Goal: Contribute content: Add original content to the website for others to see

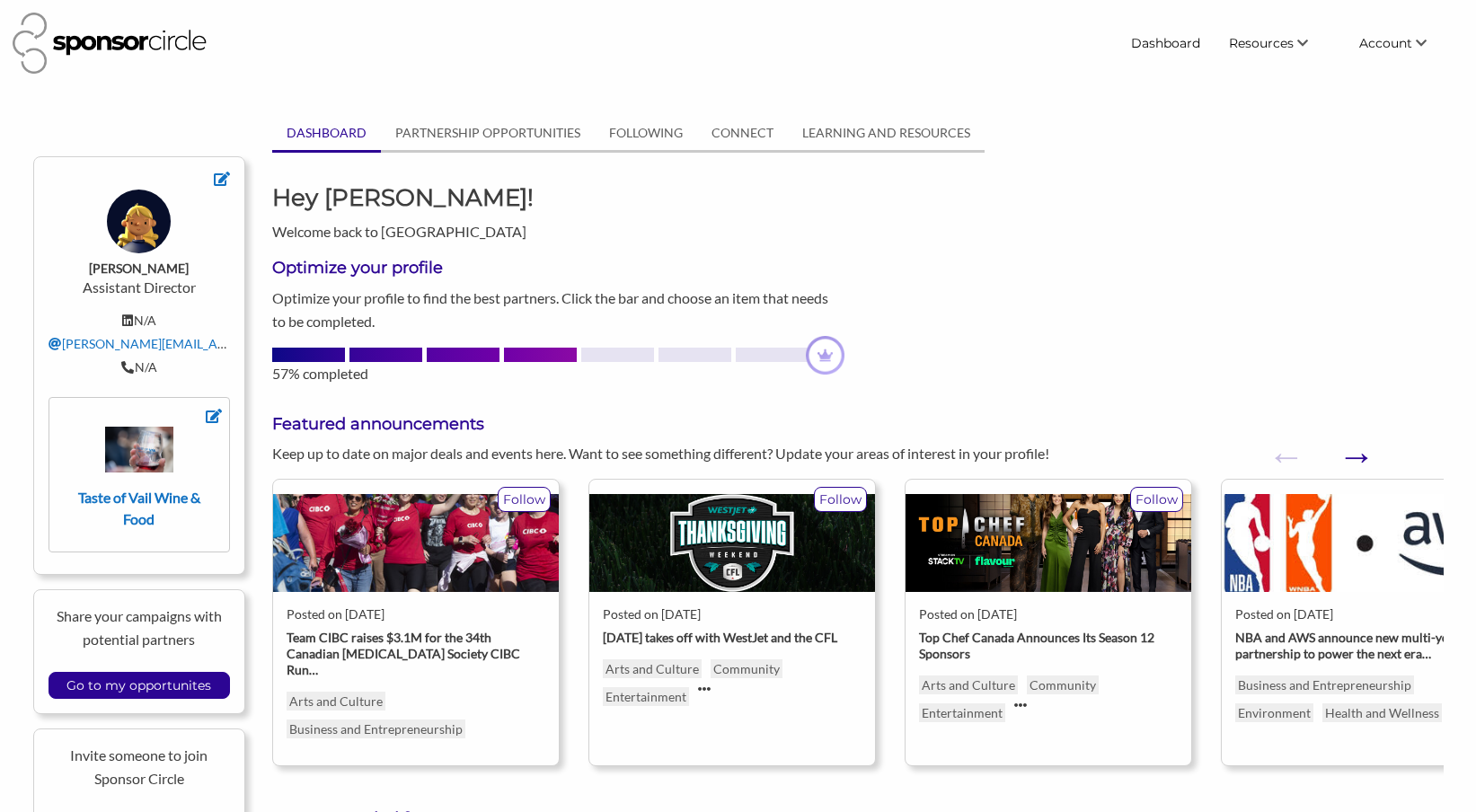
click at [1356, 456] on button "Next" at bounding box center [1346, 447] width 18 height 18
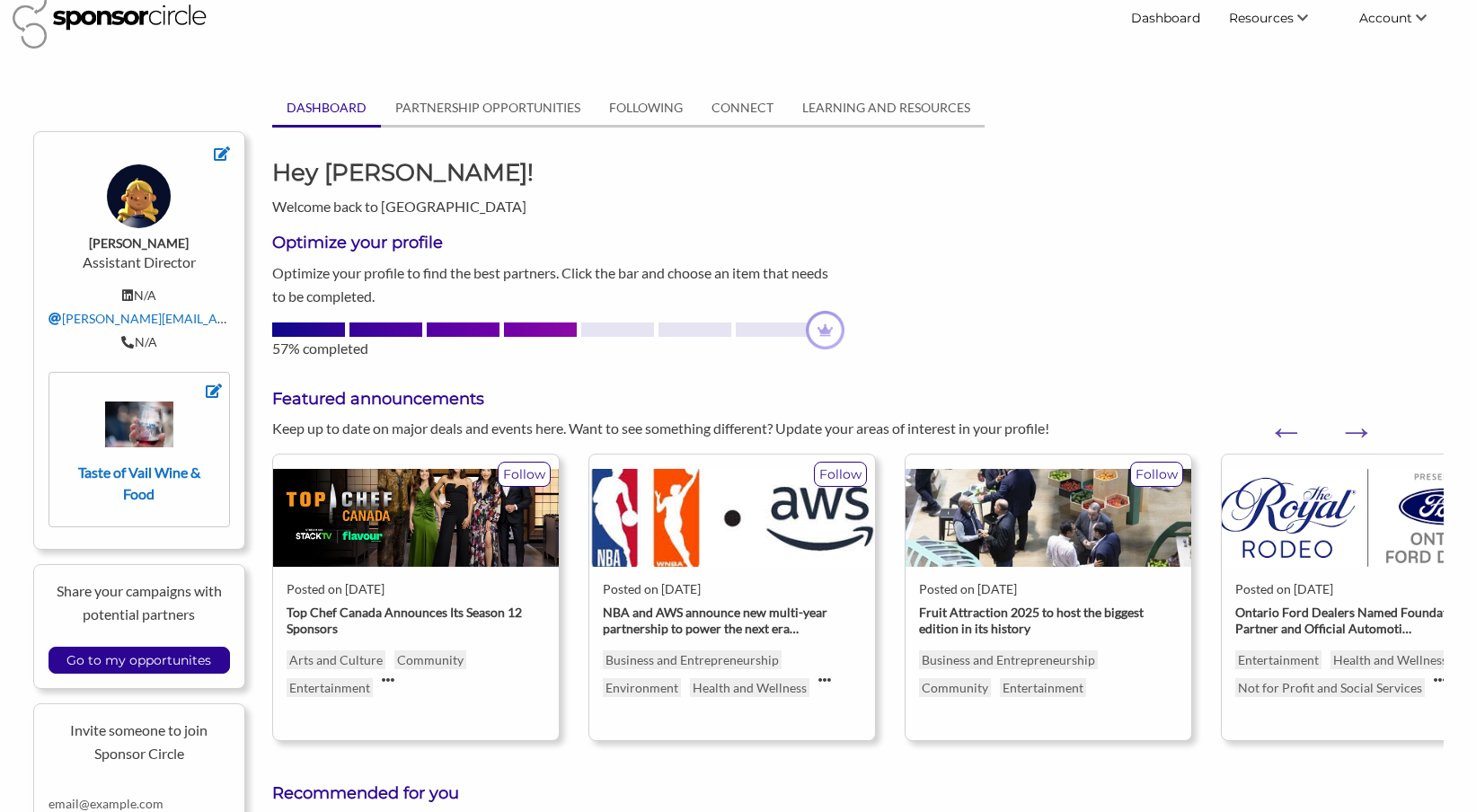
scroll to position [33, 0]
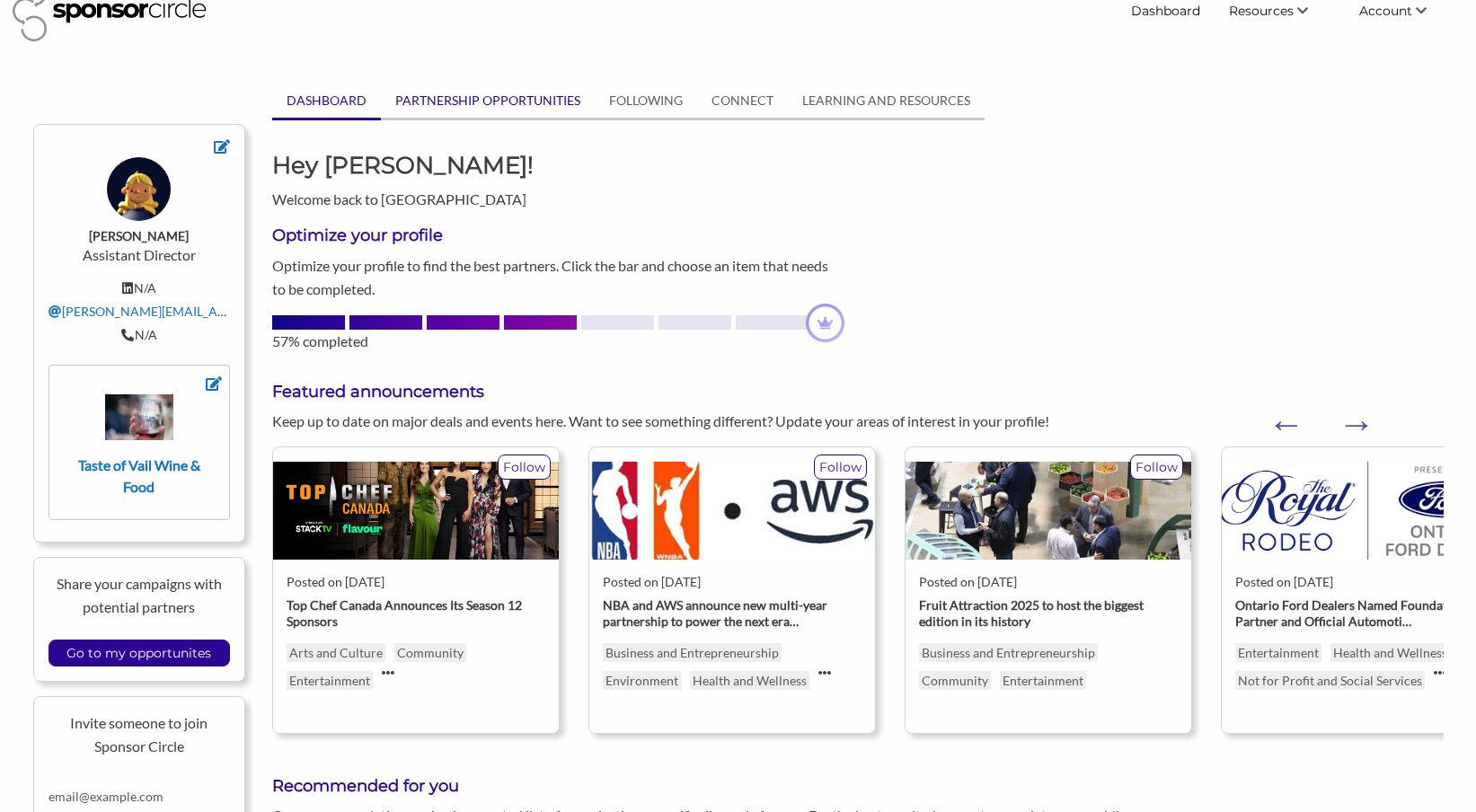
click at [561, 109] on link "PARTNERSHIP OPPORTUNITIES" at bounding box center [488, 100] width 214 height 34
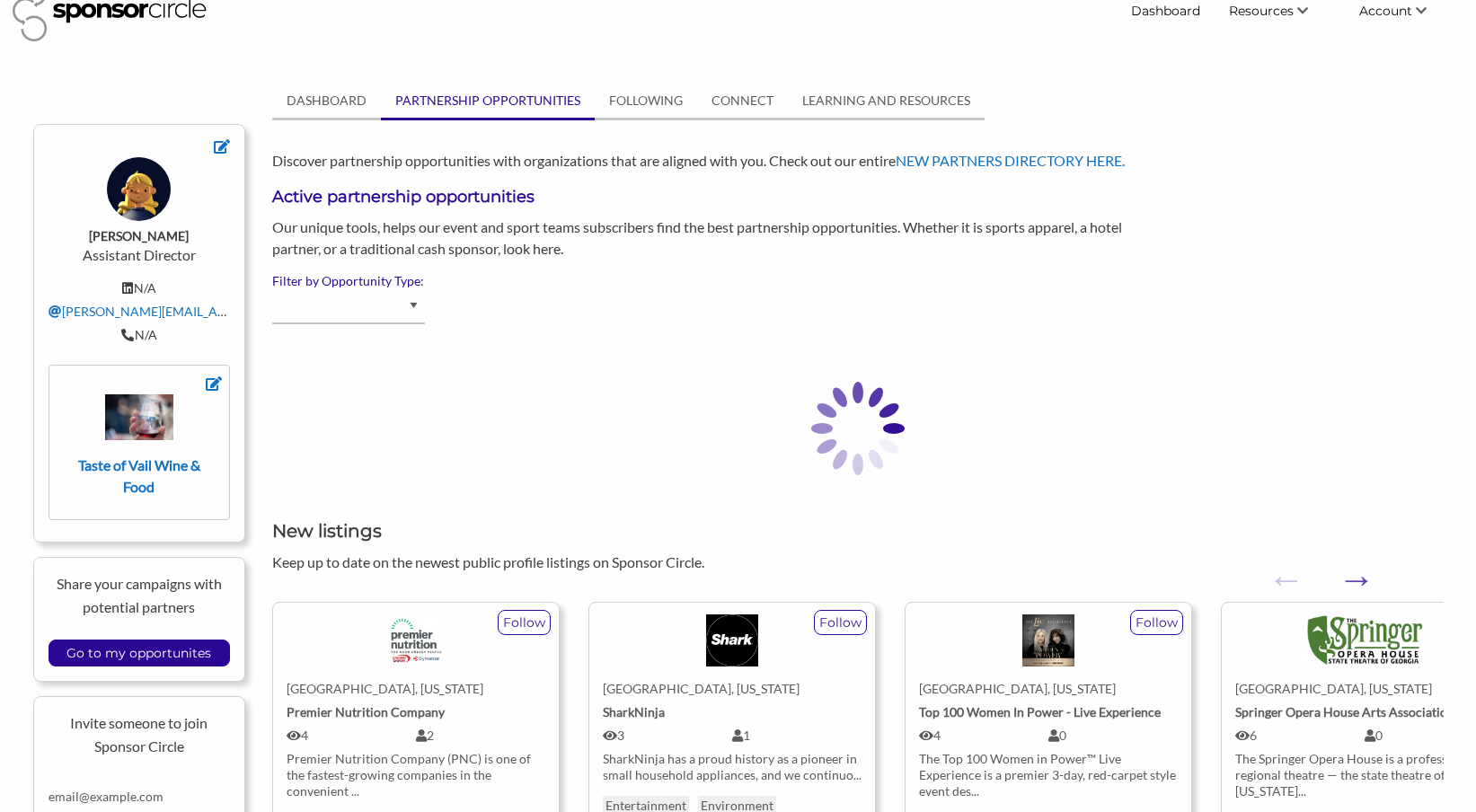
select select "Beverage - Alcoholic"
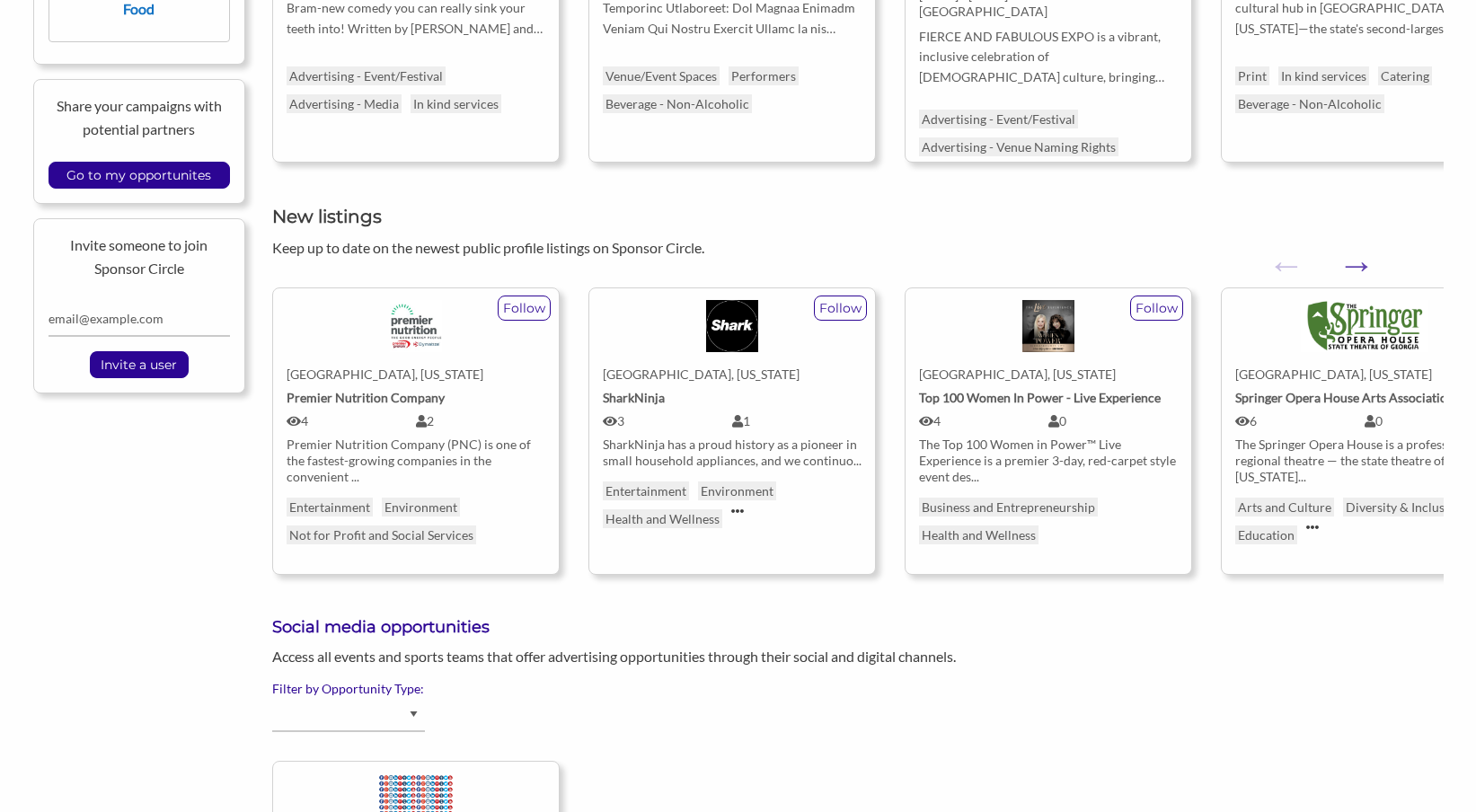
scroll to position [513, 0]
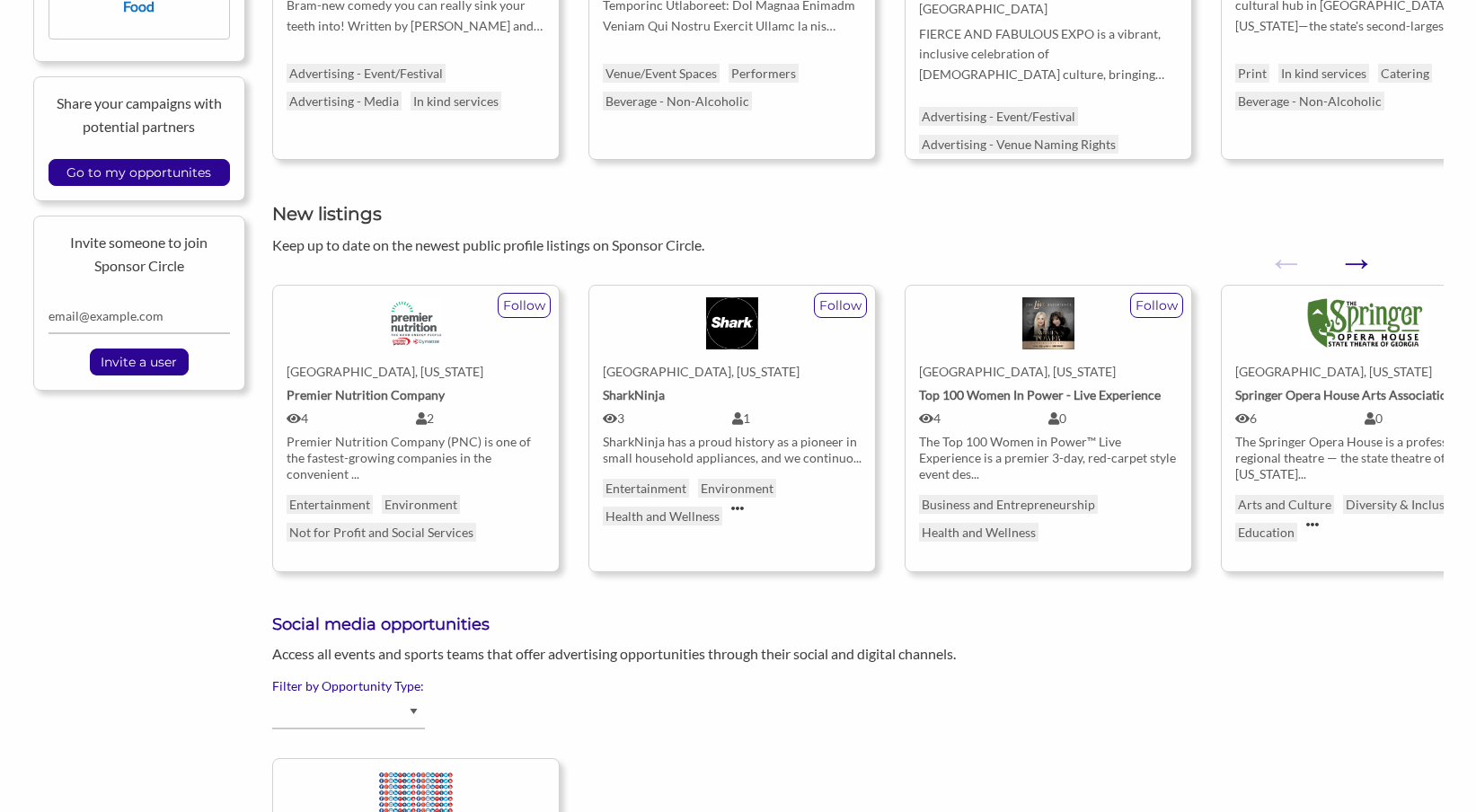
click at [1356, 261] on button "Next" at bounding box center [1346, 253] width 18 height 18
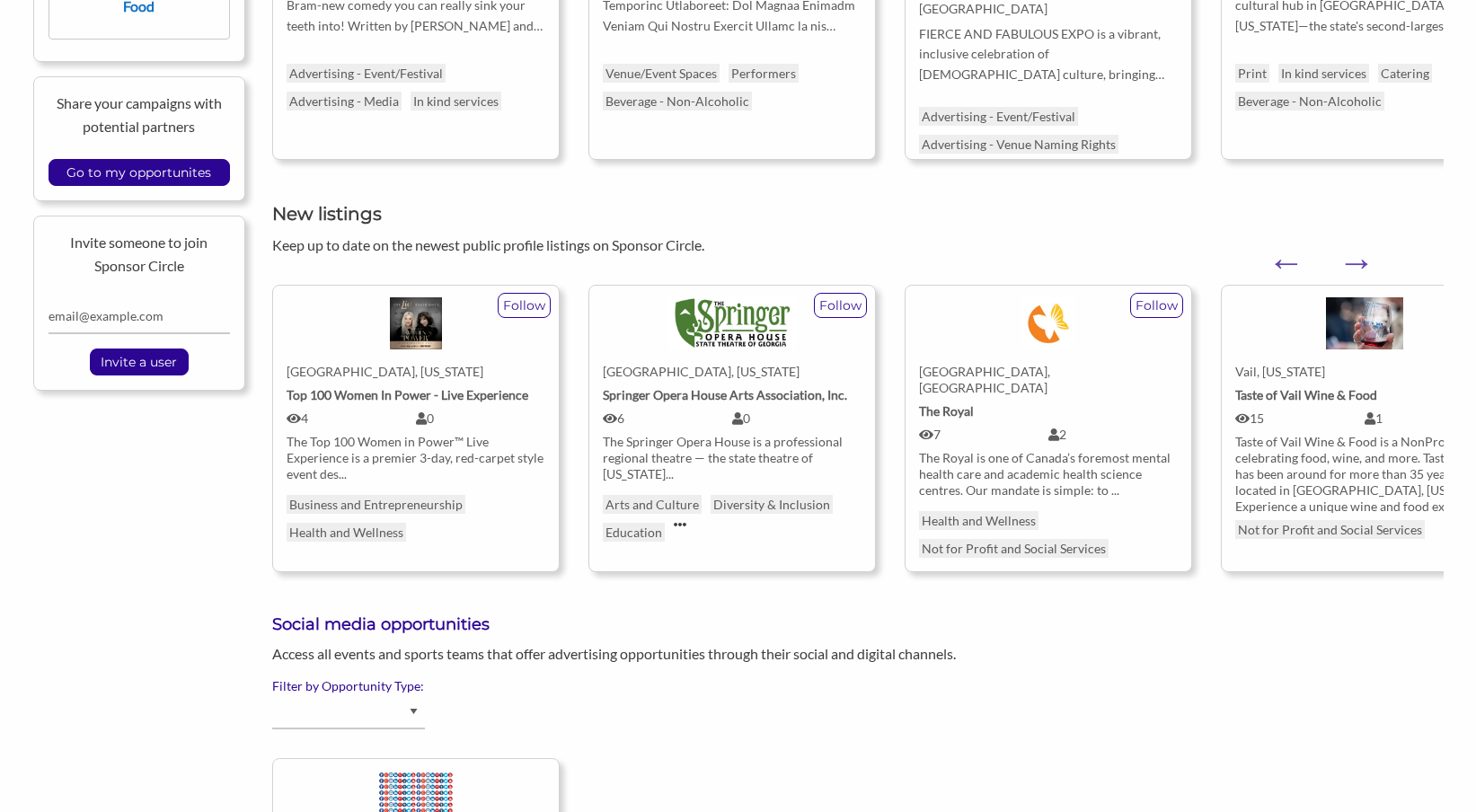
click at [1314, 473] on div "Taste of Vail Wine & Food is a NonProfit event celebrating food, wine, and more…" at bounding box center [1364, 474] width 258 height 81
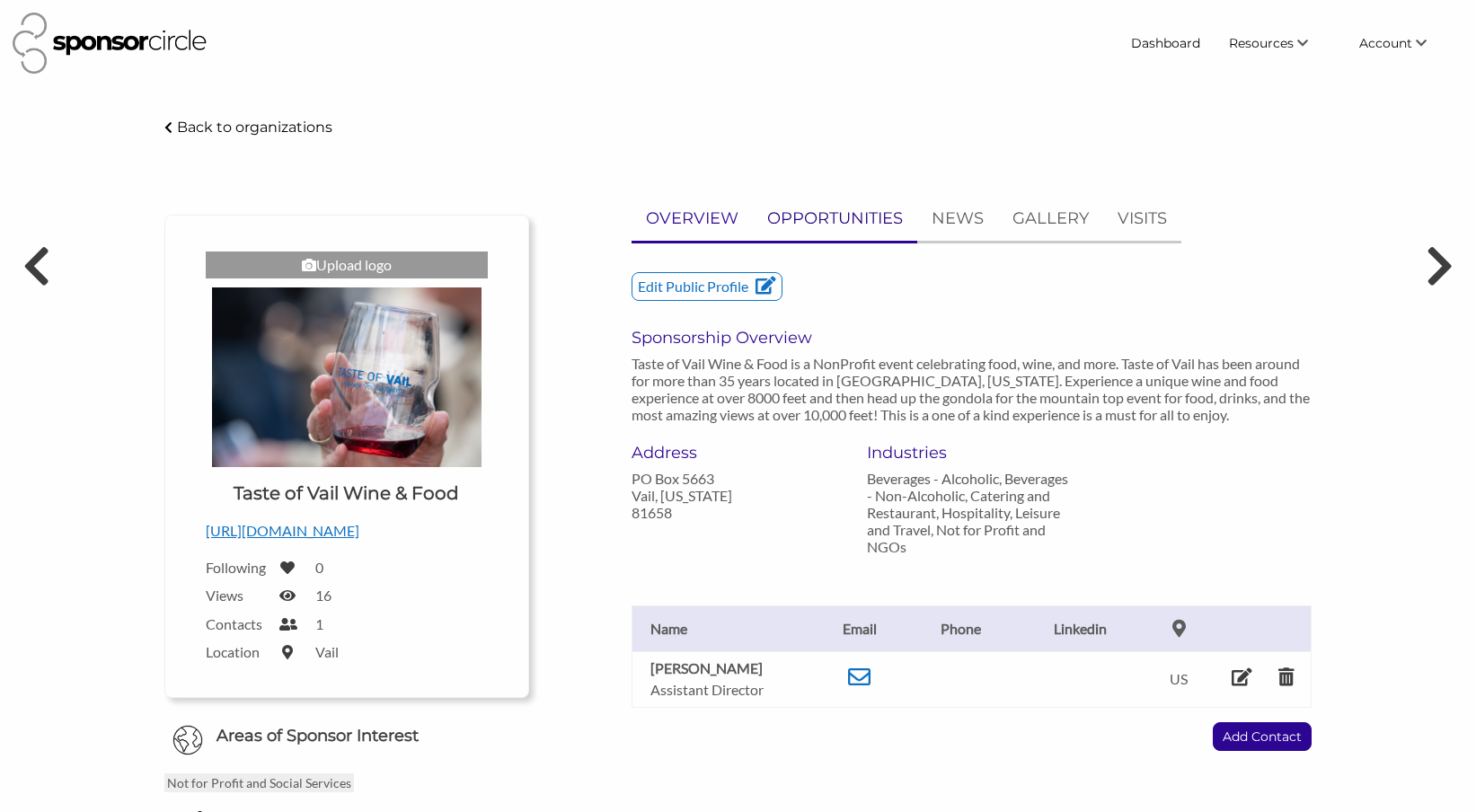
click at [879, 230] on link "OPPORTUNITIES" at bounding box center [835, 218] width 165 height 44
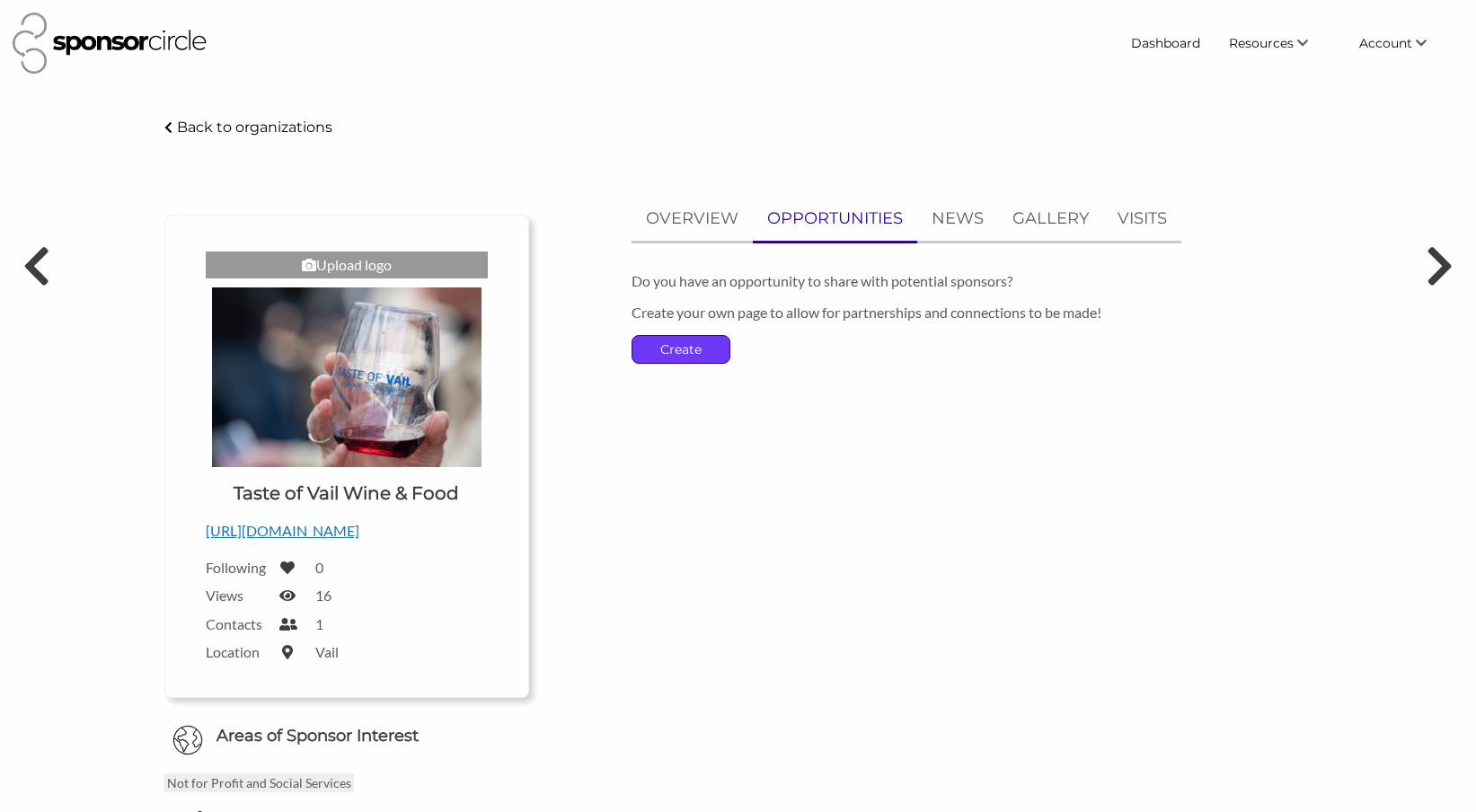
click at [715, 347] on p "Create" at bounding box center [680, 349] width 97 height 27
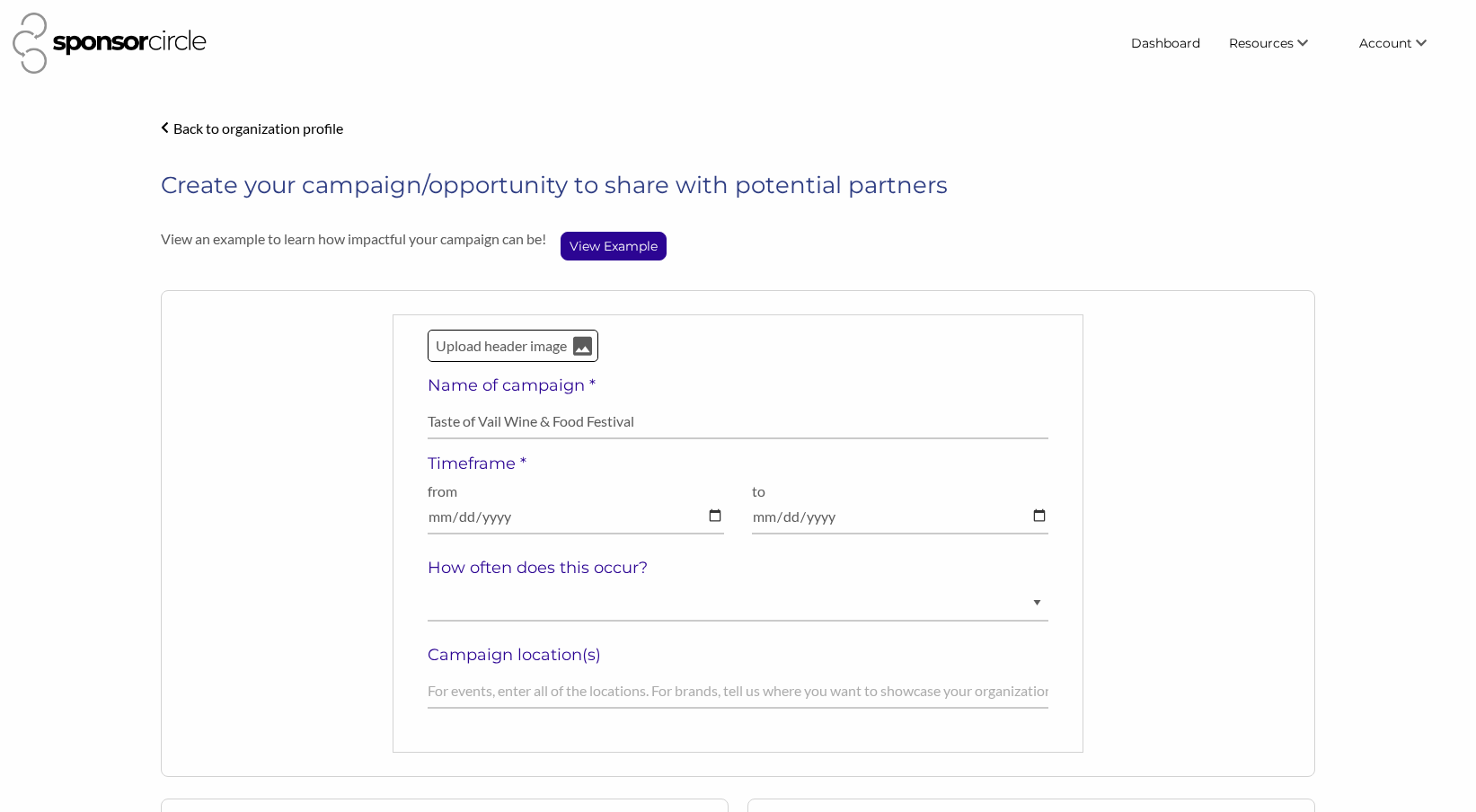
type input "Taste of Vail Wine & Food Festival"
click at [440, 516] on input "date" at bounding box center [575, 517] width 297 height 35
type input "2026-04-01"
click at [761, 511] on input "date" at bounding box center [900, 517] width 297 height 35
type input "2026-04-04"
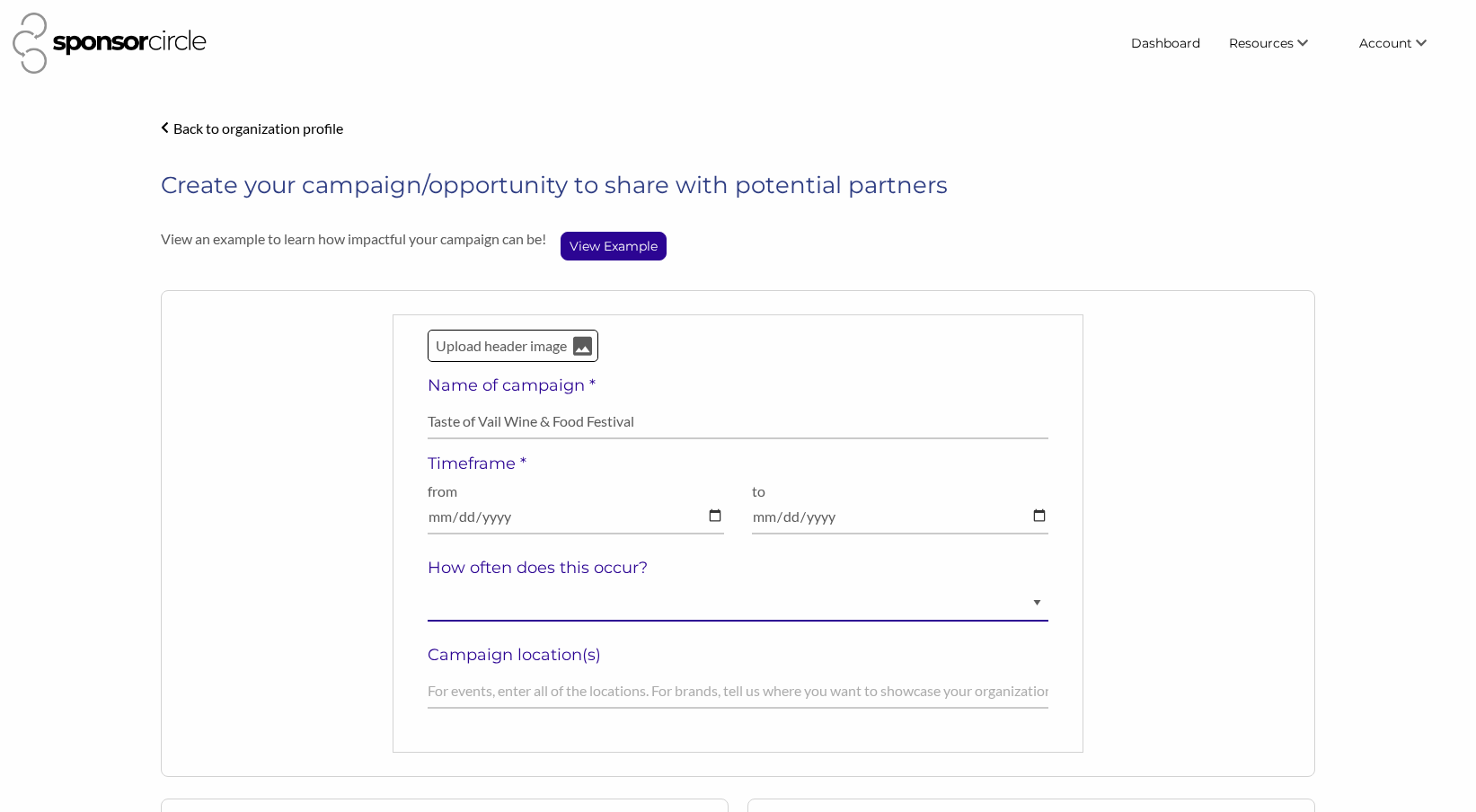
select select "Annually"
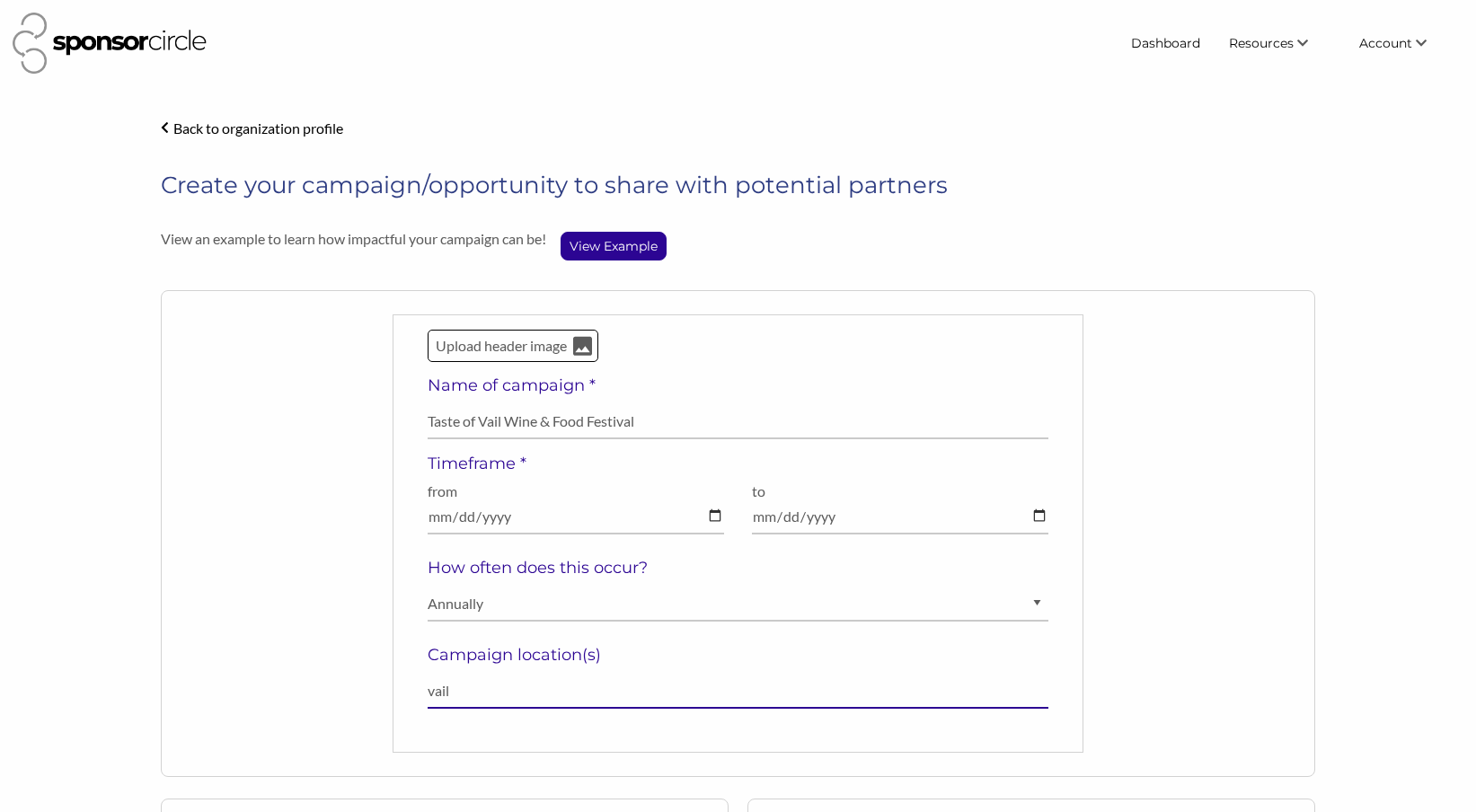
type input "vail"
click at [1108, 636] on div "Upload header image Name of campaign * Taste of Vail Wine & Food Festival Field…" at bounding box center [737, 533] width 1153 height 487
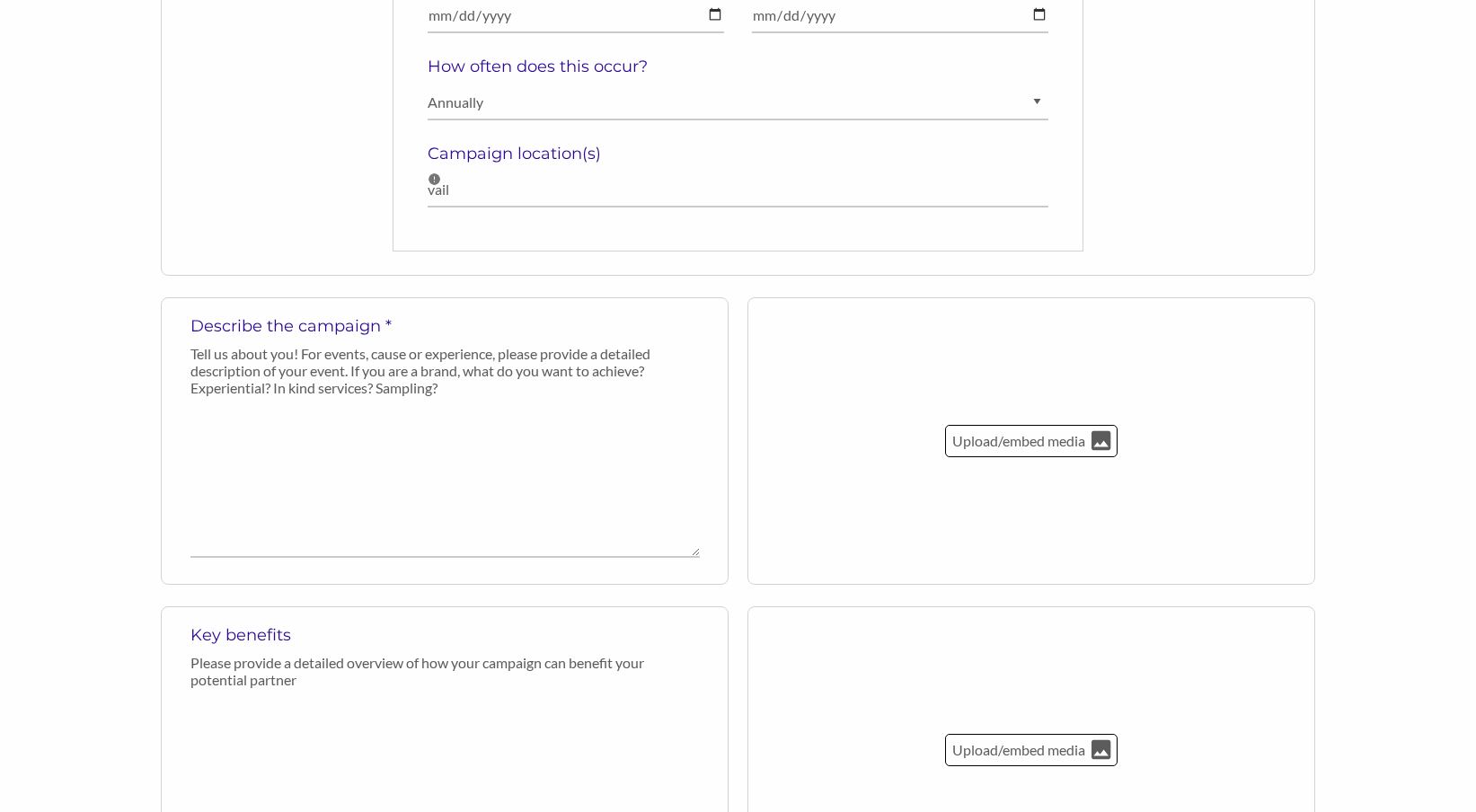
scroll to position [502, 0]
click at [449, 430] on textarea at bounding box center [445, 480] width 509 height 152
paste textarea "The Taste of Vail, in its 35th year, is a non-profit organization founded in 19…"
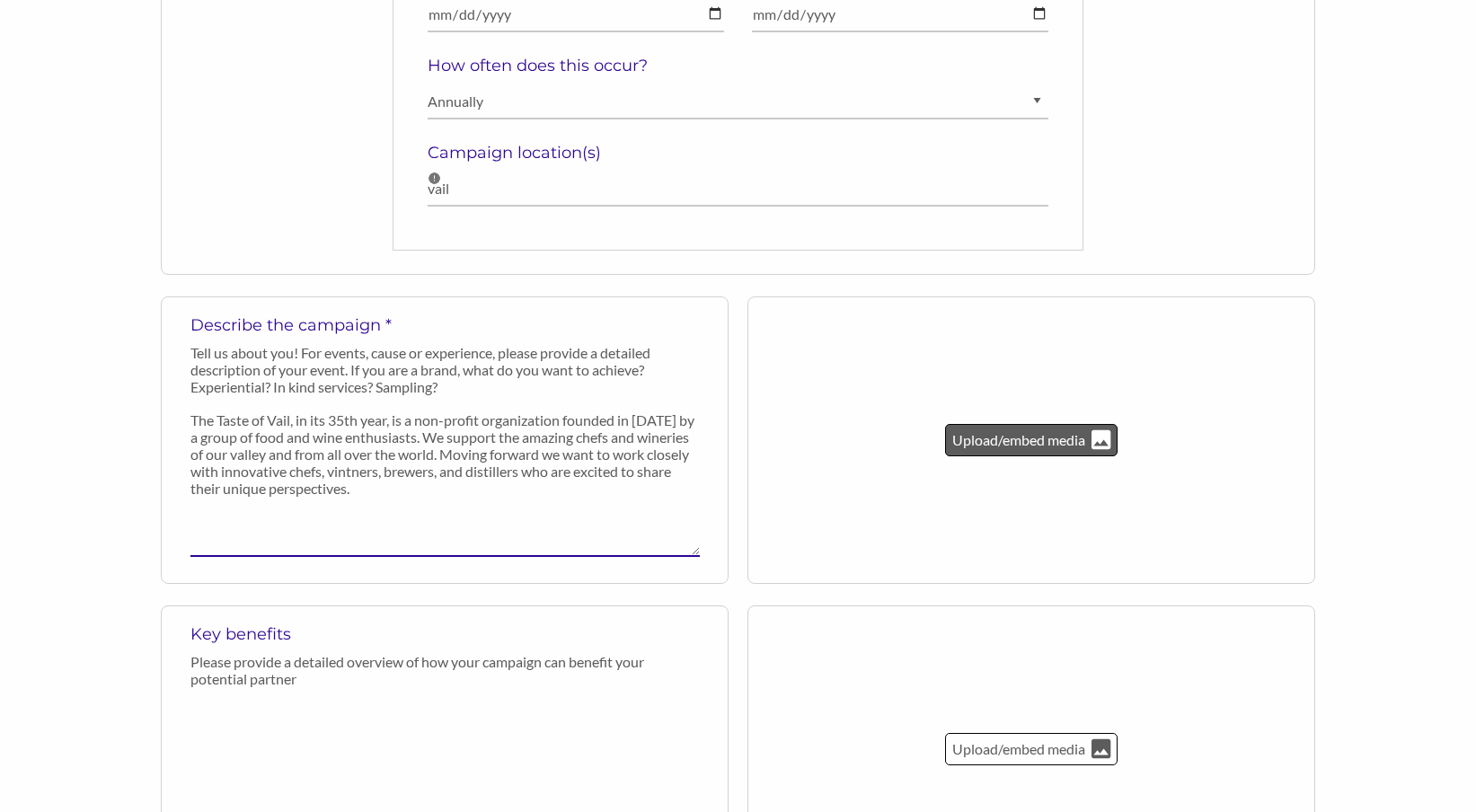
type textarea "The Taste of Vail, in its 35th year, is a non-profit organization founded in 19…"
click at [1061, 435] on p "Upload/embed media" at bounding box center [1020, 439] width 137 height 23
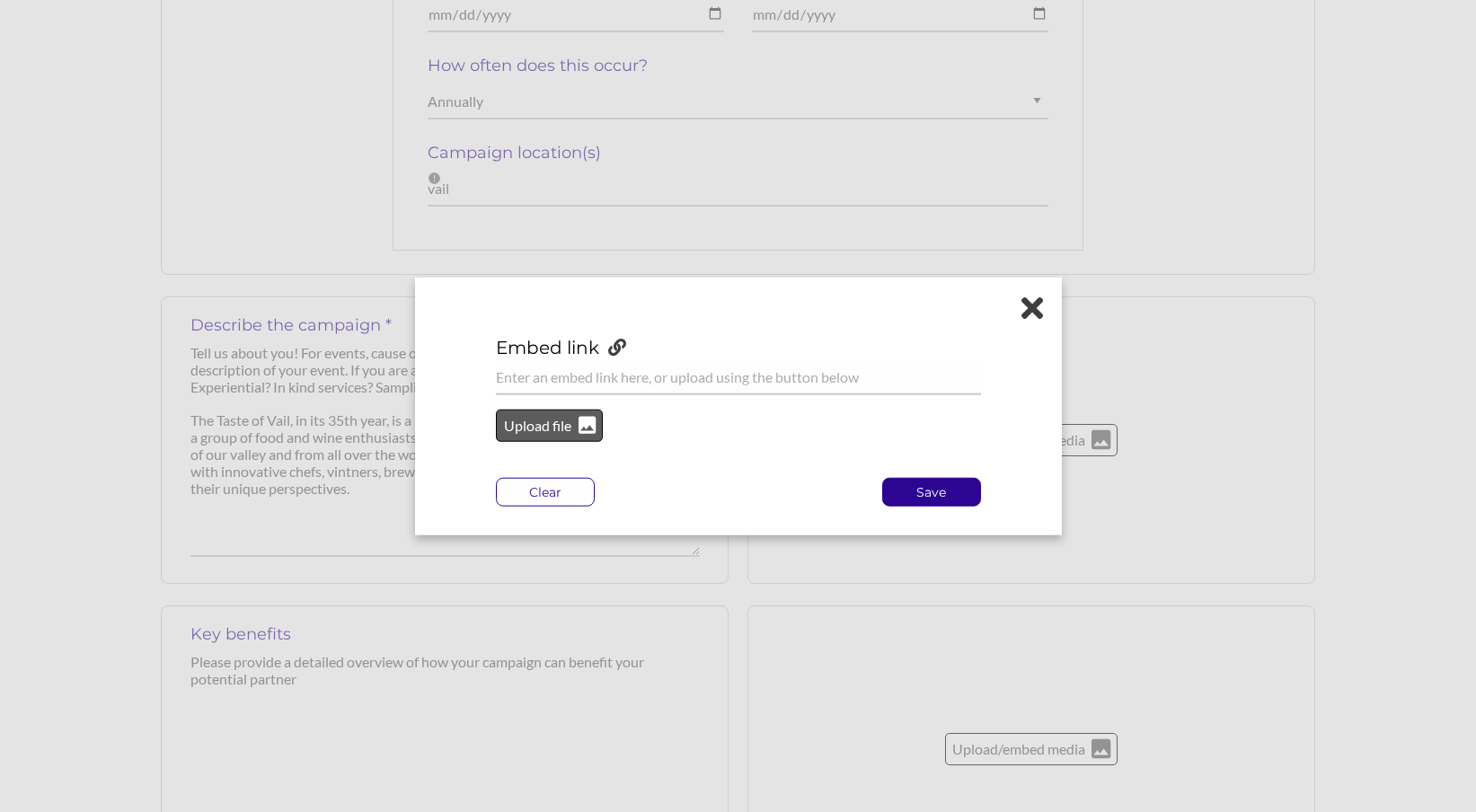
click at [565, 420] on p "Upload file" at bounding box center [538, 426] width 72 height 23
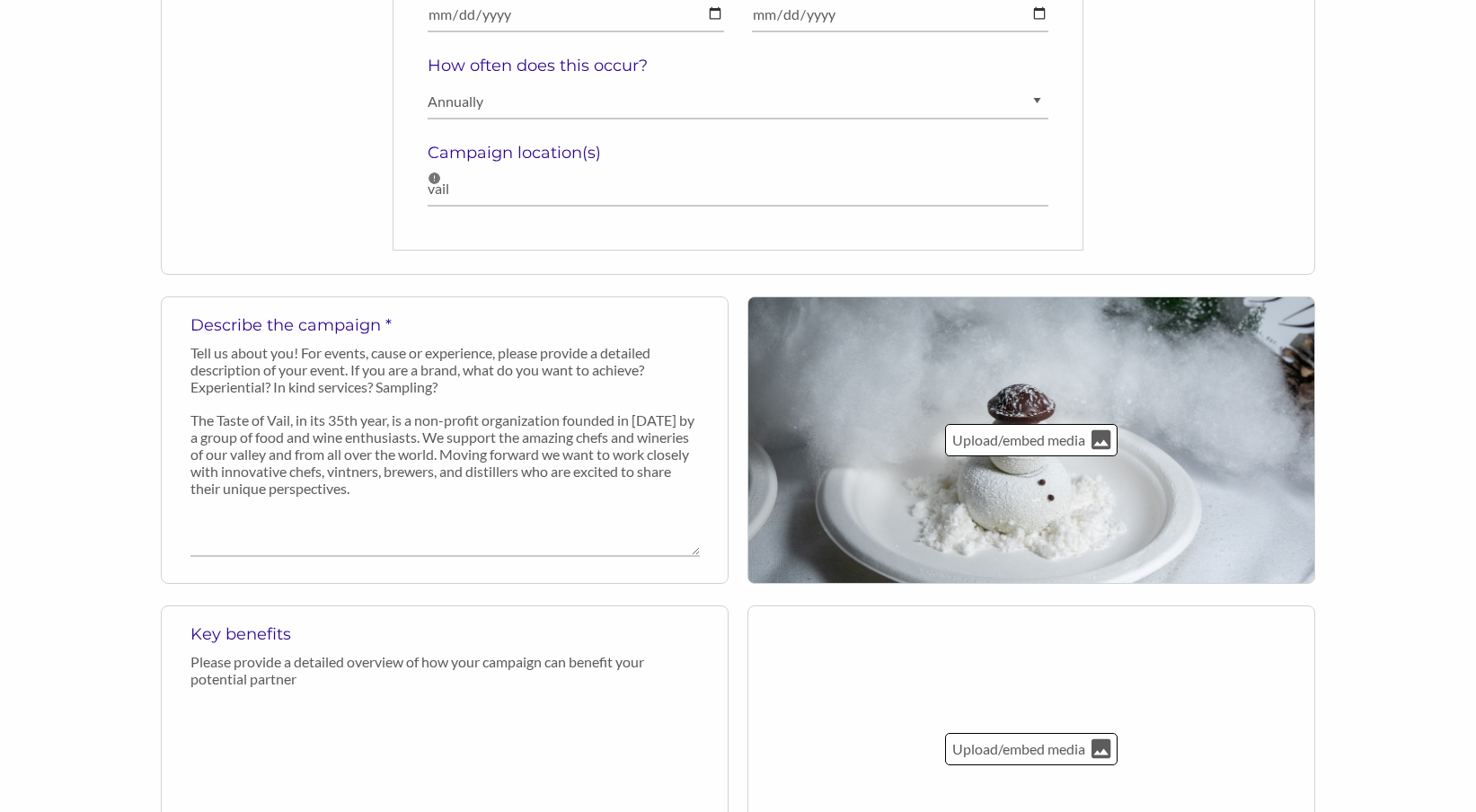
drag, startPoint x: 1006, startPoint y: 532, endPoint x: 1007, endPoint y: 504, distance: 28.0
click at [1007, 504] on div "Upload/embed media" at bounding box center [1031, 439] width 568 height 287
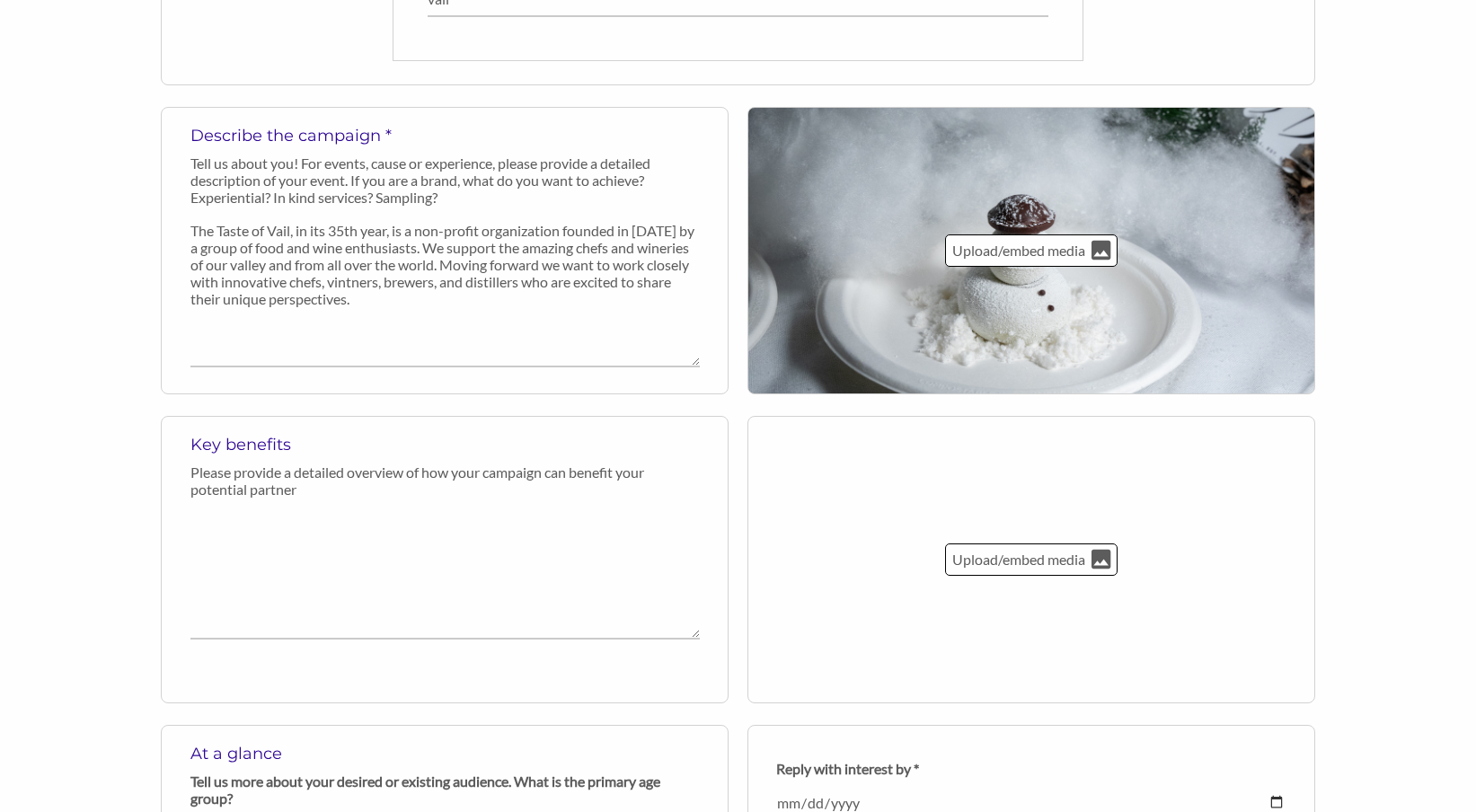
scroll to position [691, 0]
click at [1090, 570] on div "Upload/embed media" at bounding box center [1032, 559] width 173 height 33
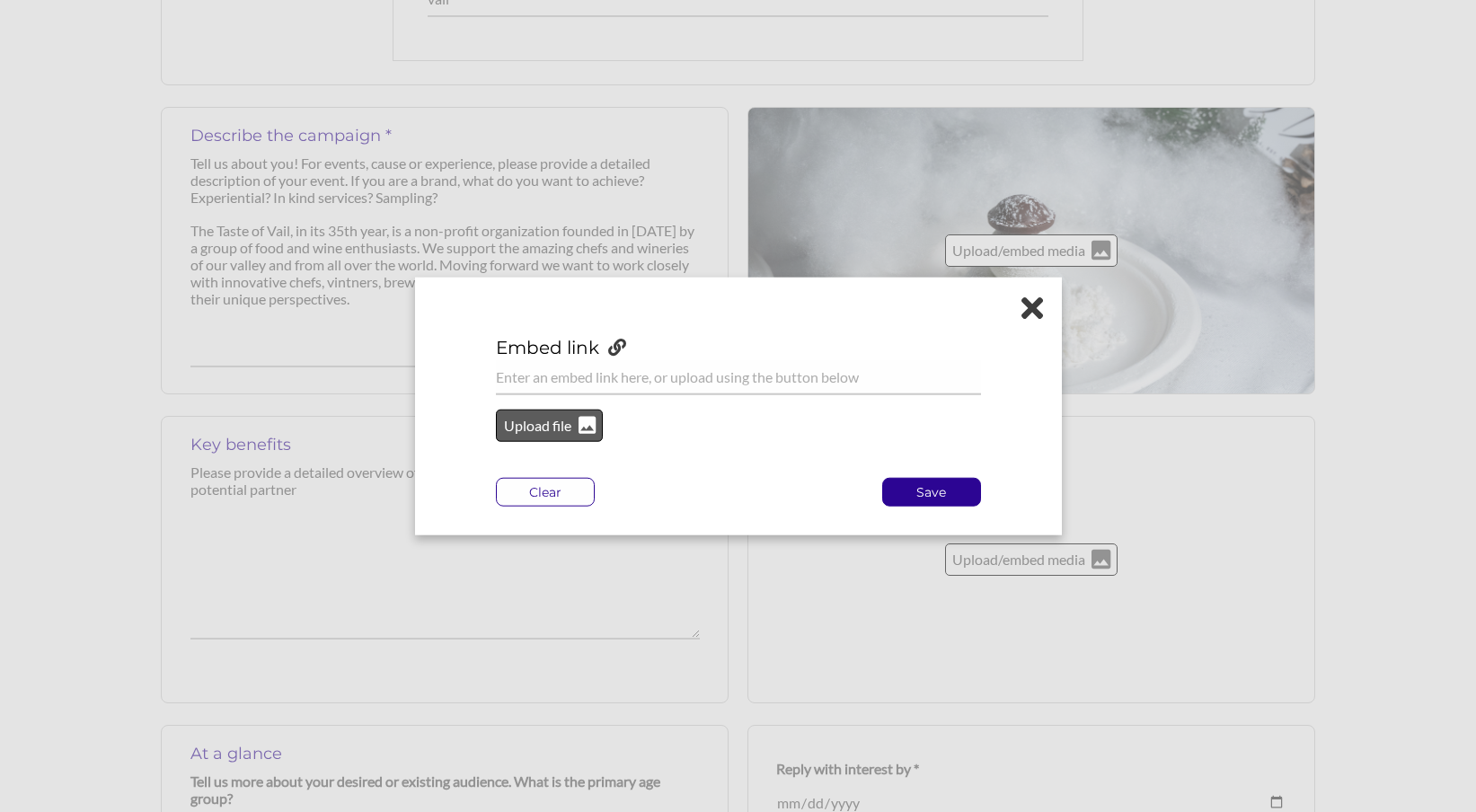
click at [561, 428] on p "Upload file" at bounding box center [538, 426] width 72 height 23
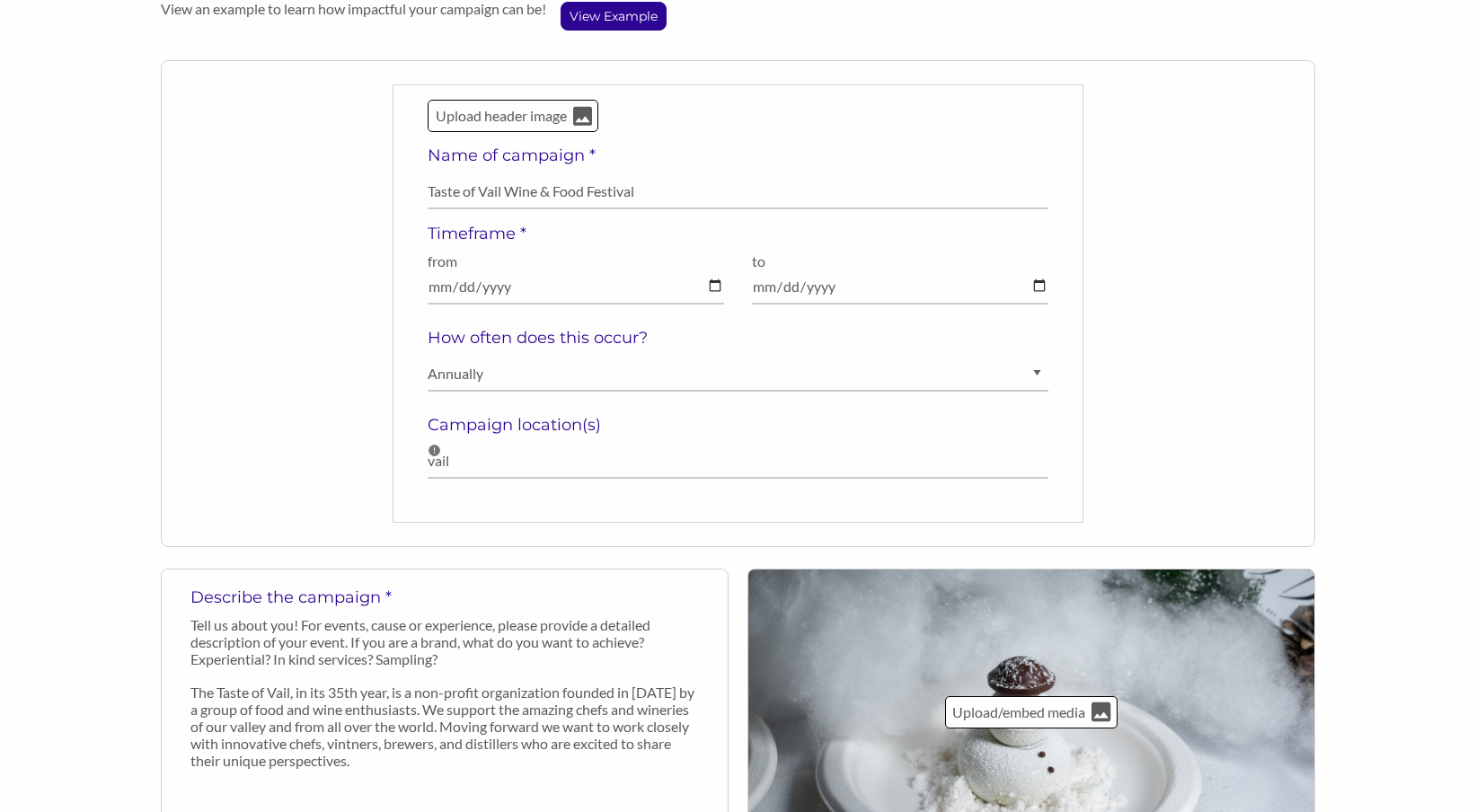
scroll to position [164, 0]
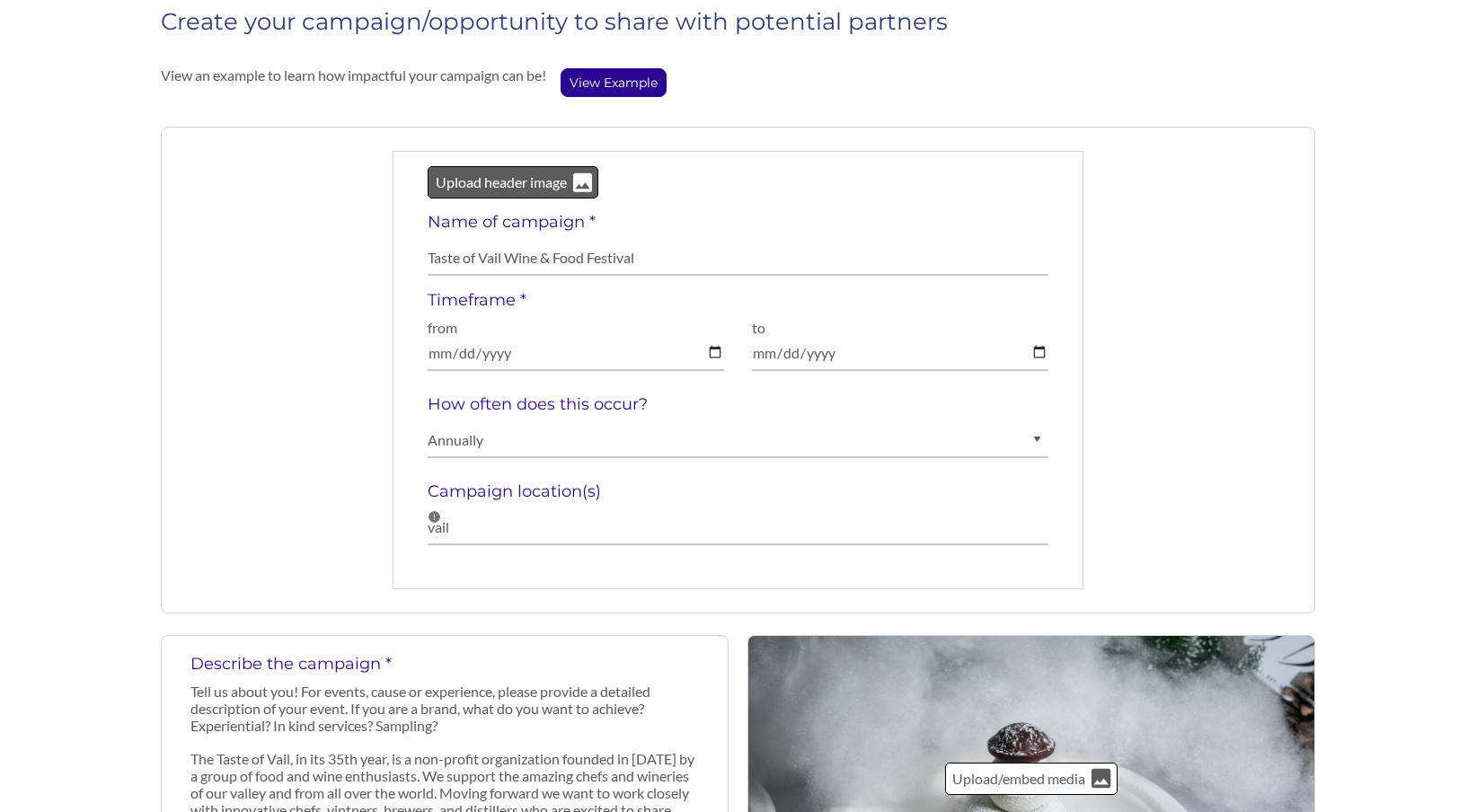
click at [525, 185] on p "Upload header image" at bounding box center [501, 182] width 135 height 23
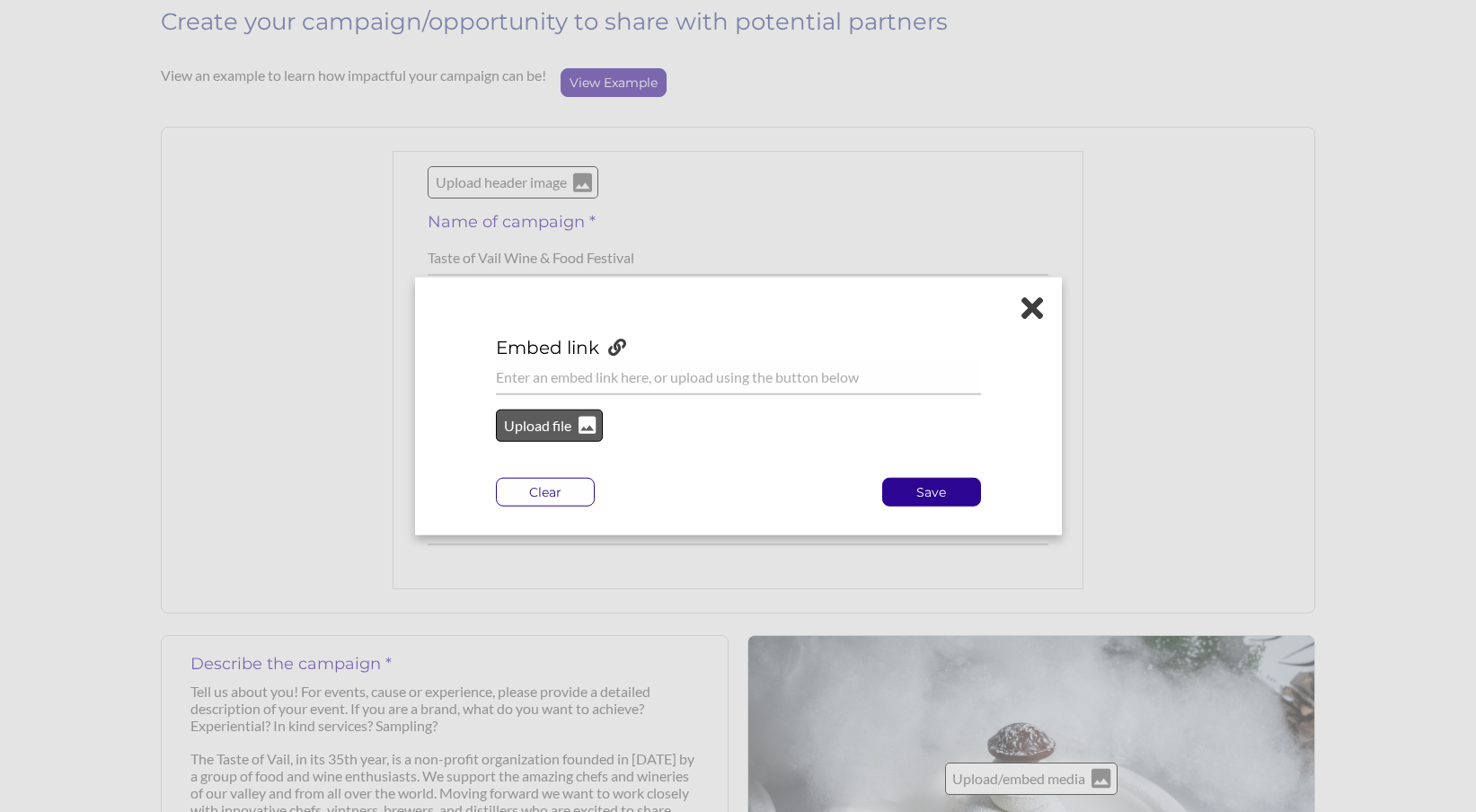
click at [588, 416] on icon at bounding box center [587, 426] width 17 height 22
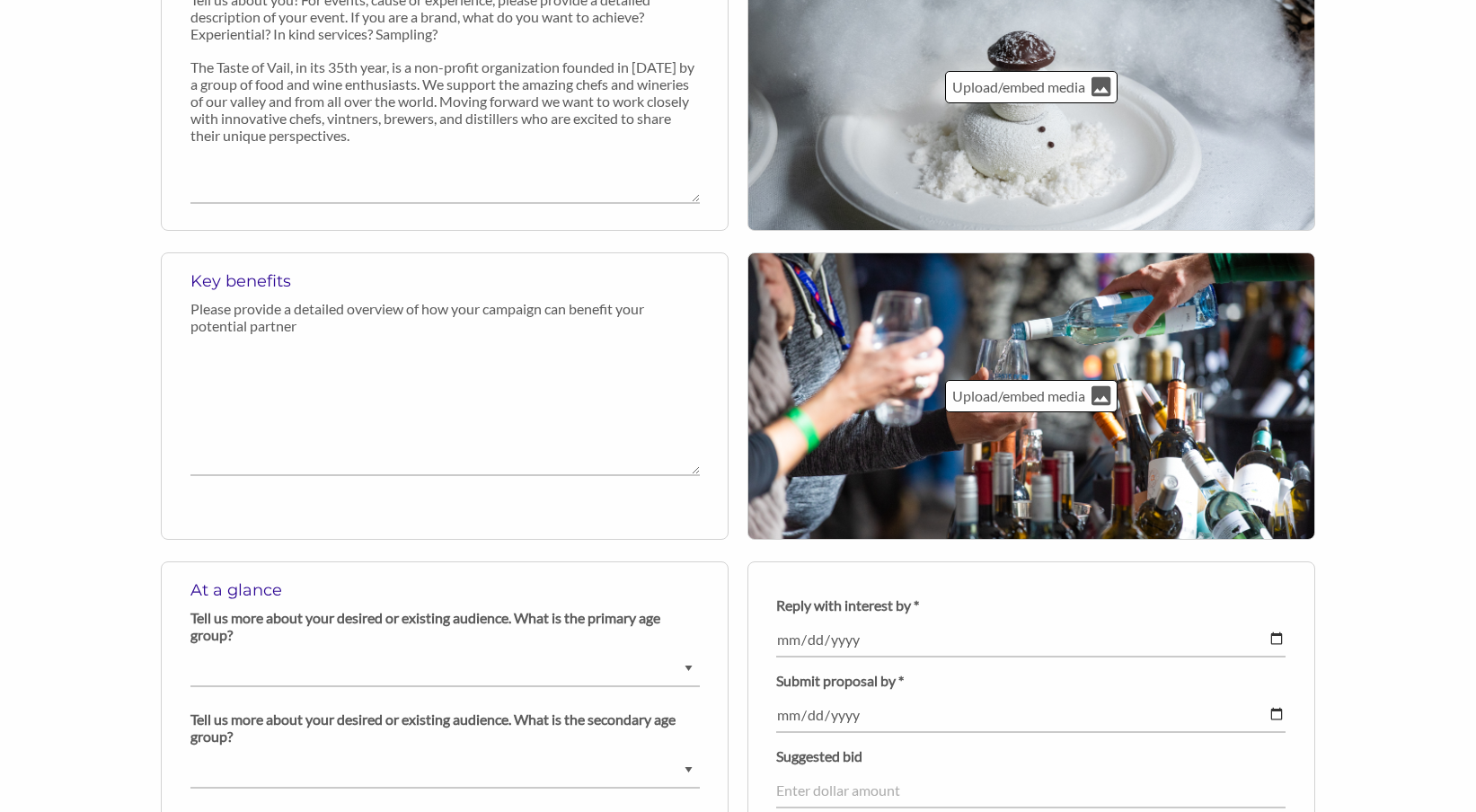
scroll to position [850, 0]
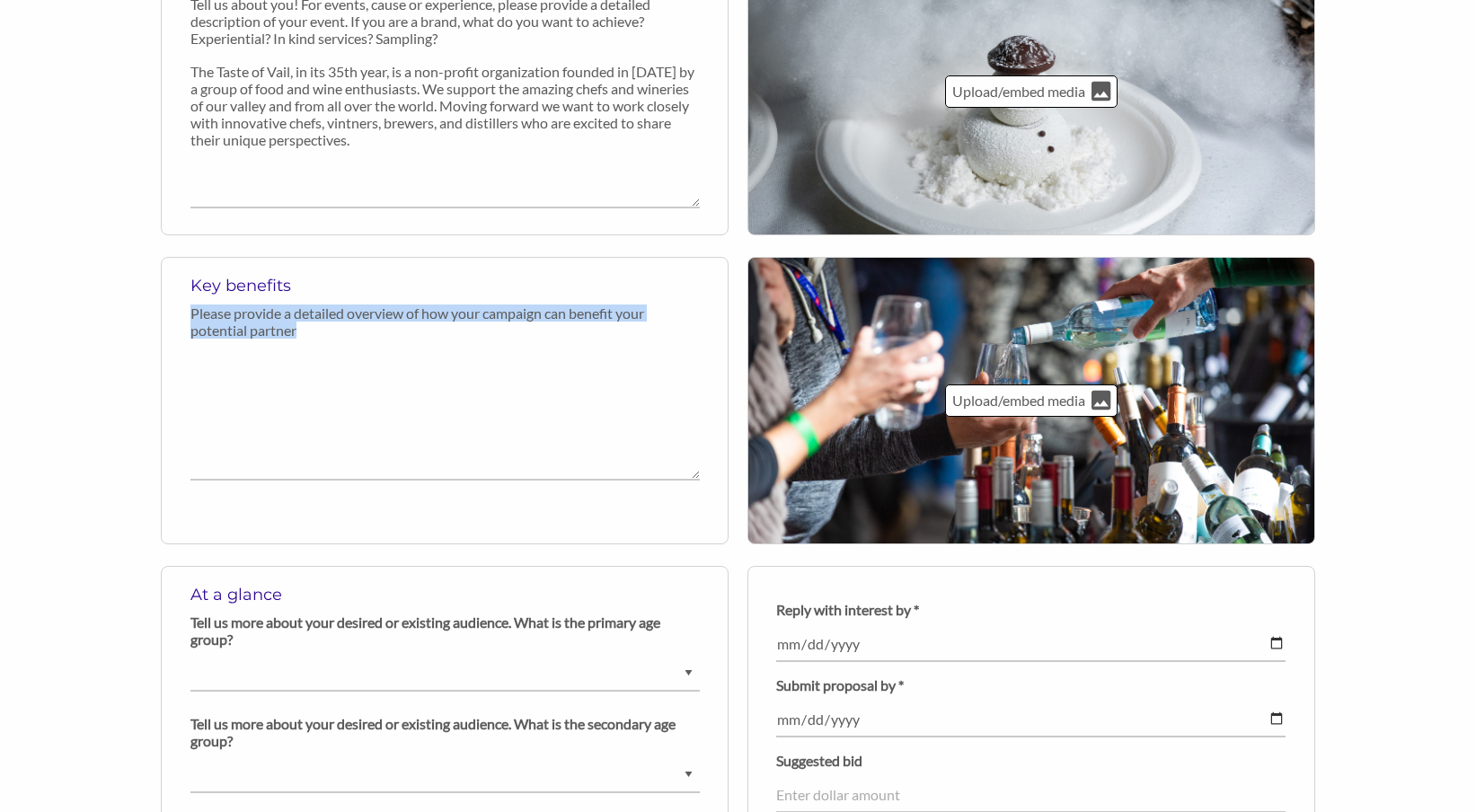
drag, startPoint x: 306, startPoint y: 330, endPoint x: 189, endPoint y: 311, distance: 118.5
click at [189, 311] on div "Key benefits Please provide a detailed overview of how your campaign can benefi…" at bounding box center [444, 399] width 568 height 287
copy p "Please provide a detailed overview of how your campaign can benefit your potent…"
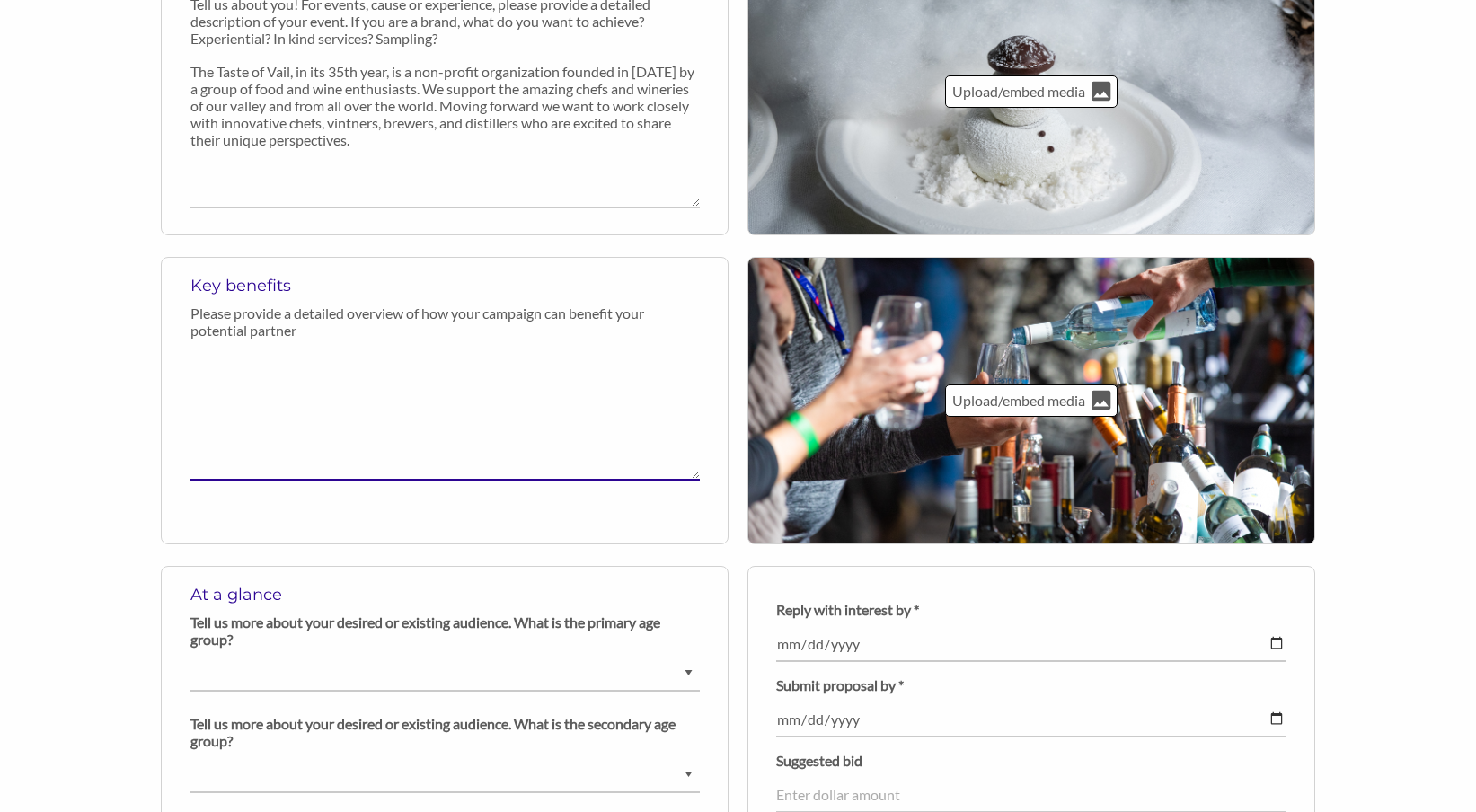
click at [325, 414] on textarea at bounding box center [445, 413] width 509 height 133
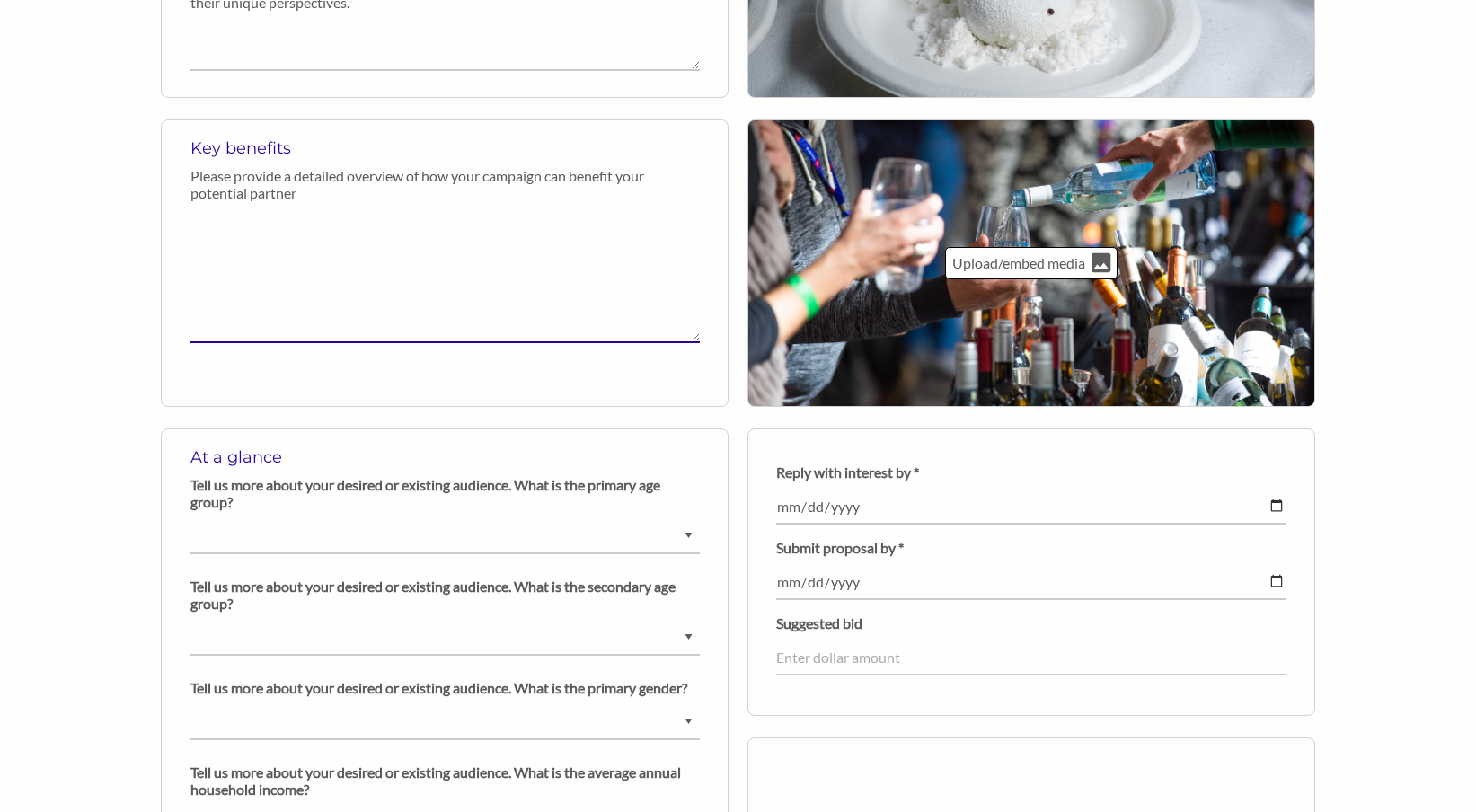
scroll to position [1005, 0]
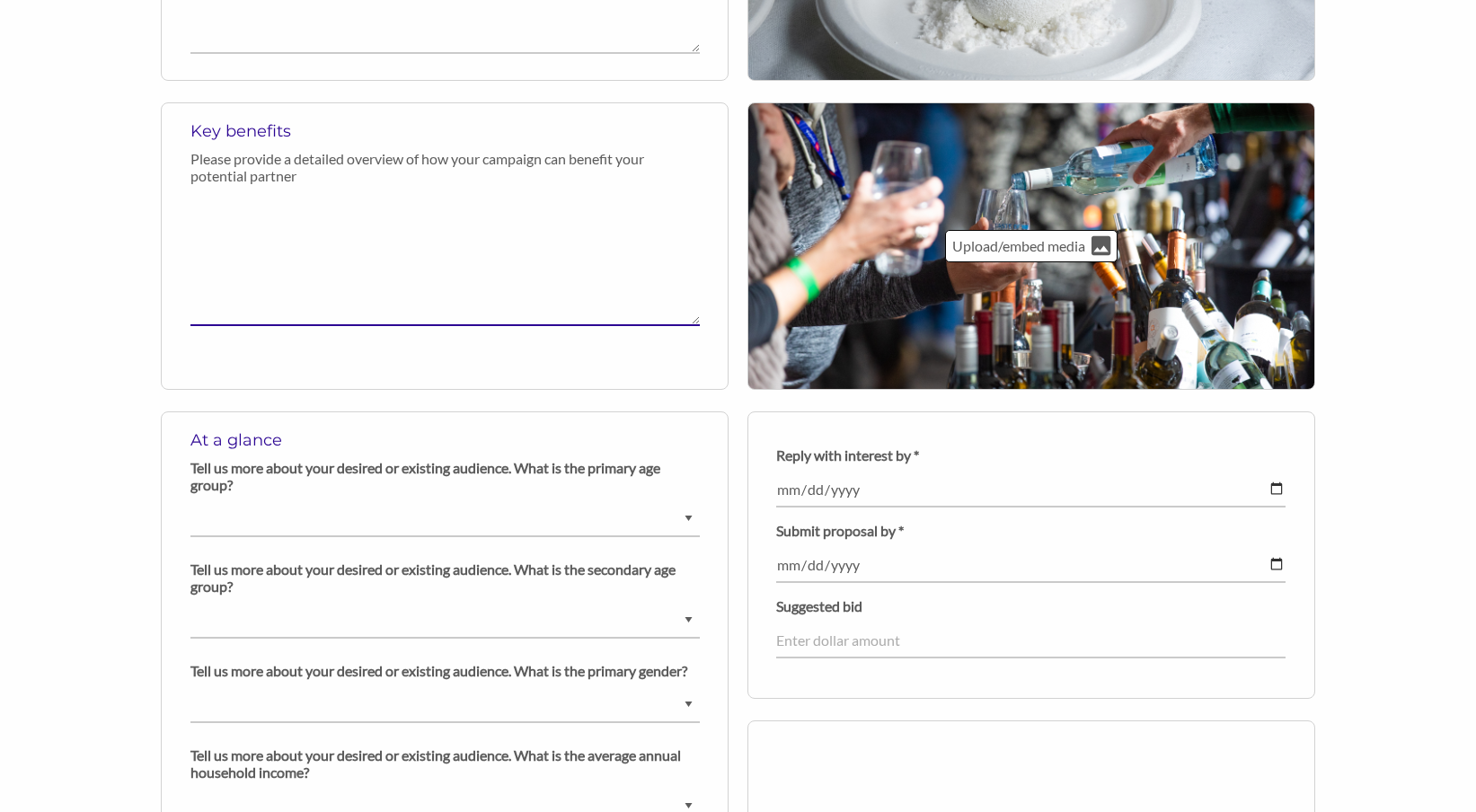
paste textarea "Align your brand with the artistry, craftsmanship, and sophistication that defi…"
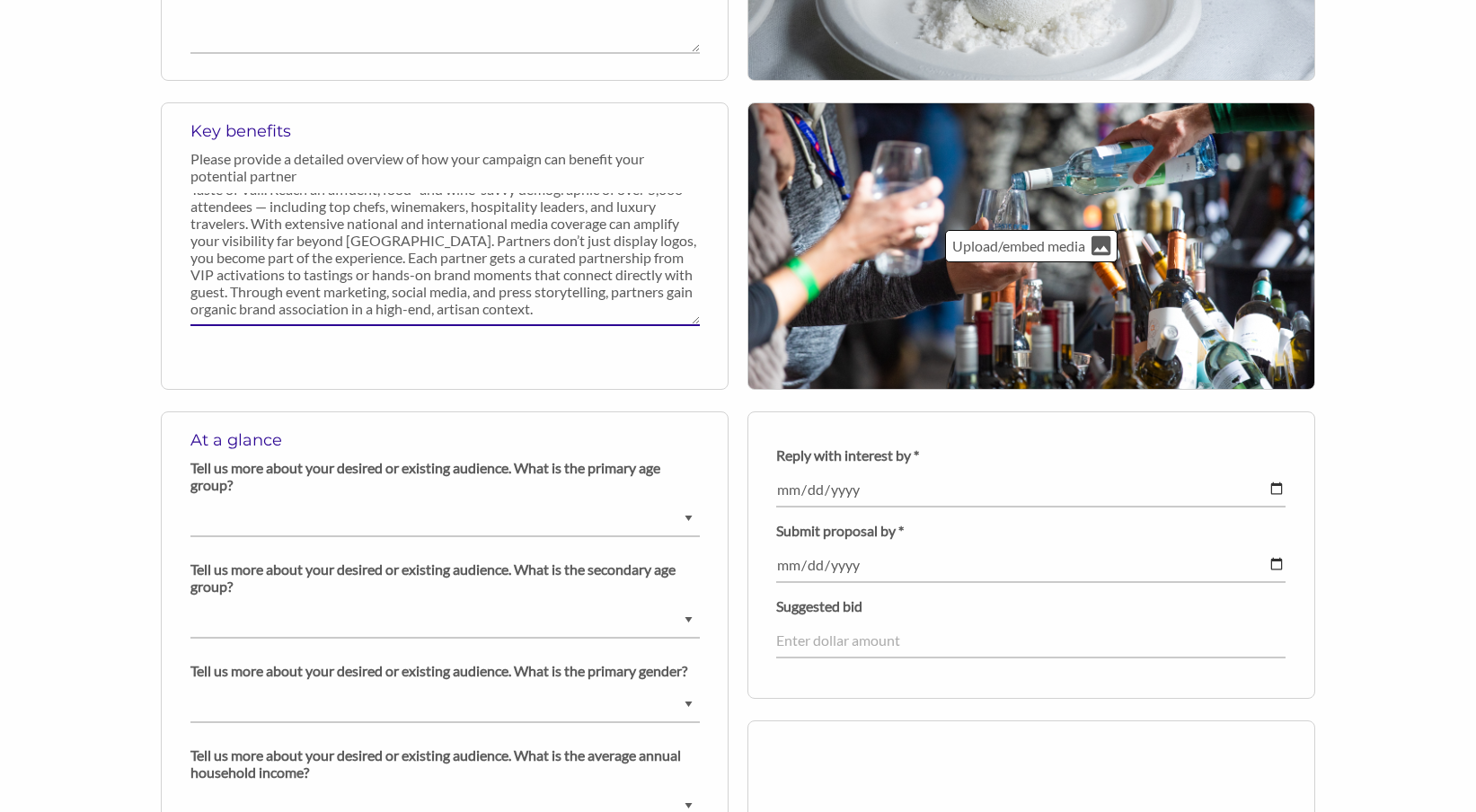
scroll to position [37, 0]
type textarea "Align your brand with the artistry, craftsmanship, and sophistication that defi…"
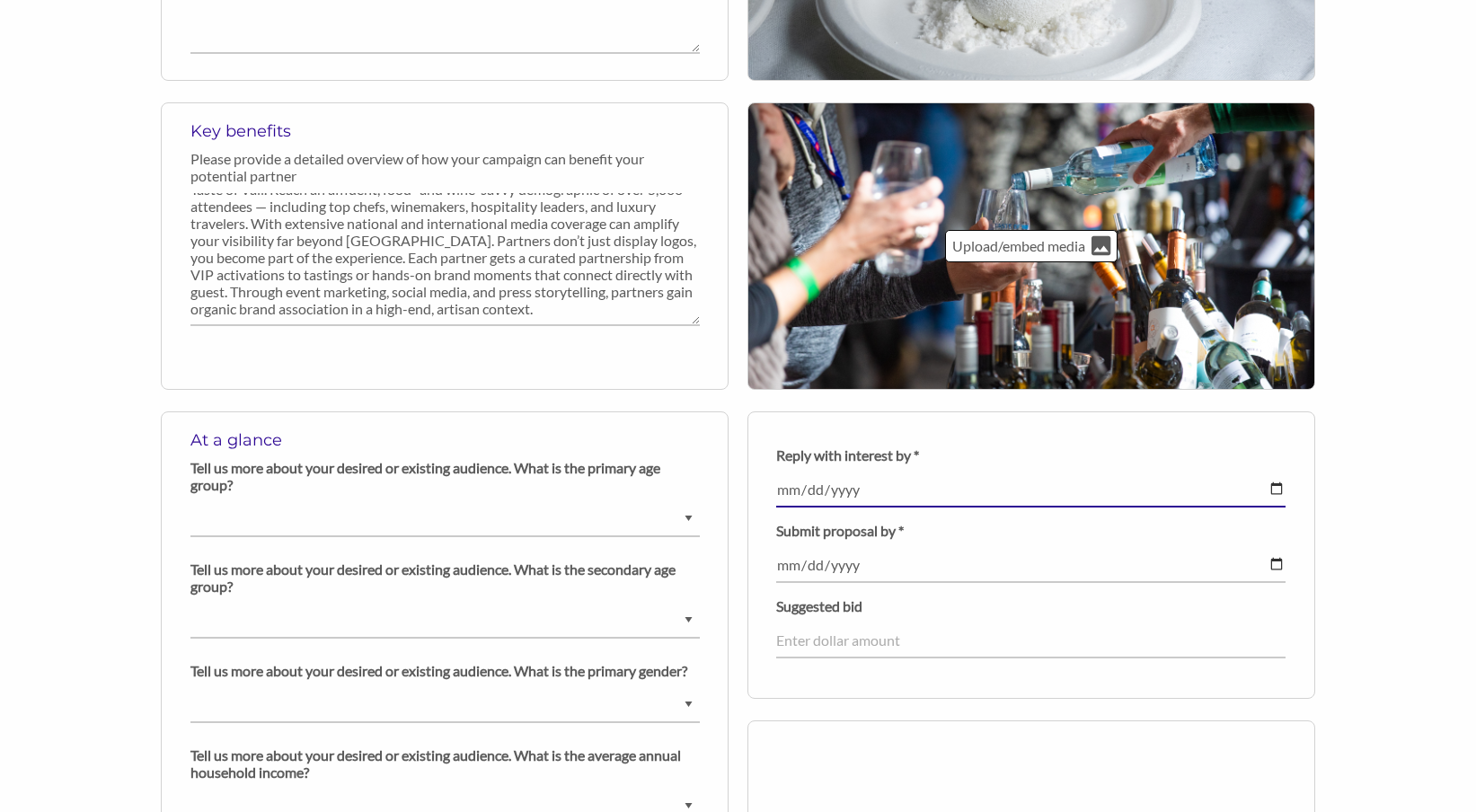
click at [787, 491] on input "date" at bounding box center [1031, 490] width 509 height 35
click at [962, 525] on p "Submit proposal by *" at bounding box center [1031, 530] width 509 height 17
click at [787, 492] on input "2025-11-20" at bounding box center [1031, 490] width 509 height 35
type input "2025-11-01"
click at [938, 512] on div "Reply with interest by * 2025-11-01 Field cannot be left empty! Submit proposal…" at bounding box center [1031, 555] width 509 height 235
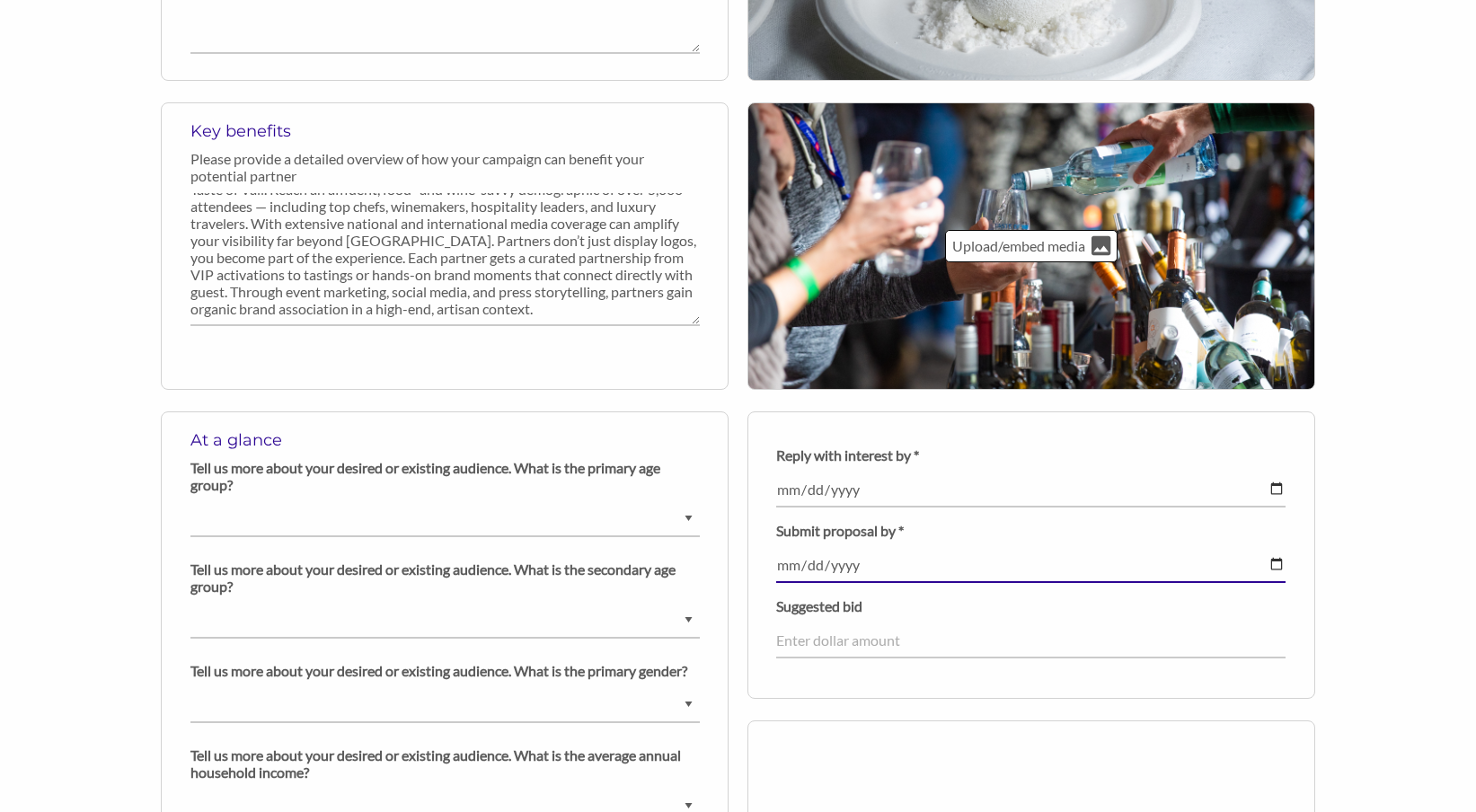
click at [791, 563] on input "date" at bounding box center [1031, 566] width 509 height 35
type input "2025-11-20"
click at [936, 585] on div "Reply with interest by * 2025-11-01 Field cannot be left empty! Submit proposal…" at bounding box center [1031, 555] width 509 height 235
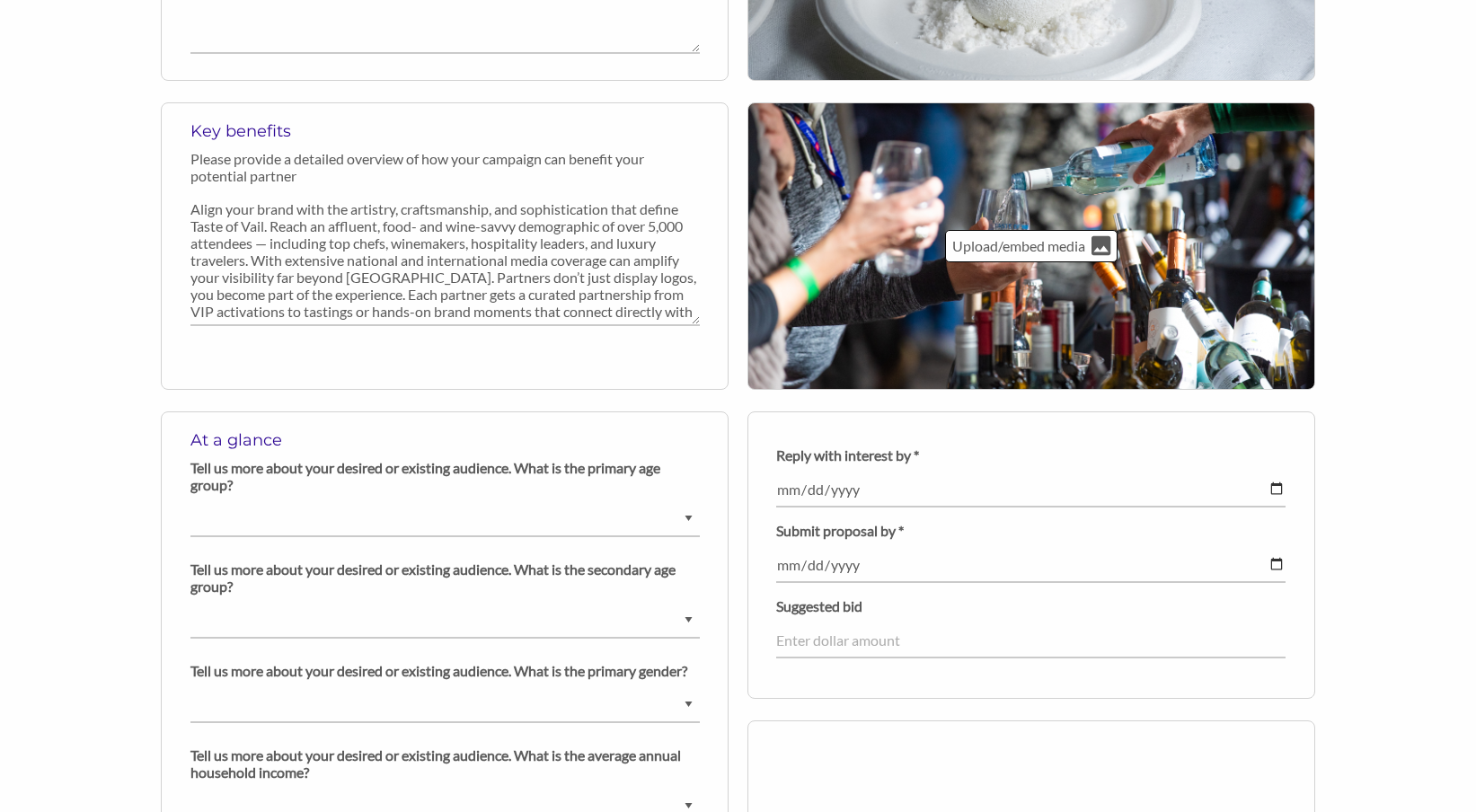
scroll to position [0, 0]
select select "31-40 years old"
select select "25-30 years old"
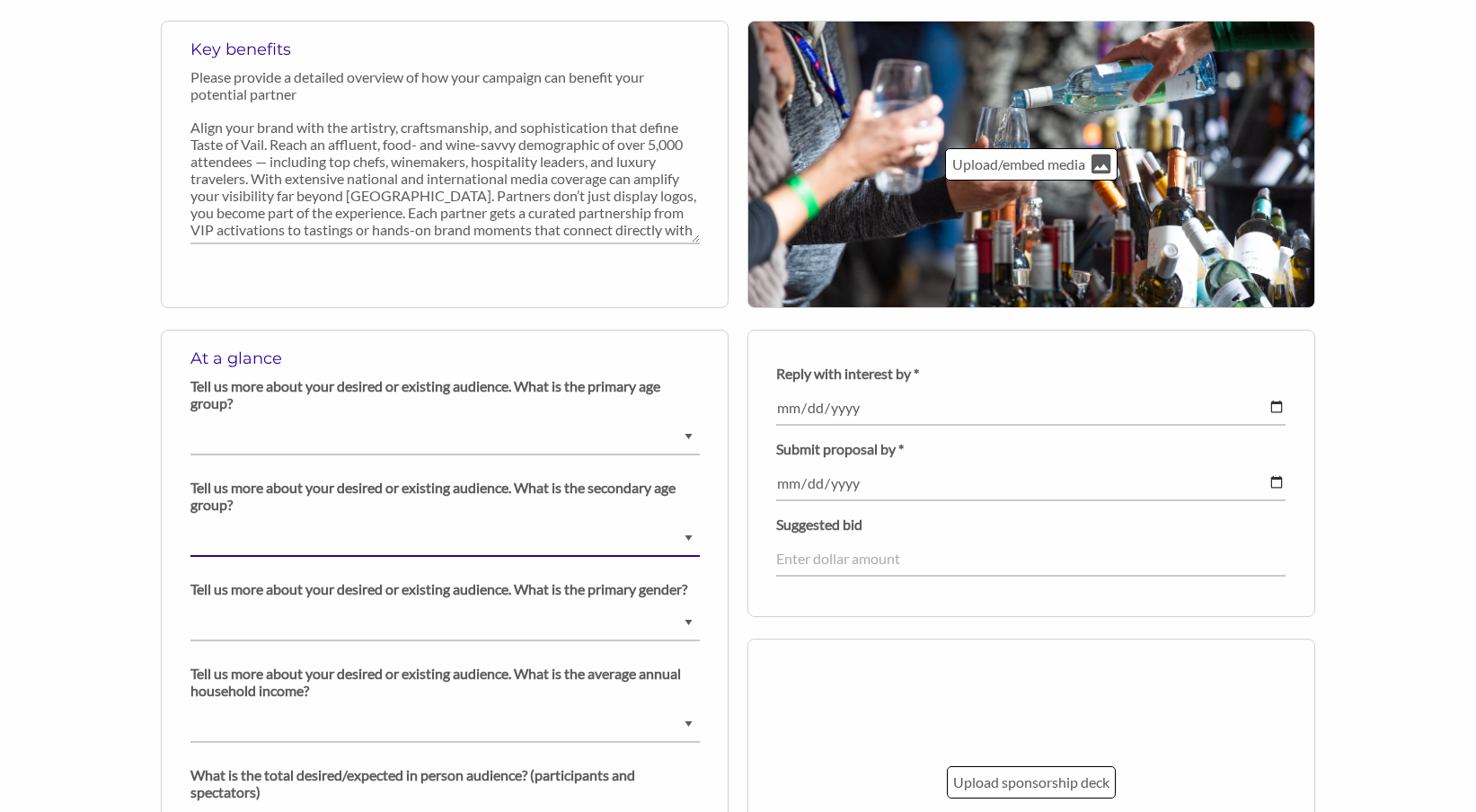
scroll to position [1092, 0]
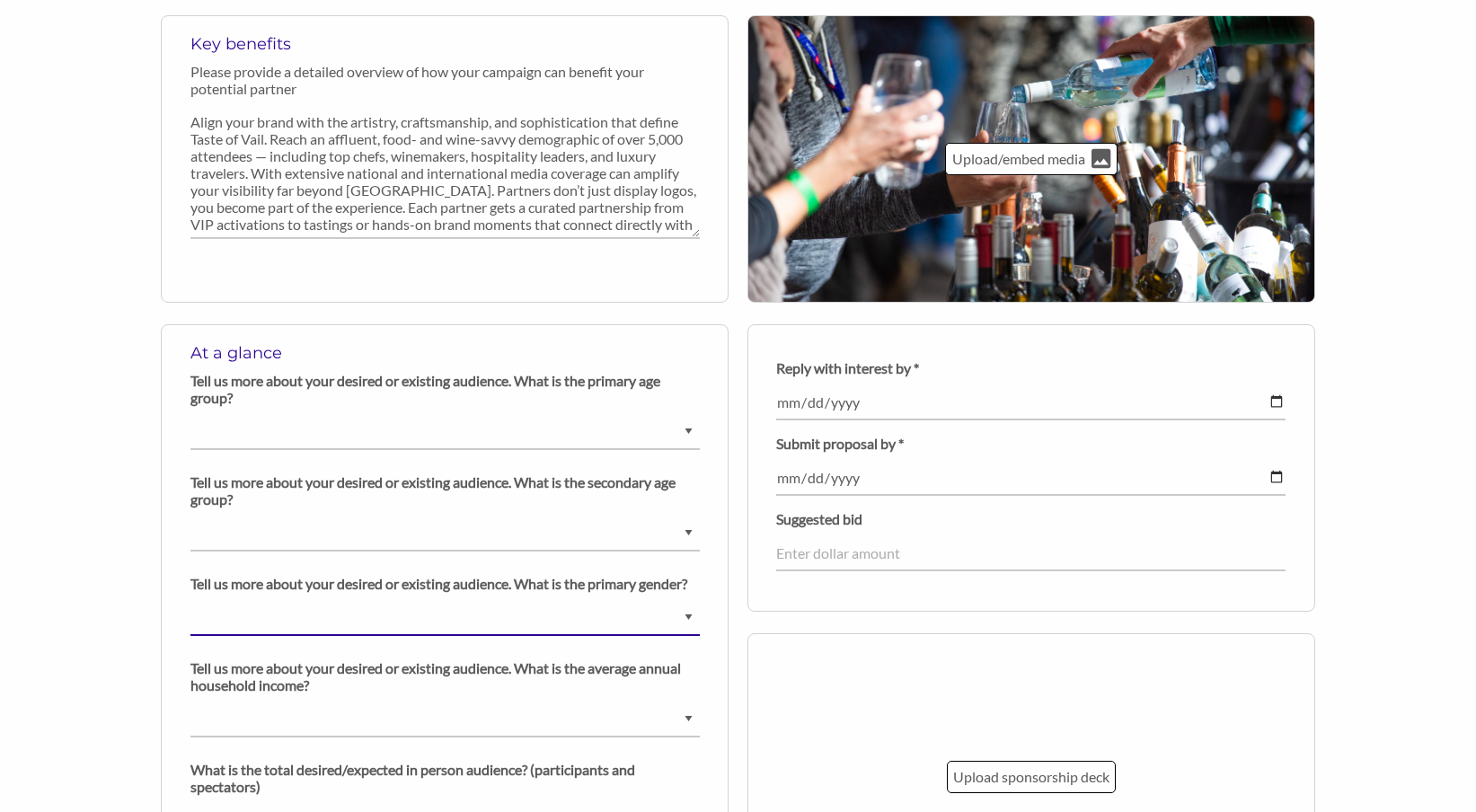
select select "Diverse"
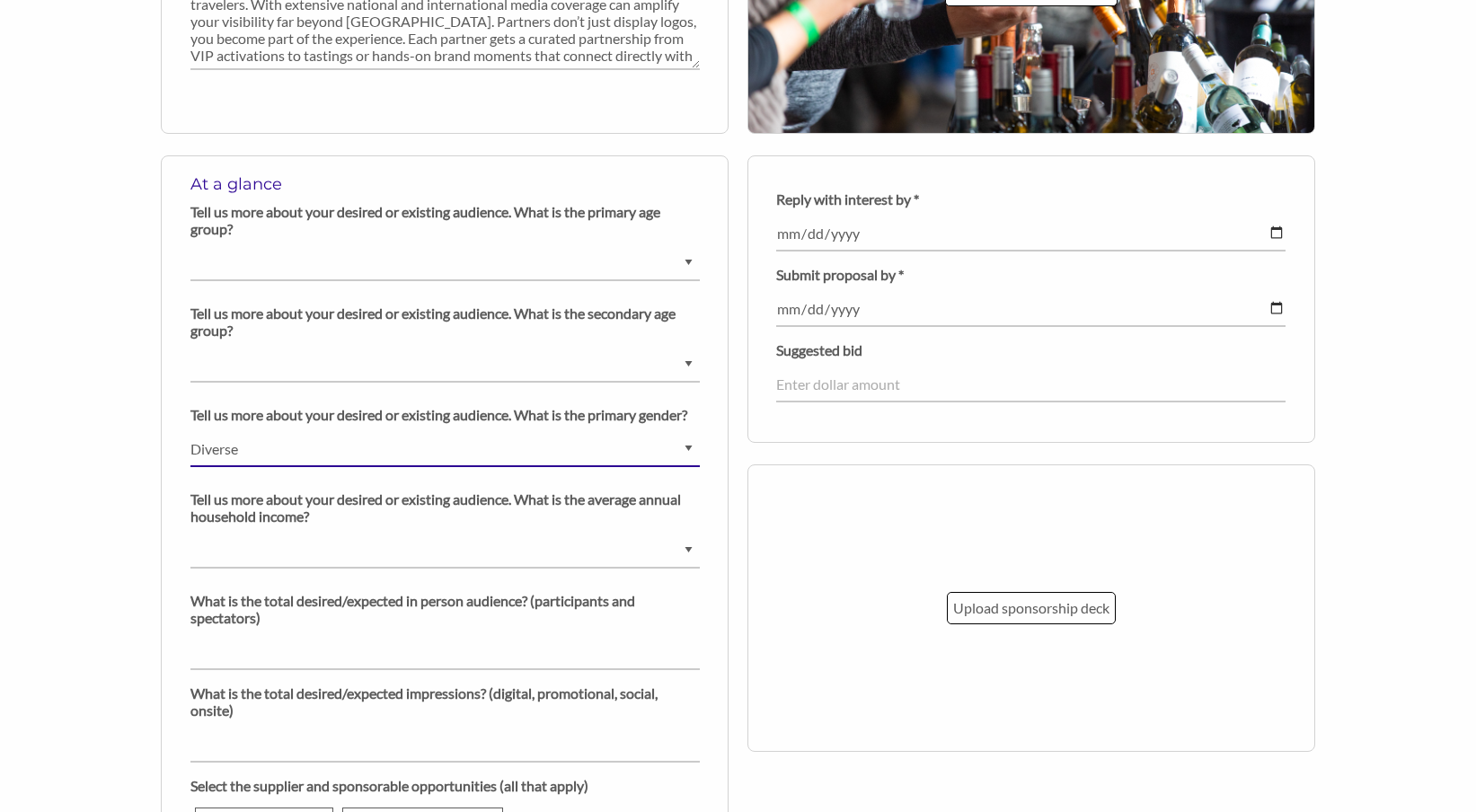
scroll to position [1262, 0]
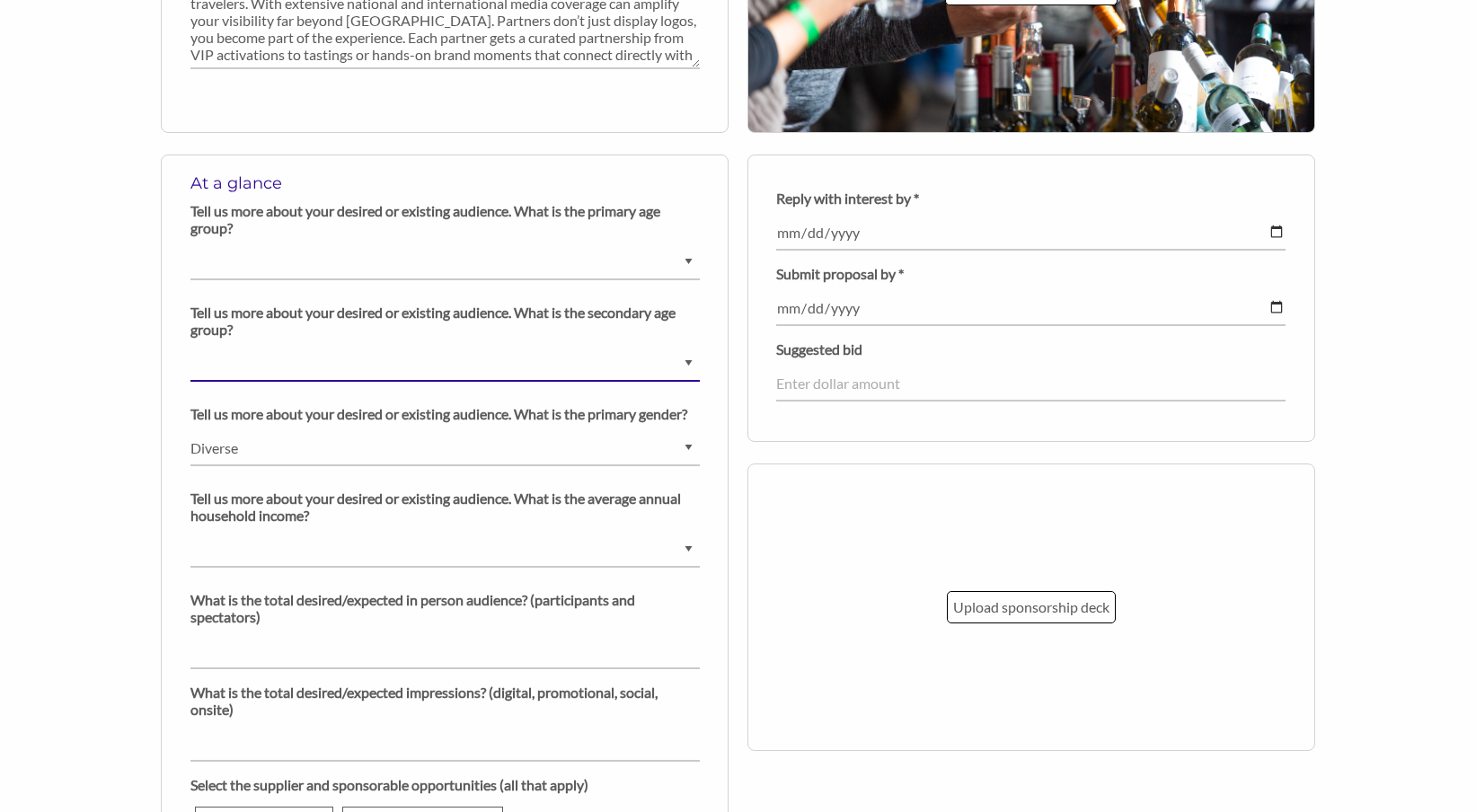
select select "41-50 years old"
select select "$150000+"
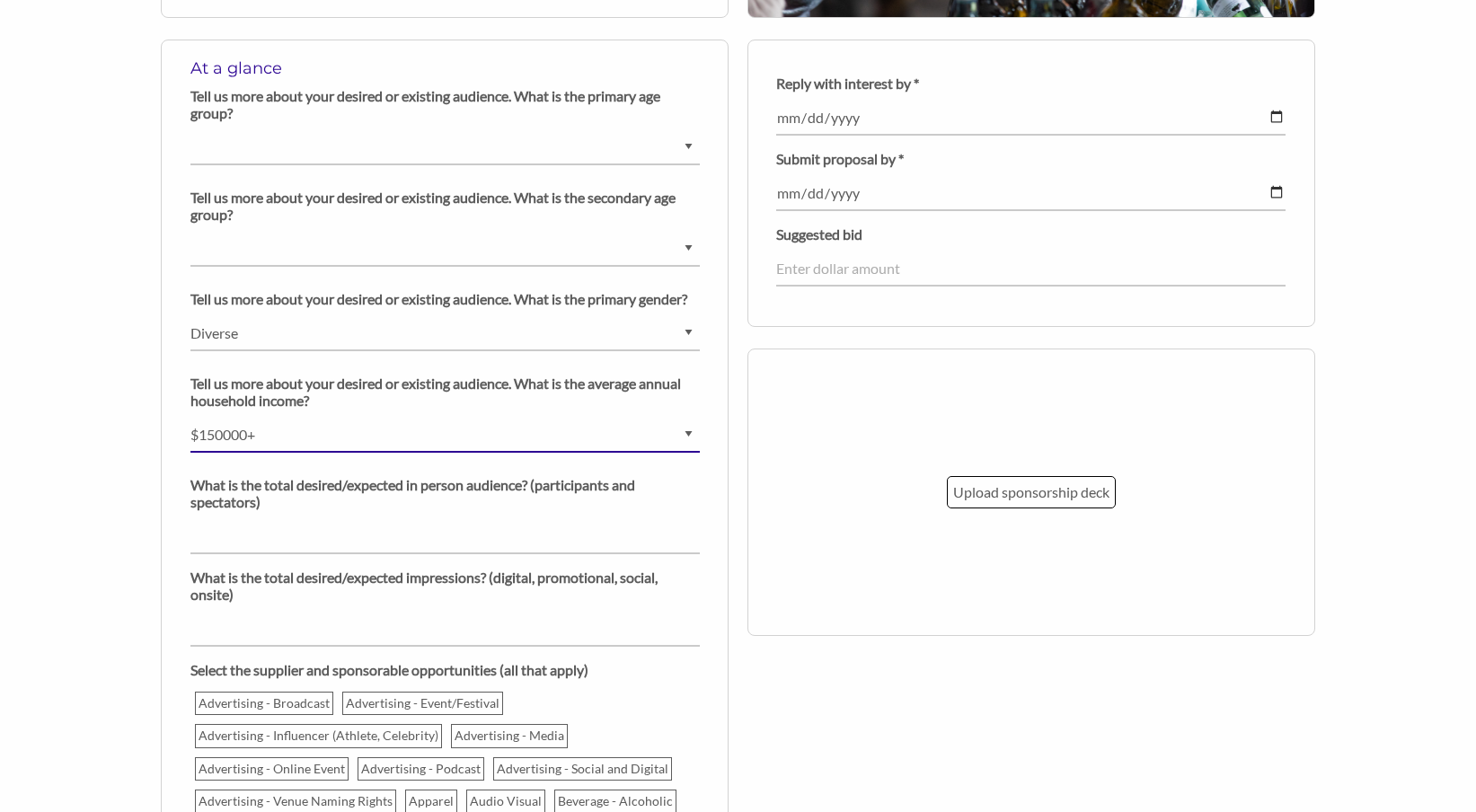
scroll to position [1378, 0]
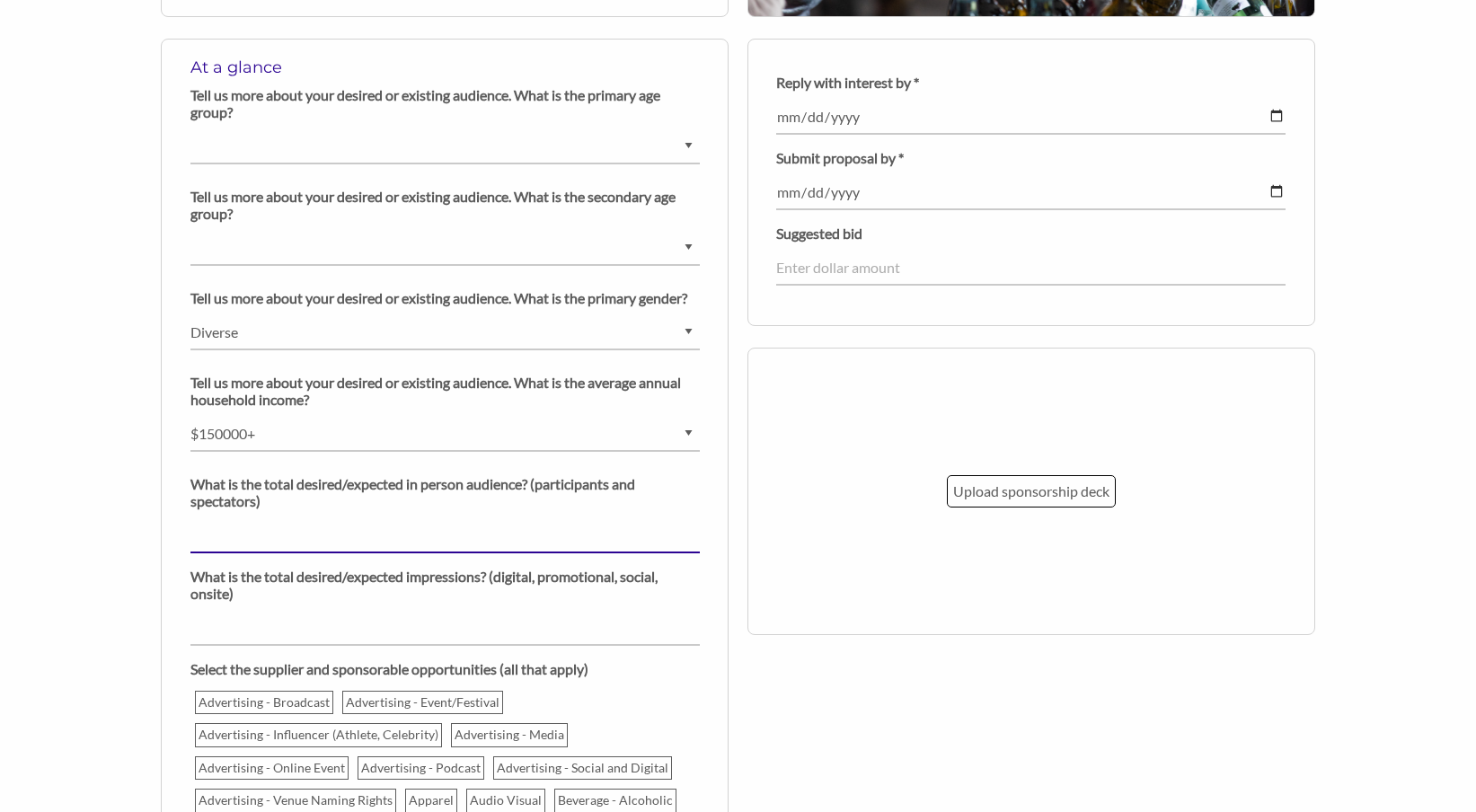
click at [432, 551] on input "number" at bounding box center [445, 536] width 509 height 35
type input "8000"
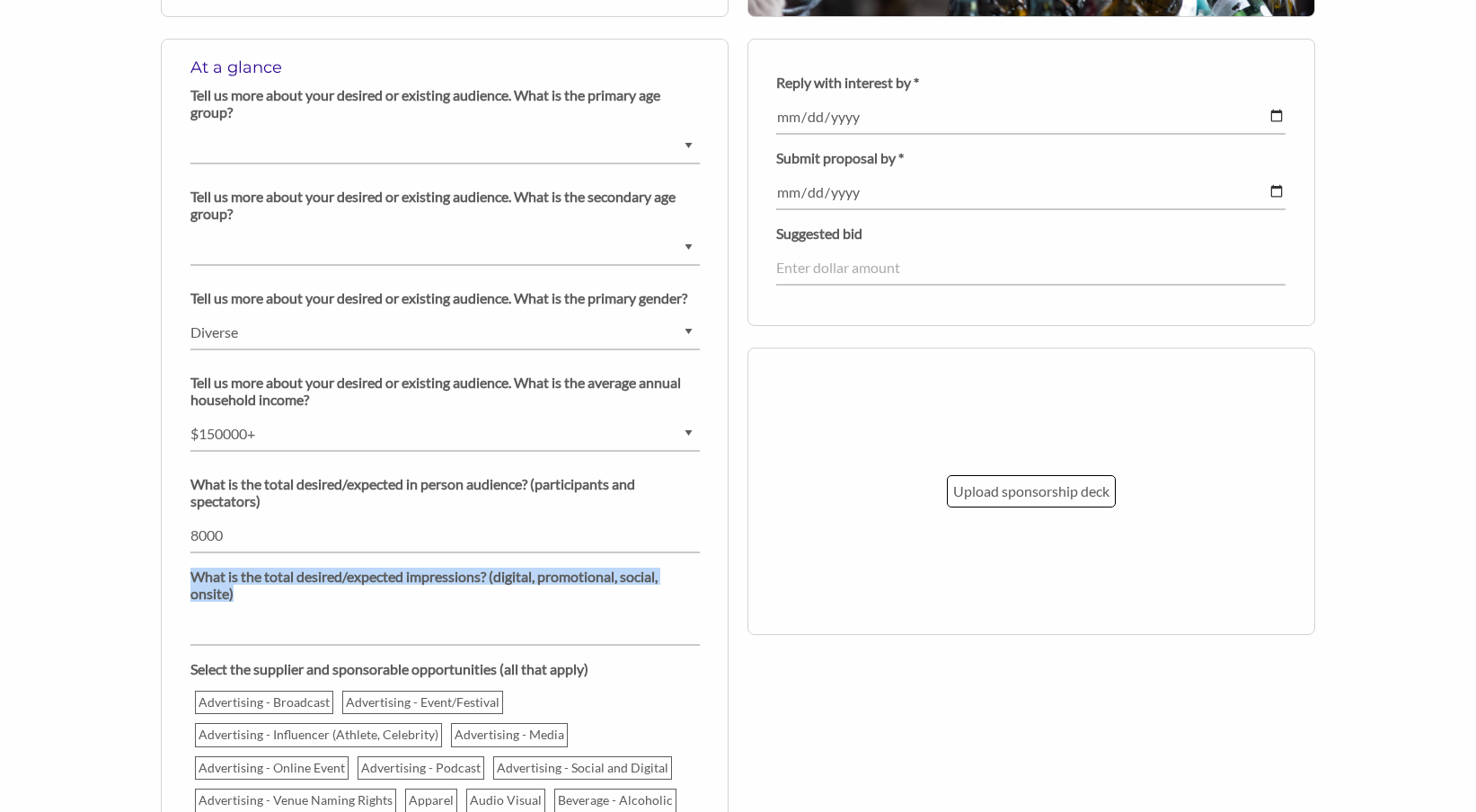
drag, startPoint x: 244, startPoint y: 609, endPoint x: 186, endPoint y: 588, distance: 61.7
click at [186, 588] on div "At a glance Tell us more about your desired or existing audience. What is the p…" at bounding box center [444, 539] width 568 height 1000
copy p "What is the total desired/expected impressions? (digital, promotional, social, …"
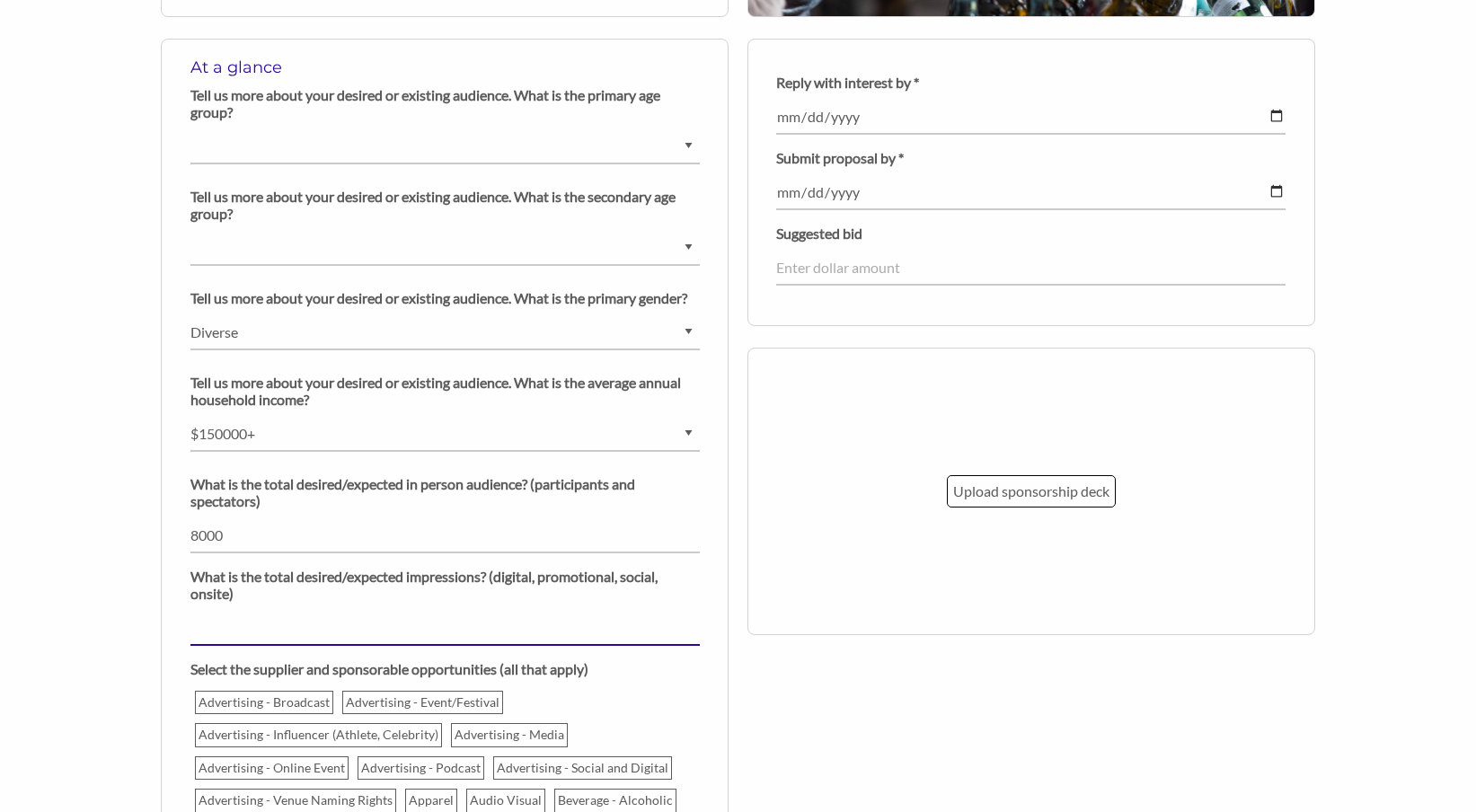
click at [415, 646] on input "number" at bounding box center [445, 628] width 509 height 35
type input "500000"
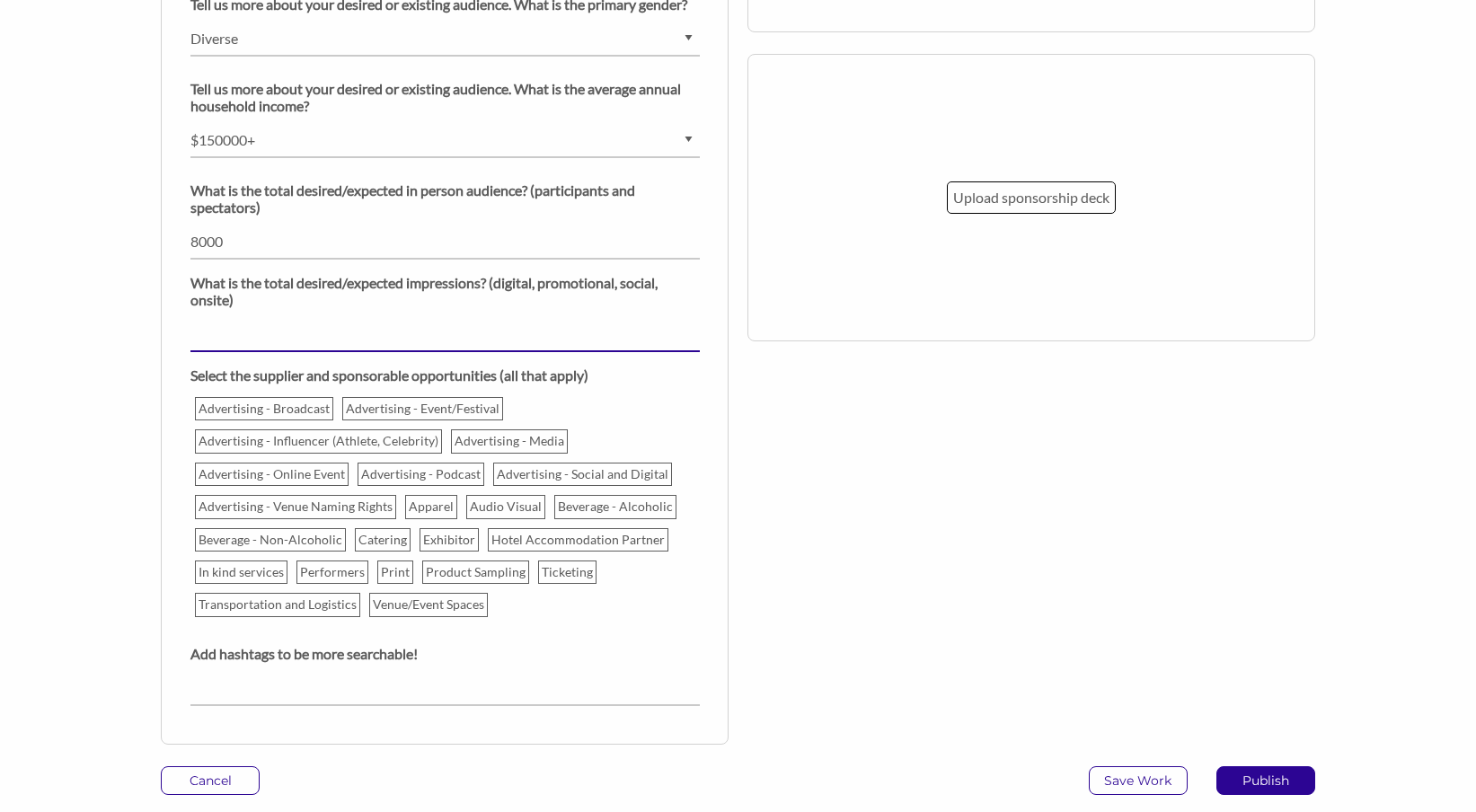
scroll to position [1670, 0]
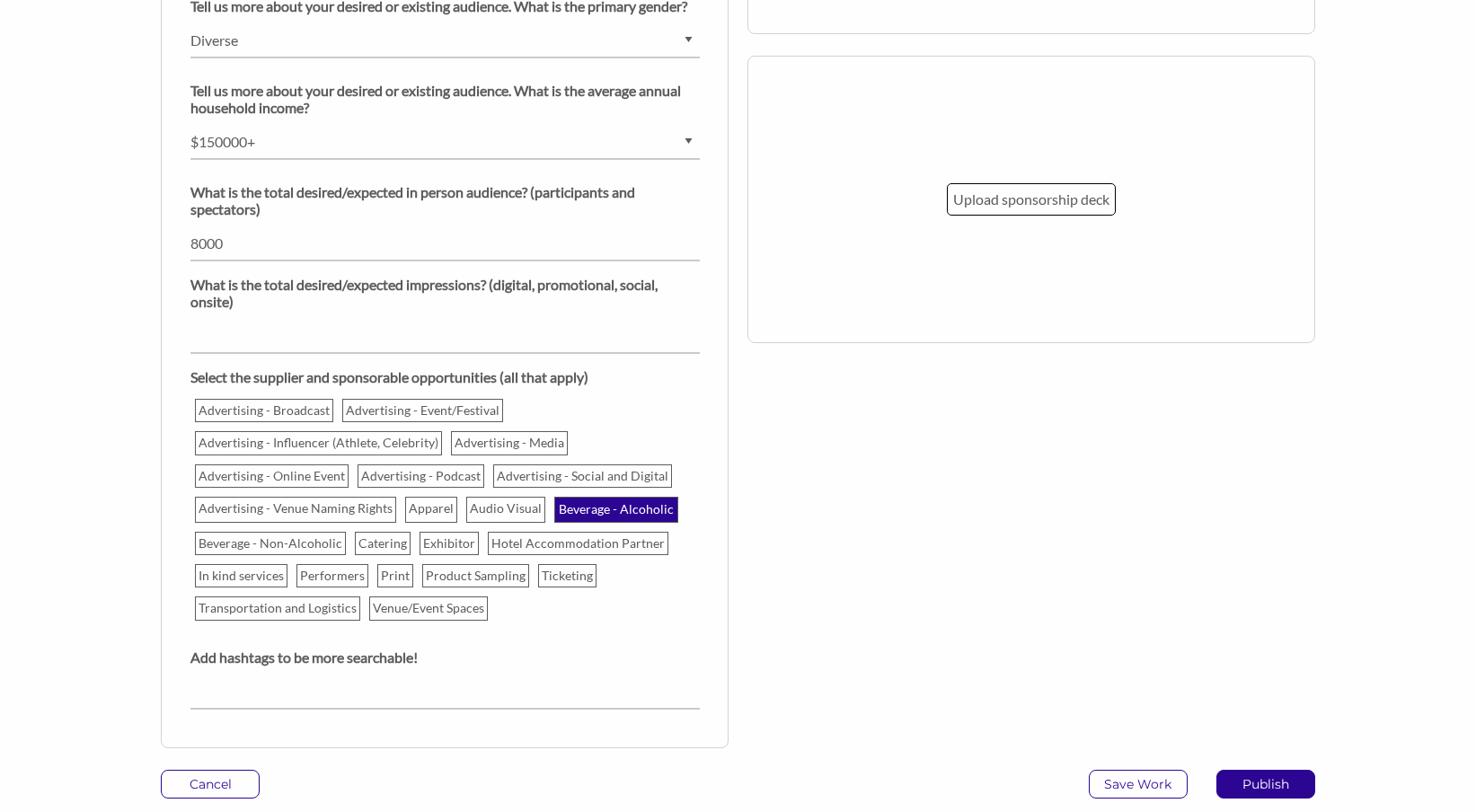
click at [556, 520] on p "Beverage - Alcoholic" at bounding box center [616, 508] width 121 height 21
click at [0, 0] on input "Beverage - Alcoholic" at bounding box center [0, 0] width 0 height 0
click at [358, 520] on p "Advertising - Venue Naming Rights" at bounding box center [297, 508] width 200 height 21
click at [0, 0] on input "Advertising - Venue Naming Rights" at bounding box center [0, 0] width 0 height 0
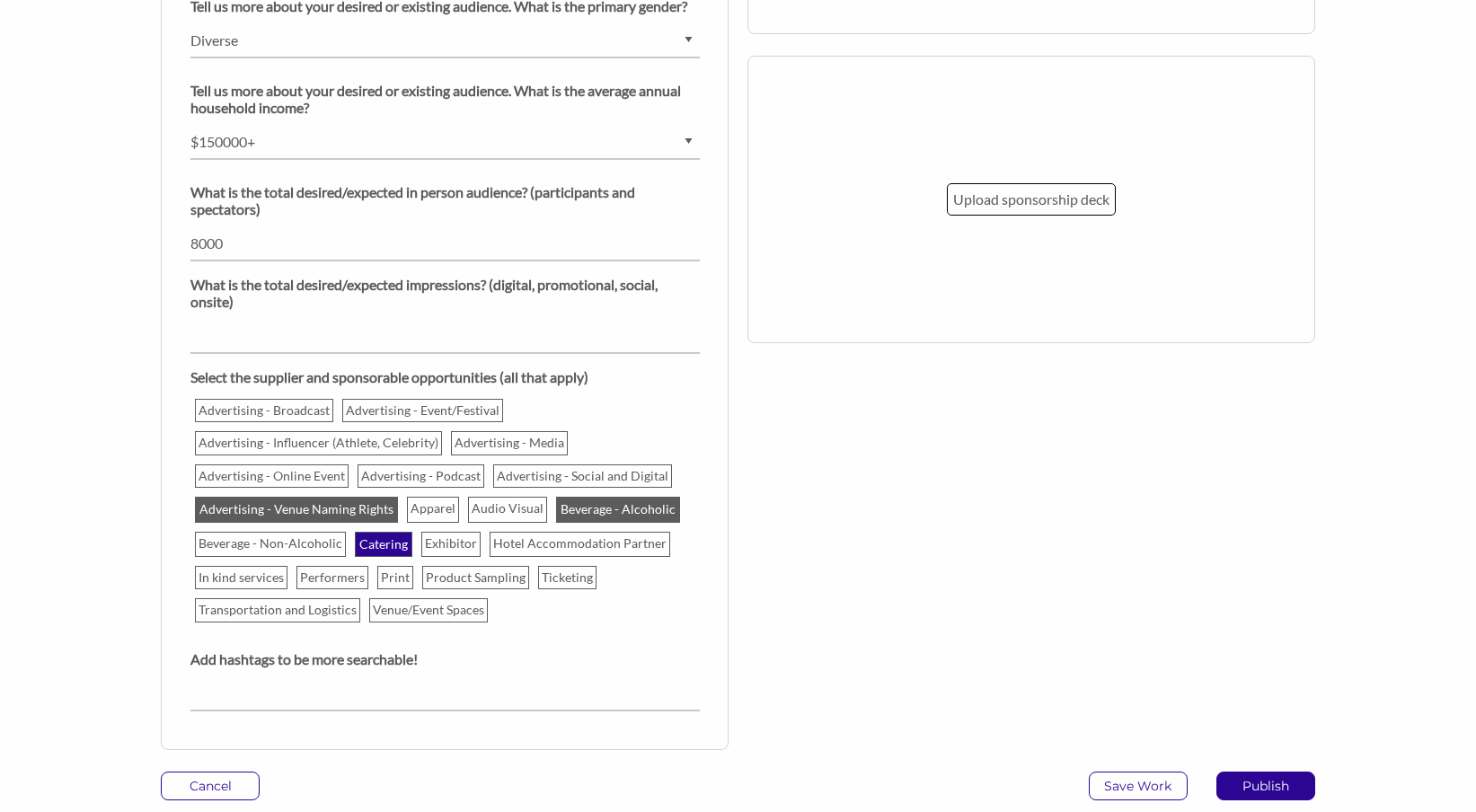
click at [389, 555] on p "Catering" at bounding box center [384, 544] width 54 height 21
click at [0, 0] on input "Catering" at bounding box center [0, 0] width 0 height 0
click at [580, 555] on p "Hotel Accommodation Partner" at bounding box center [581, 544] width 178 height 21
click at [0, 0] on input "Hotel Accommodation Partner" at bounding box center [0, 0] width 0 height 0
click at [575, 589] on p "Ticketing" at bounding box center [568, 578] width 57 height 21
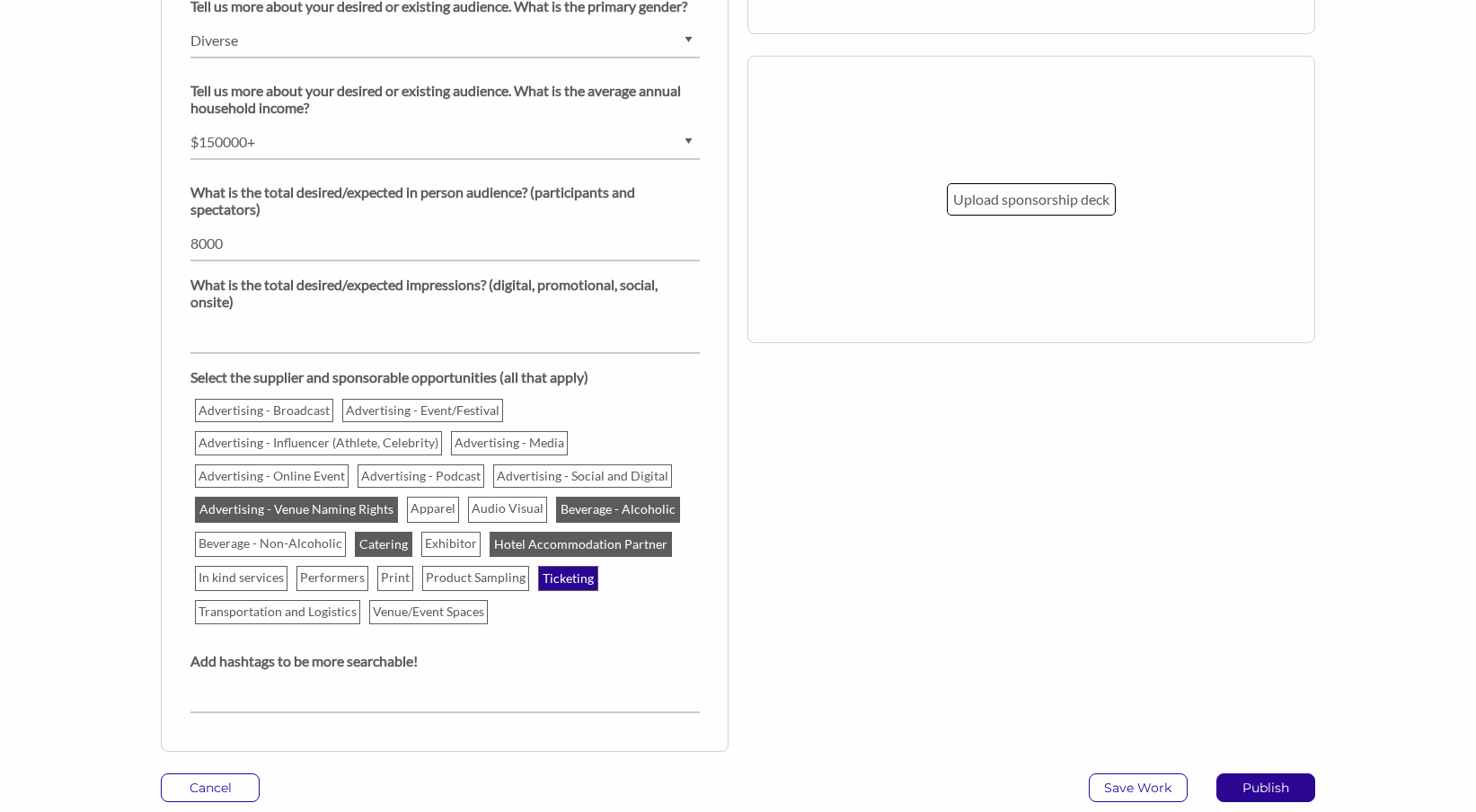
click at [0, 0] on input "Ticketing" at bounding box center [0, 0] width 0 height 0
click at [449, 589] on p "Product Sampling" at bounding box center [476, 578] width 105 height 21
click at [0, 0] on input "Product Sampling" at bounding box center [0, 0] width 0 height 0
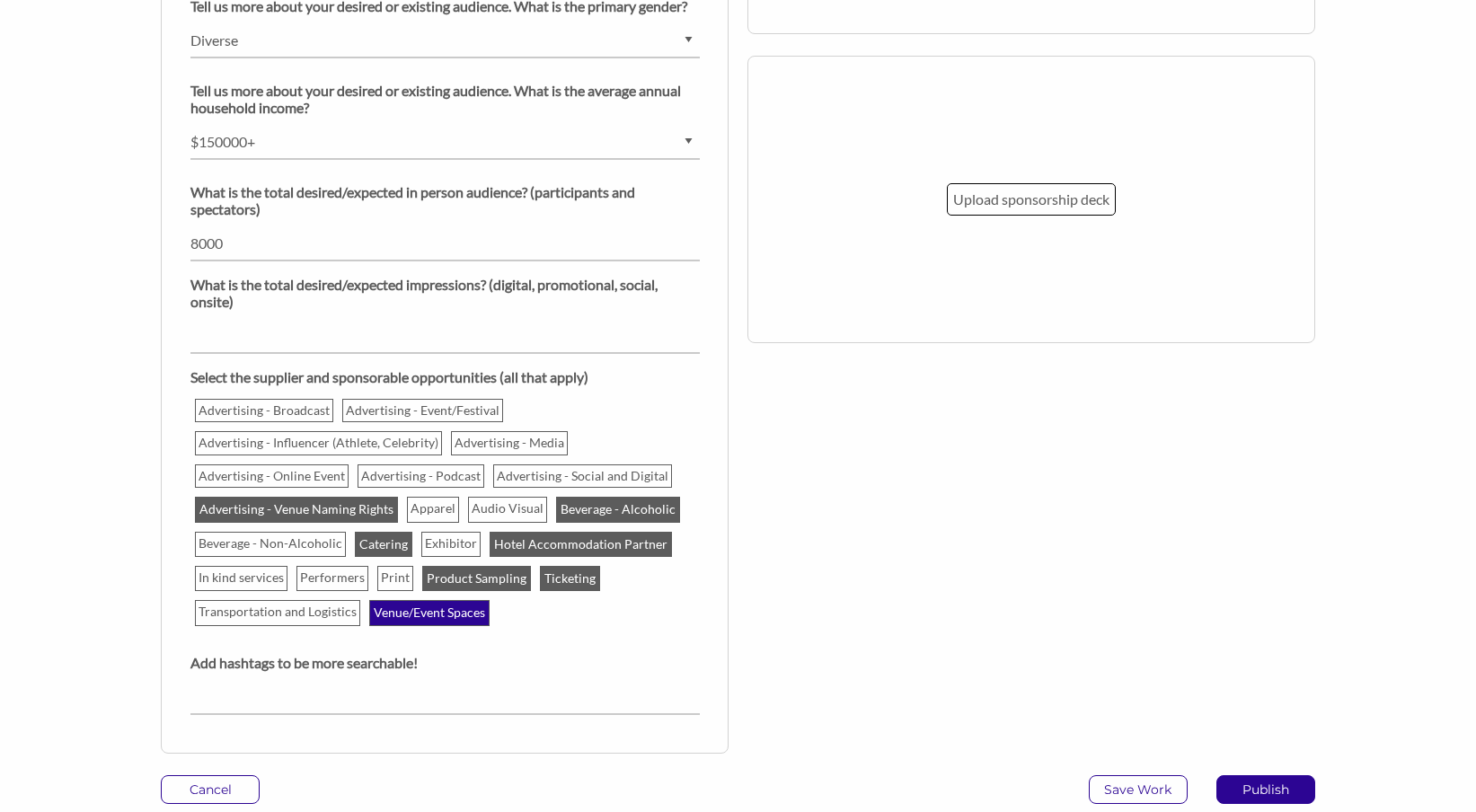
click at [404, 623] on p "Venue/Event Spaces" at bounding box center [429, 612] width 117 height 21
click at [0, 0] on input "Venue/Event Spaces" at bounding box center [0, 0] width 0 height 0
click at [328, 623] on p "Transportation and Logistics" at bounding box center [279, 612] width 164 height 21
click at [0, 0] on input "Transportation and Logistics" at bounding box center [0, 0] width 0 height 0
click at [261, 589] on p "In kind services" at bounding box center [243, 578] width 91 height 21
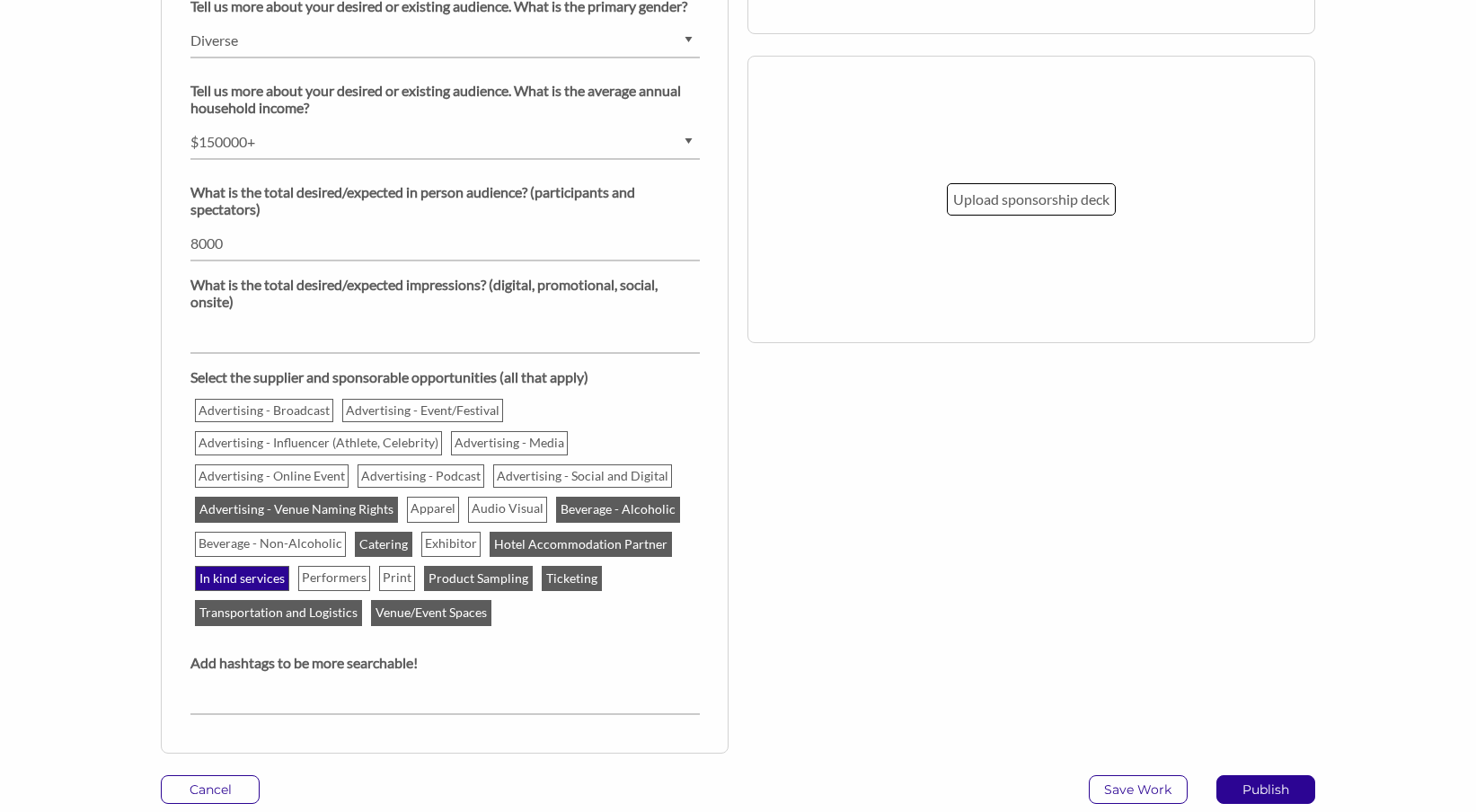
click at [0, 0] on input "In kind services" at bounding box center [0, 0] width 0 height 0
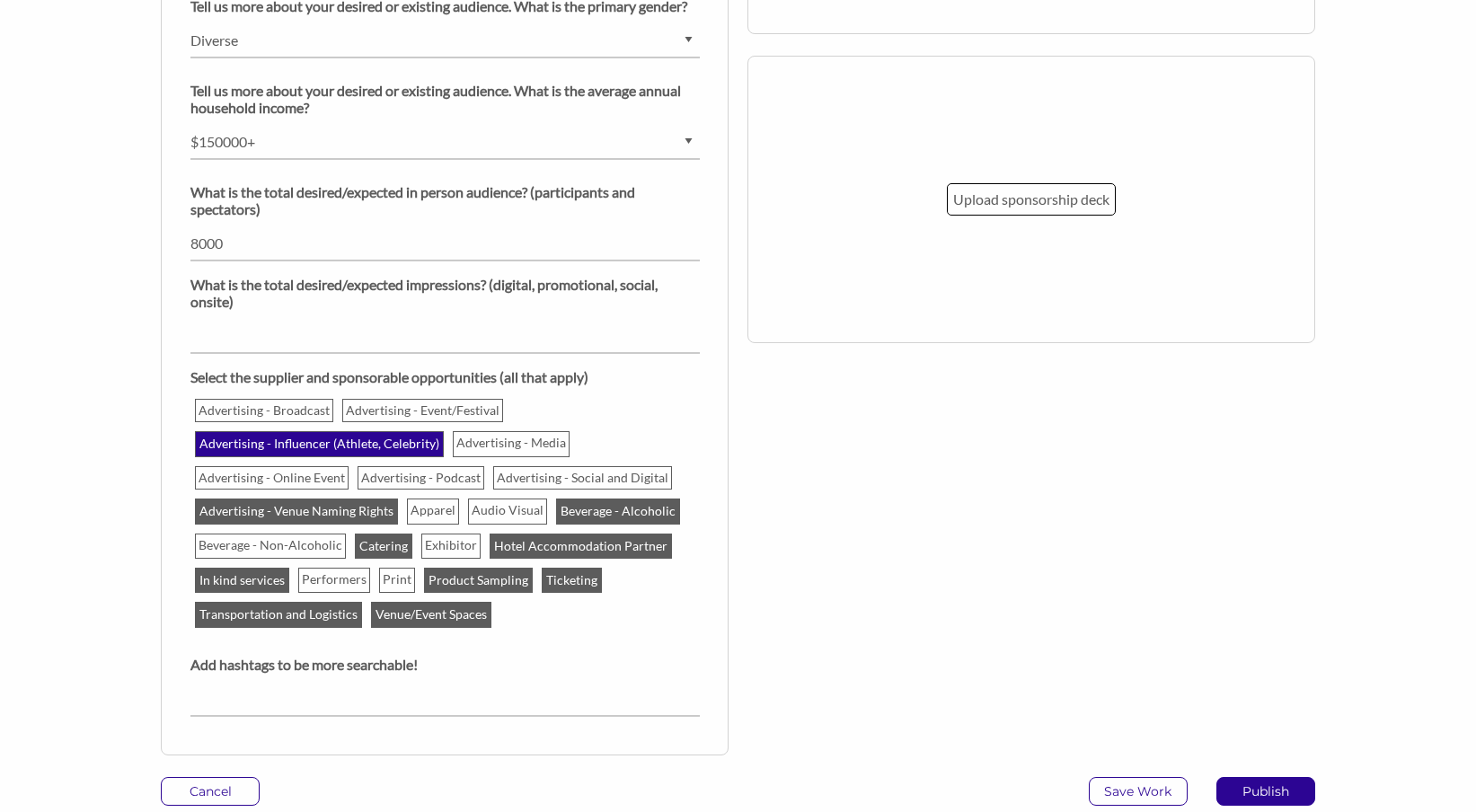
click at [338, 454] on p "Advertising - Influencer (Athlete, Celebrity)" at bounding box center [320, 443] width 245 height 21
click at [0, 0] on input "Advertising - Influencer (Athlete, Celebrity)" at bounding box center [0, 0] width 0 height 0
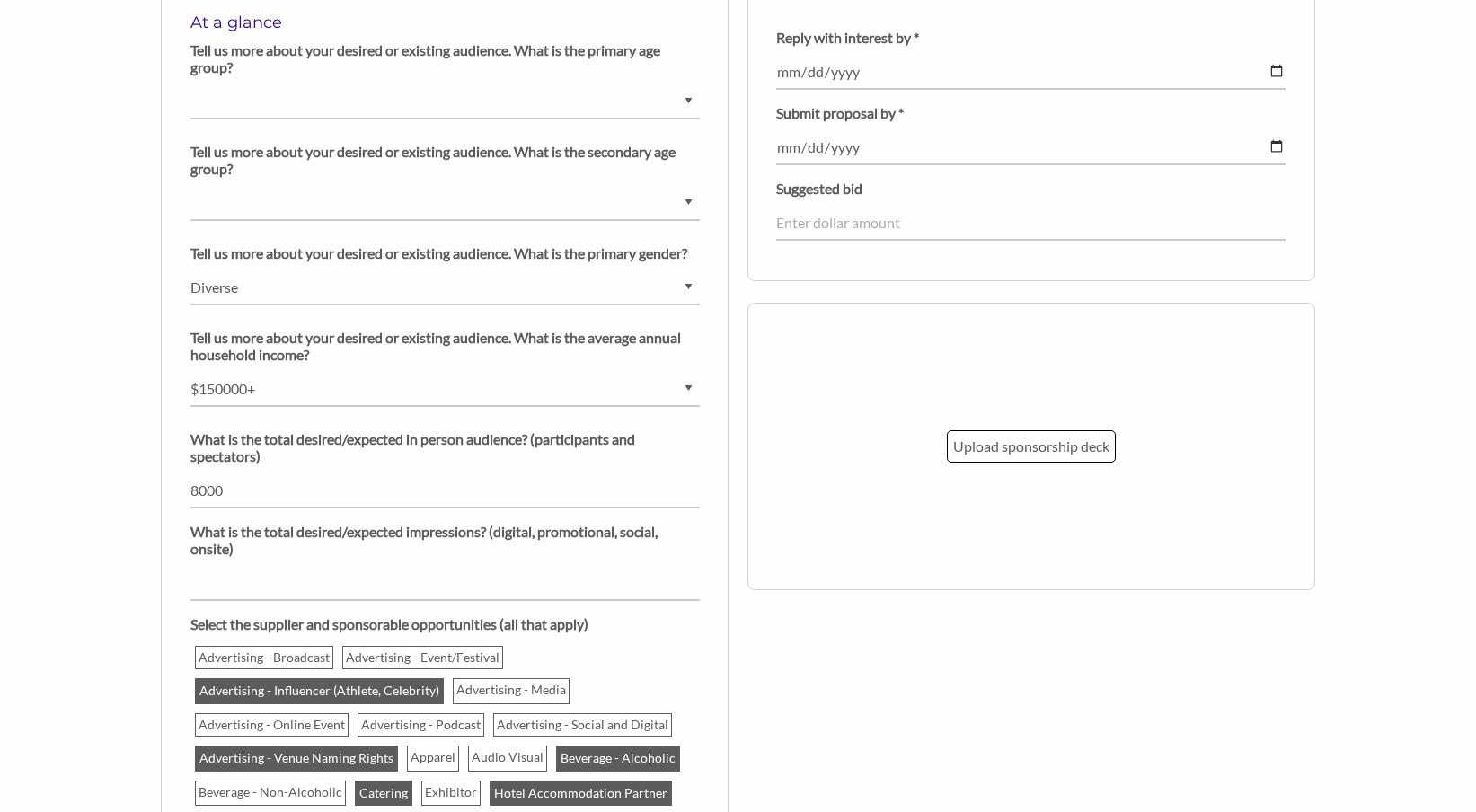
scroll to position [1414, 0]
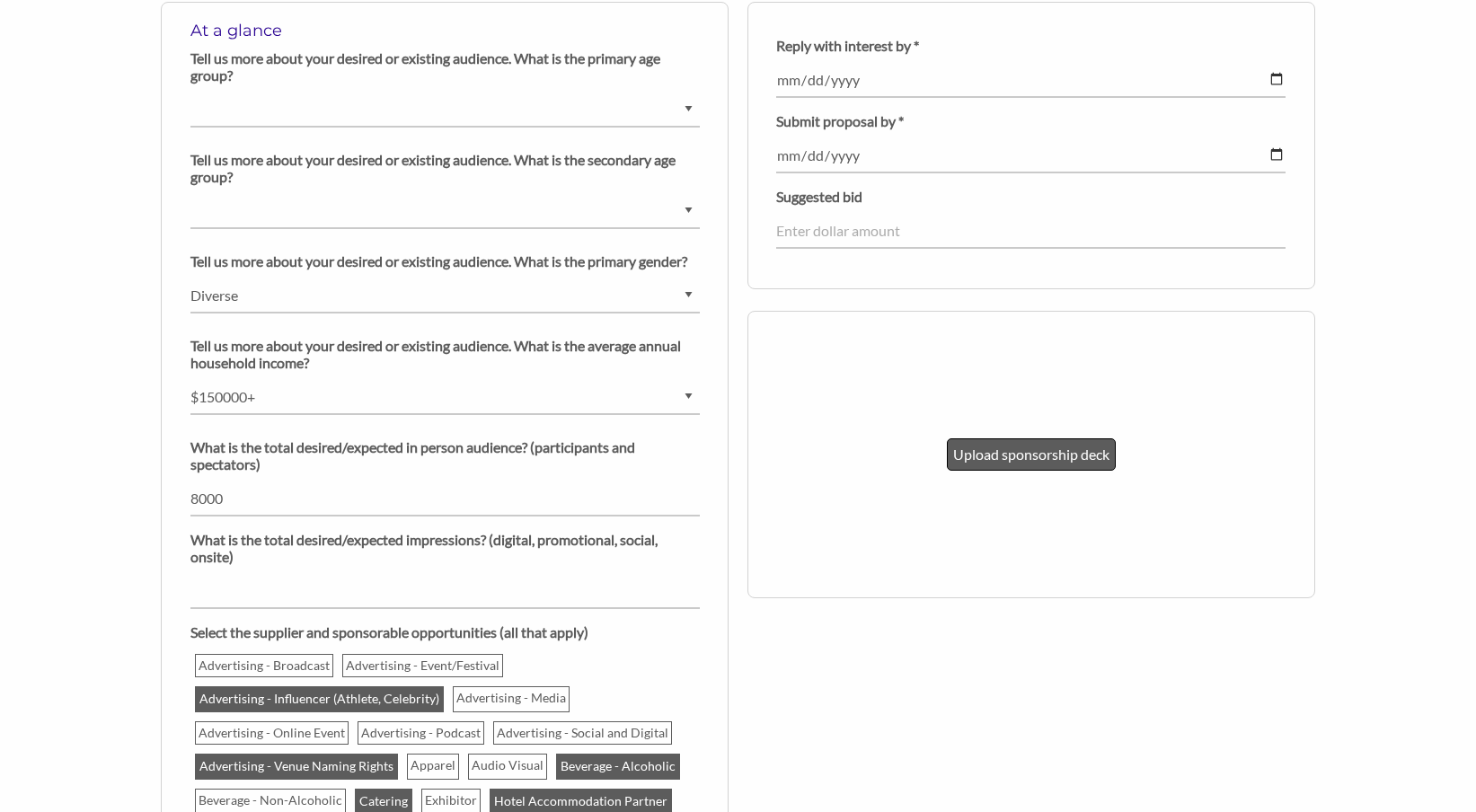
click at [1077, 455] on p "Upload sponsorship deck" at bounding box center [1032, 454] width 156 height 23
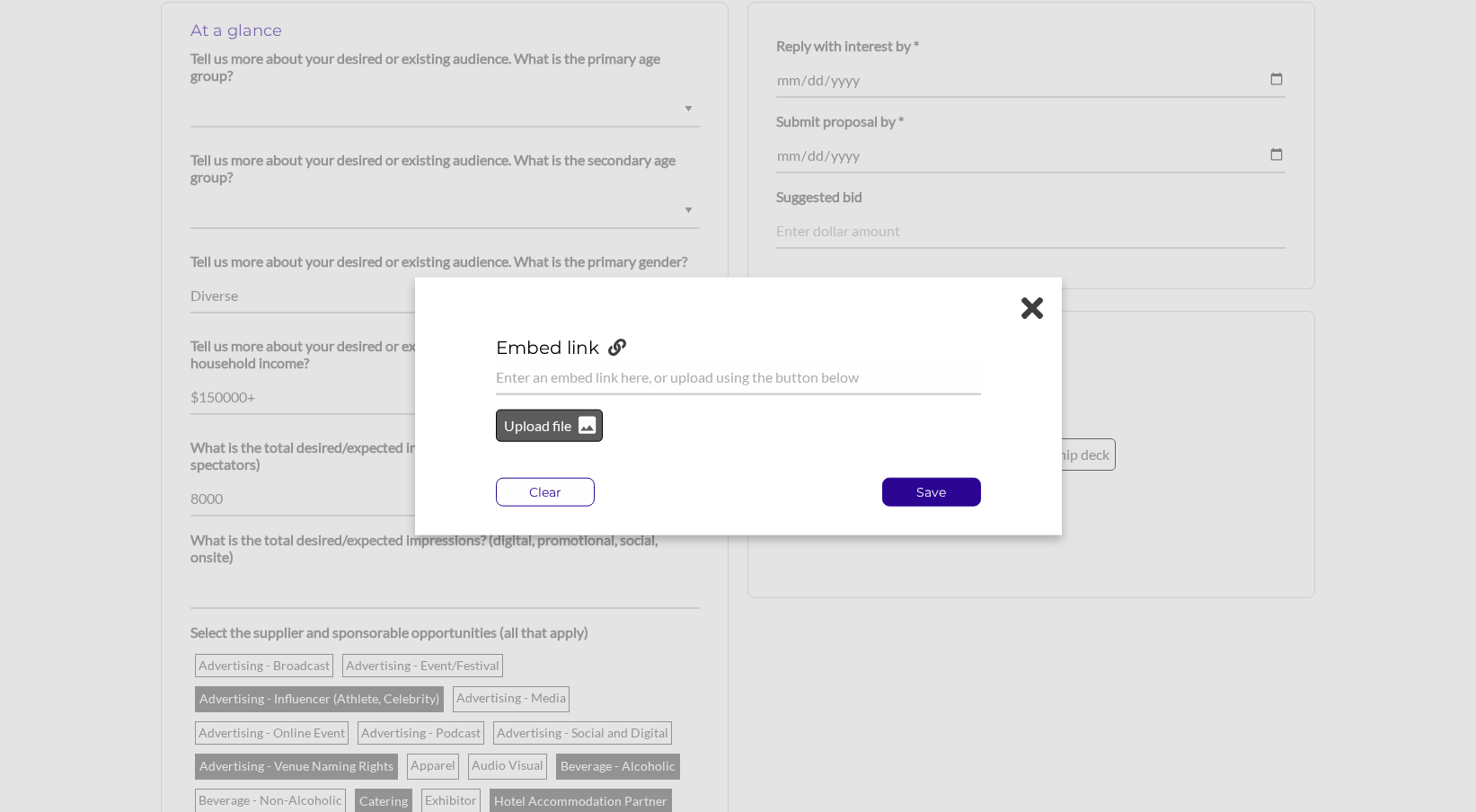
click at [552, 433] on p "Upload file" at bounding box center [538, 426] width 72 height 23
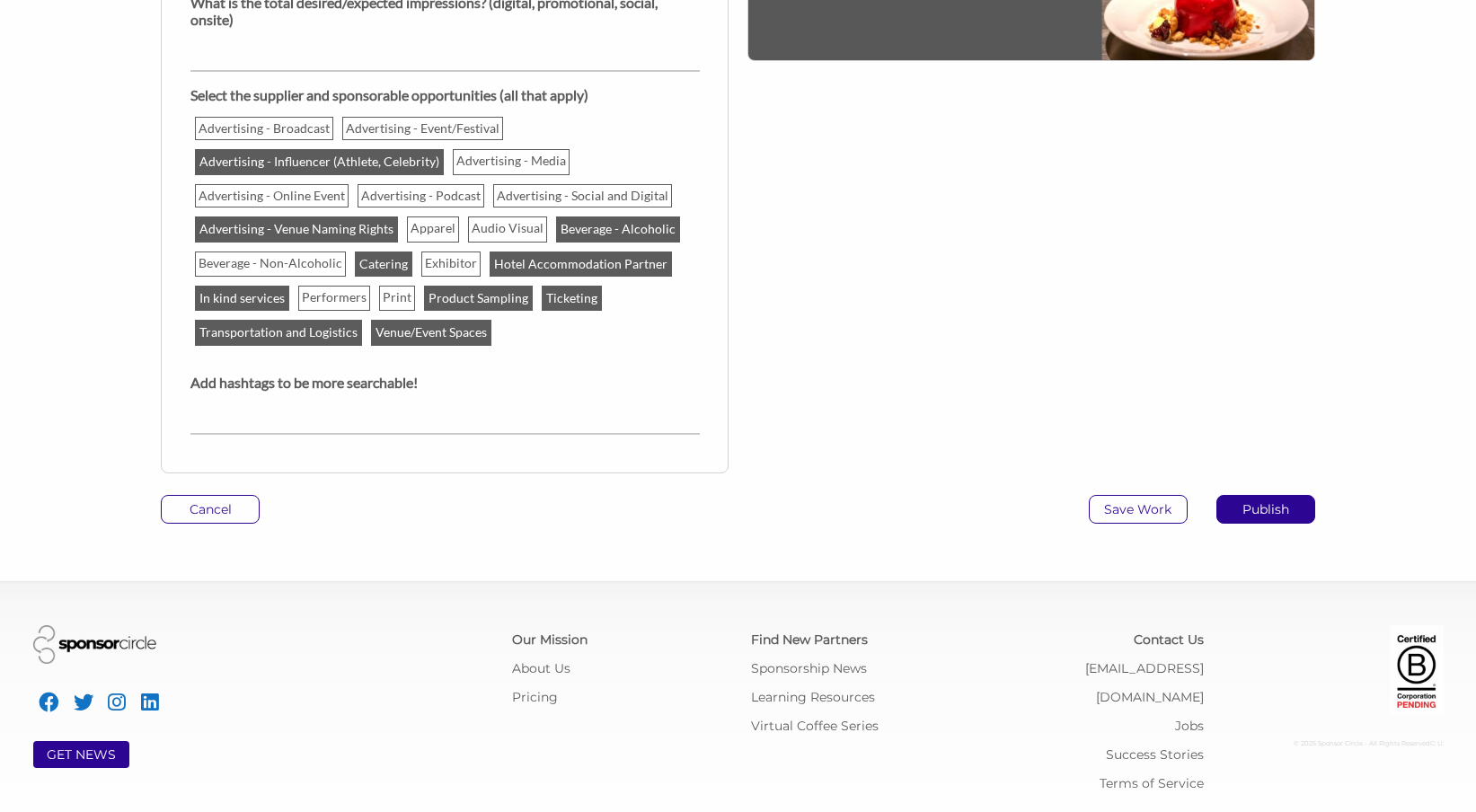
scroll to position [1963, 0]
click at [1153, 511] on p "Save Work" at bounding box center [1139, 509] width 97 height 27
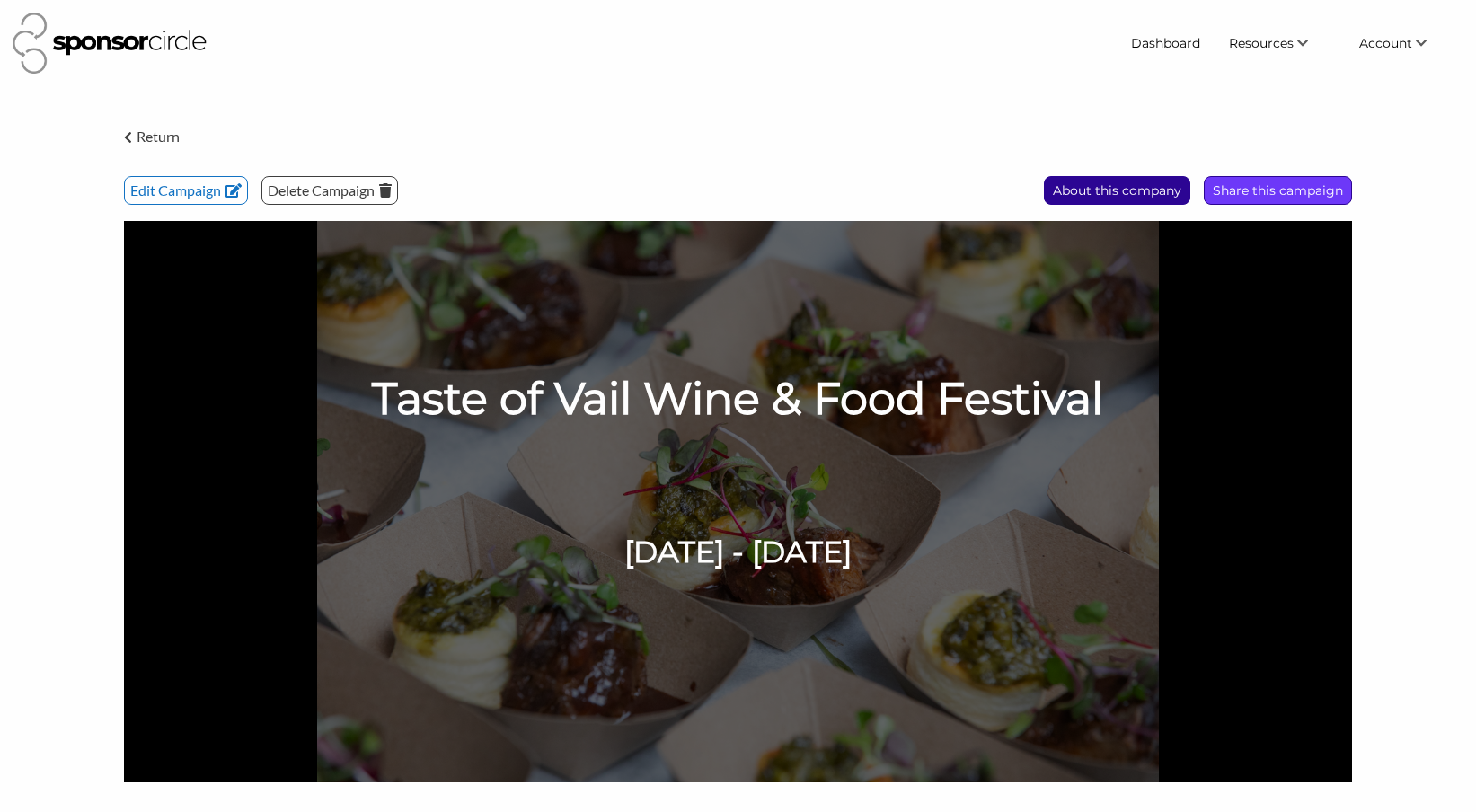
click at [1298, 191] on p "Share this campaign" at bounding box center [1278, 190] width 147 height 27
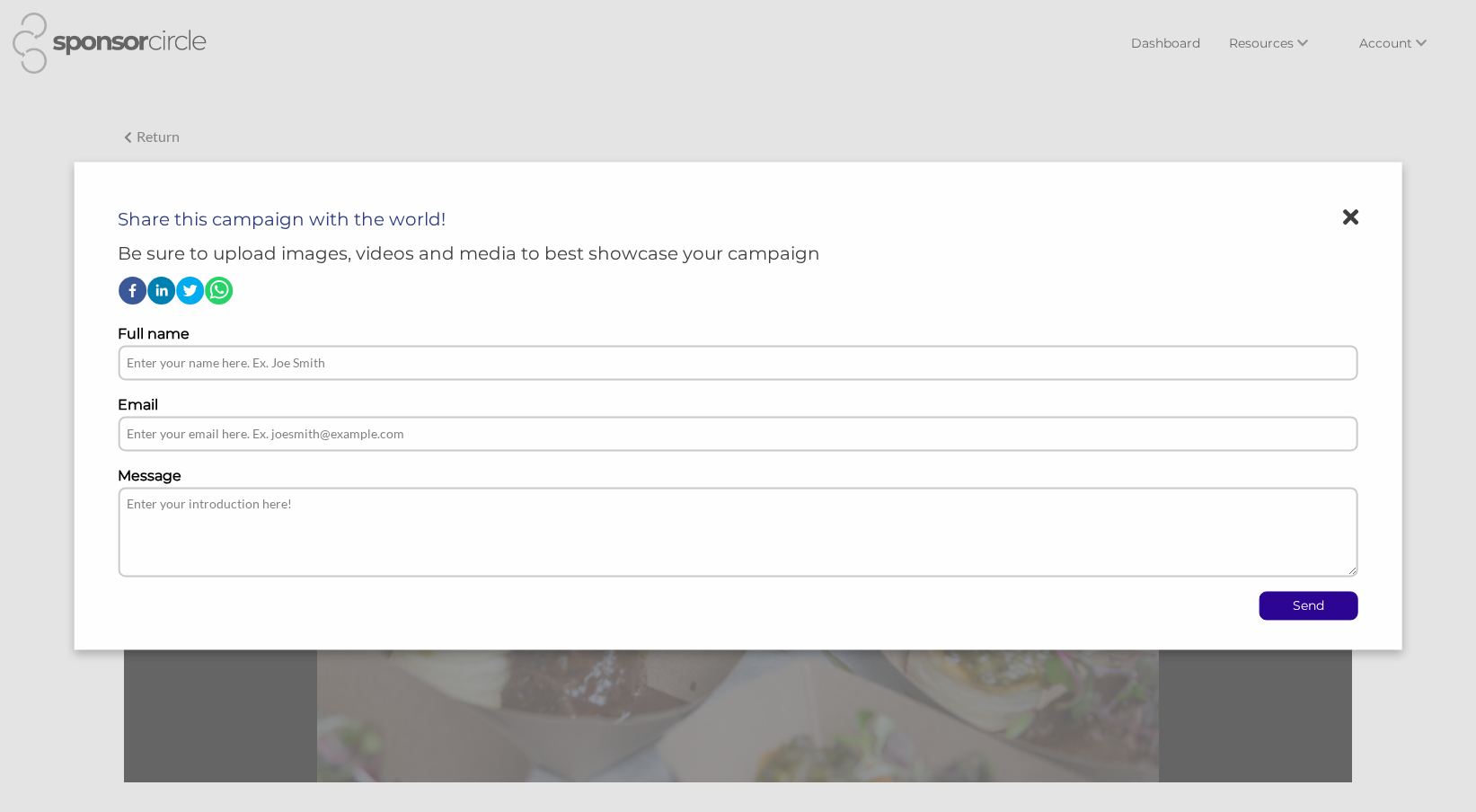
click at [1351, 219] on icon at bounding box center [1351, 217] width 15 height 22
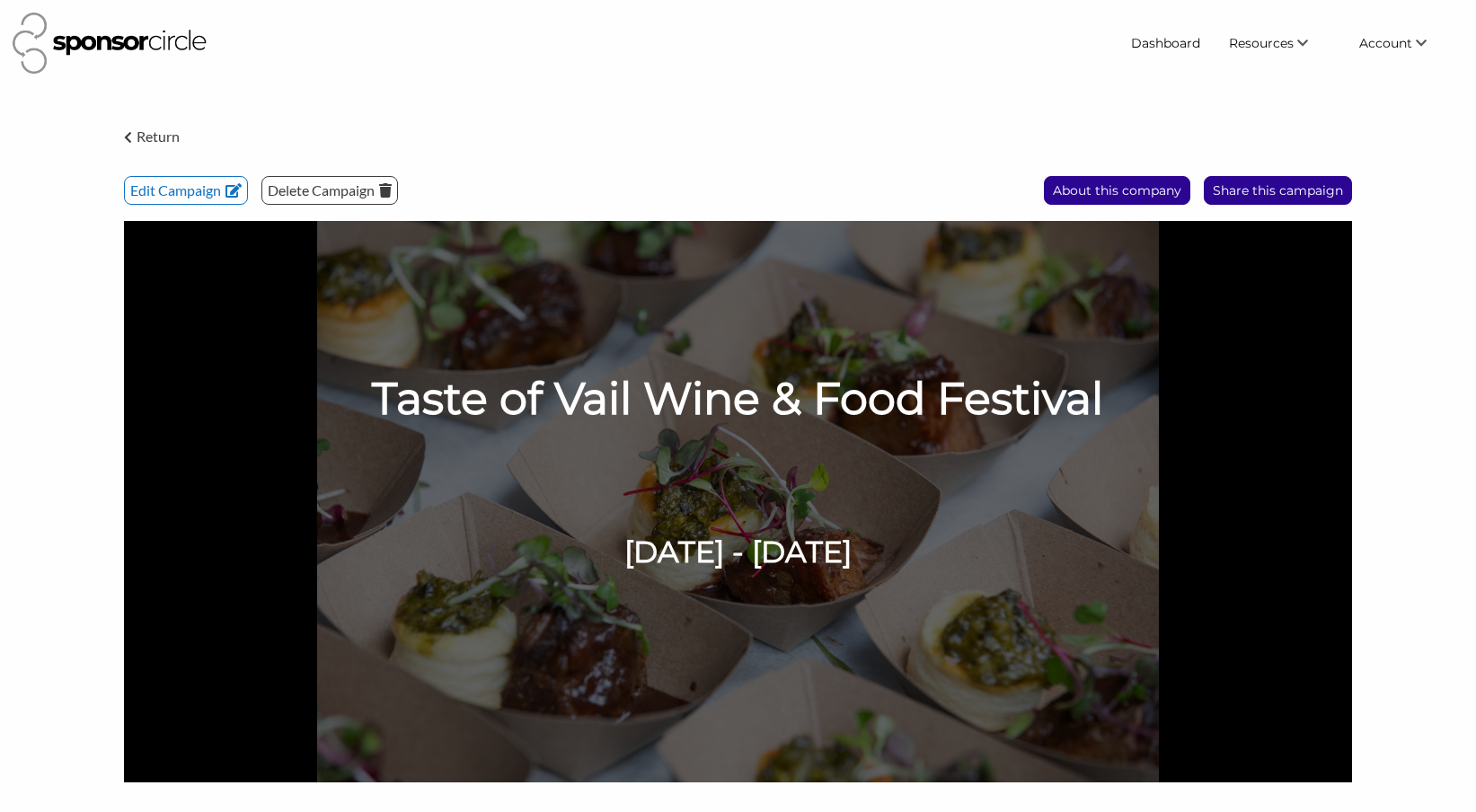
click at [130, 138] on icon at bounding box center [127, 138] width 8 height 13
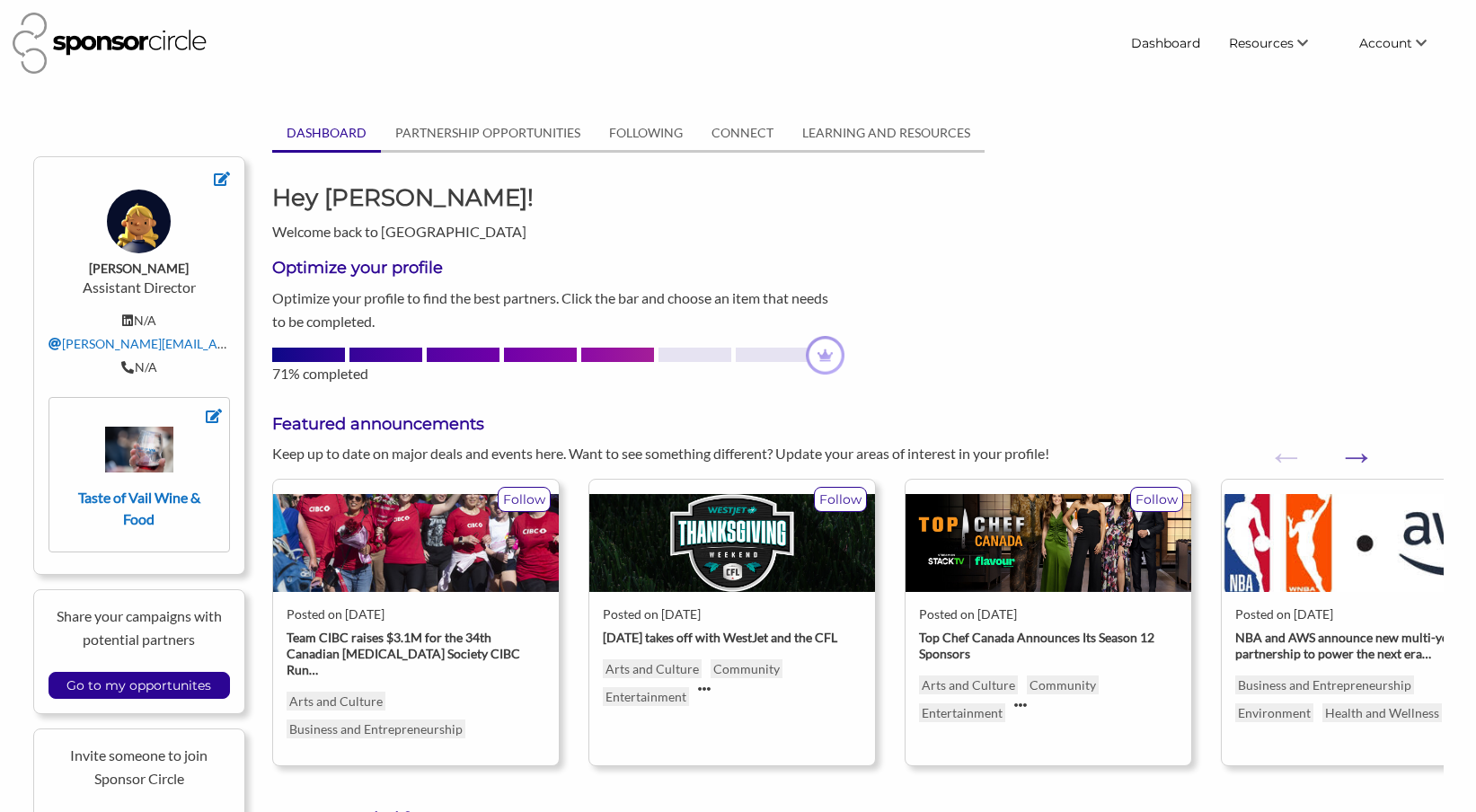
click at [526, 132] on link "PARTNERSHIP OPPORTUNITIES" at bounding box center [488, 133] width 214 height 34
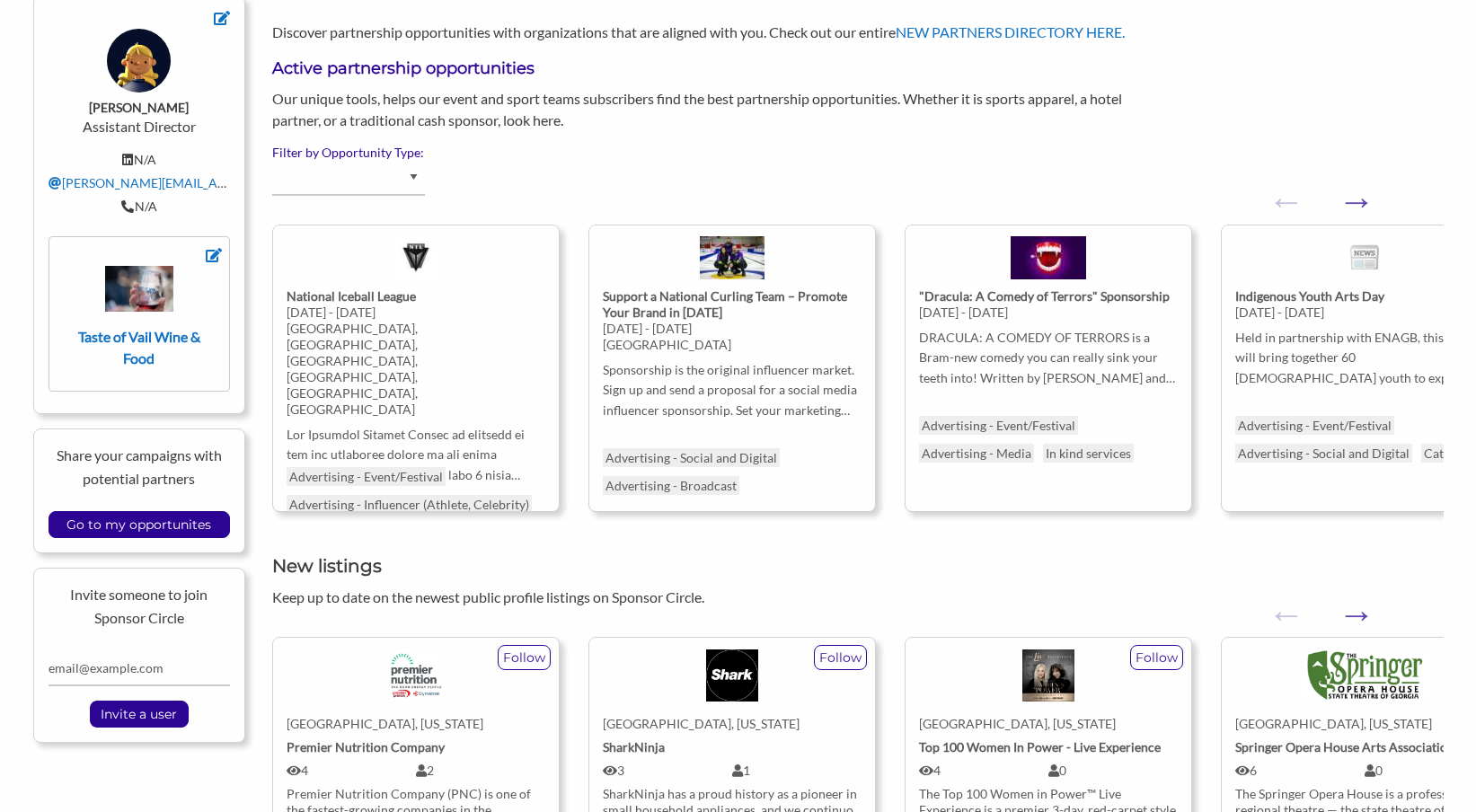
scroll to position [214, 0]
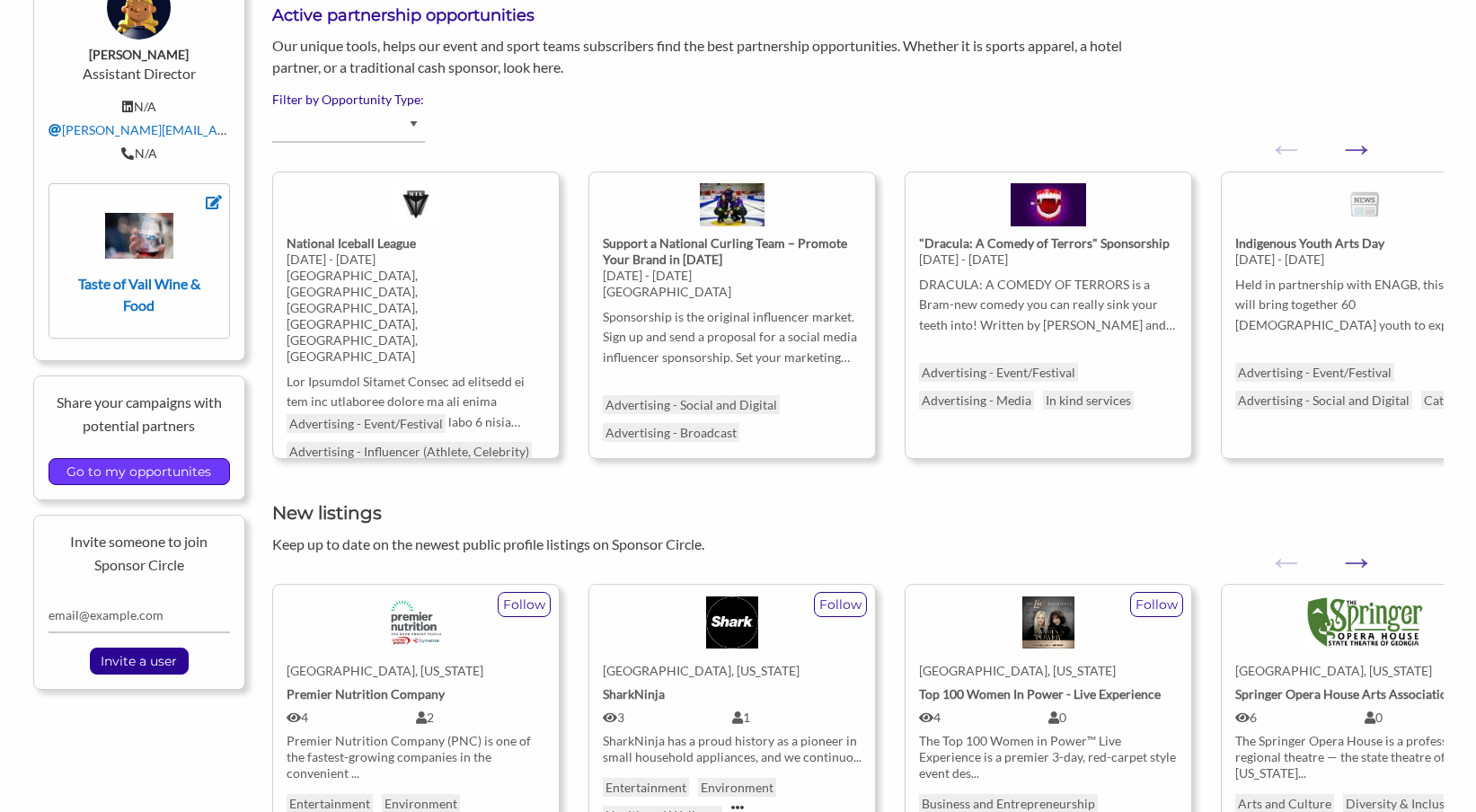
click at [161, 476] on input "Go to my opportunites" at bounding box center [138, 471] width 163 height 25
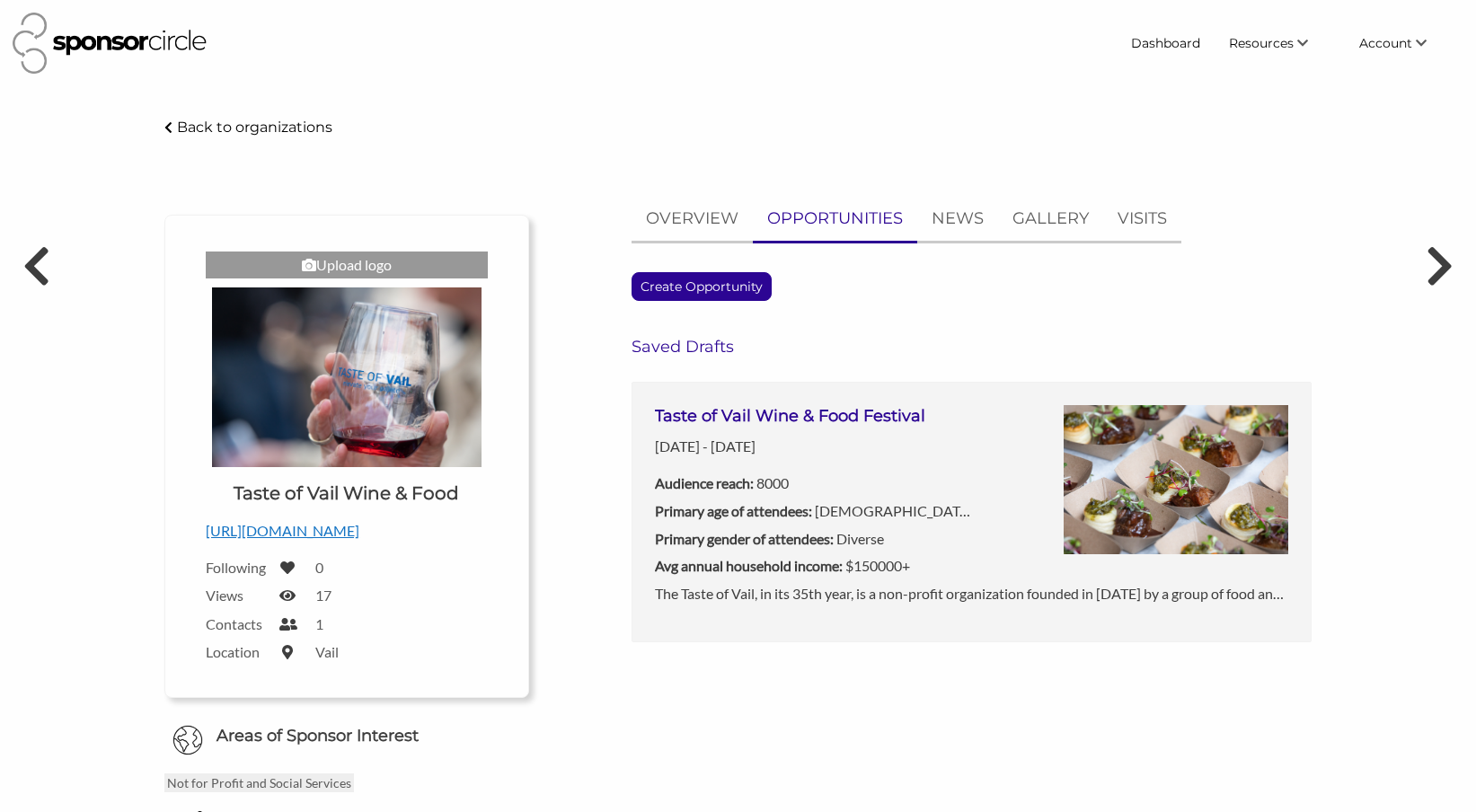
click at [915, 429] on div "Taste of Vail Wine & Food Festival [DATE] - [DATE] Audience reach: 8000 Primary…" at bounding box center [813, 493] width 317 height 177
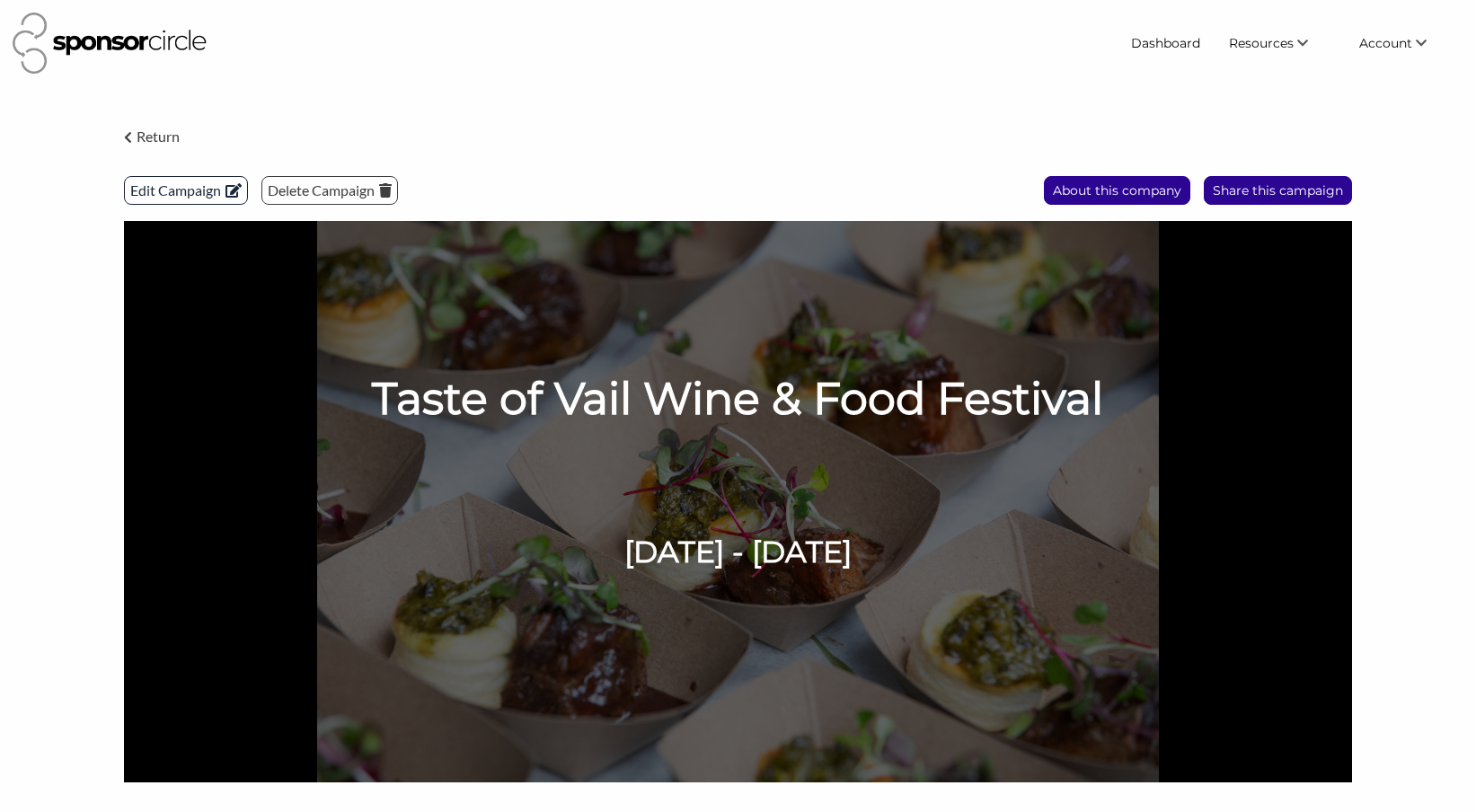
click at [224, 196] on icon at bounding box center [231, 190] width 20 height 14
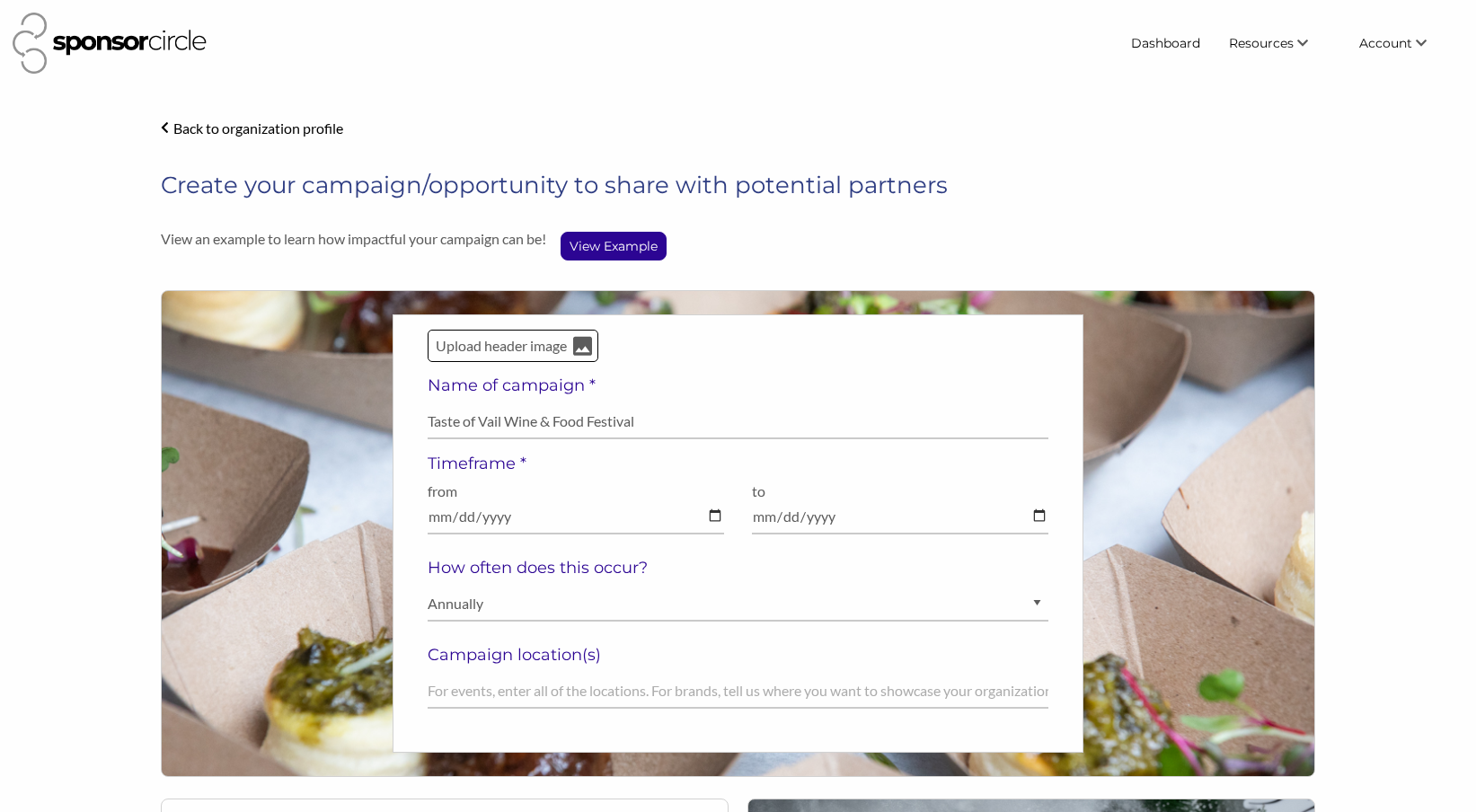
select select "[DEMOGRAPHIC_DATA]"
select select "Diverse"
select select "$150000+"
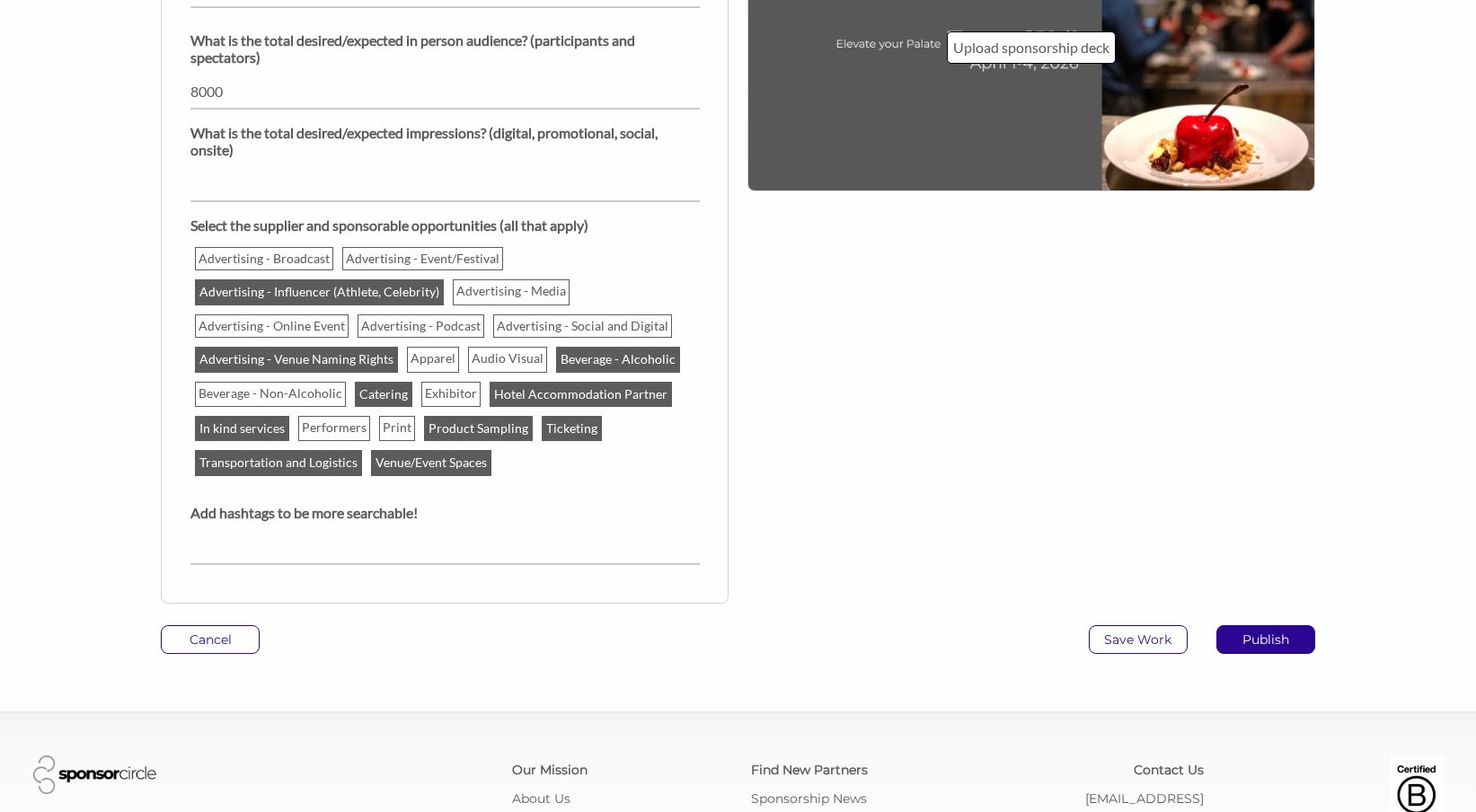
scroll to position [1824, 0]
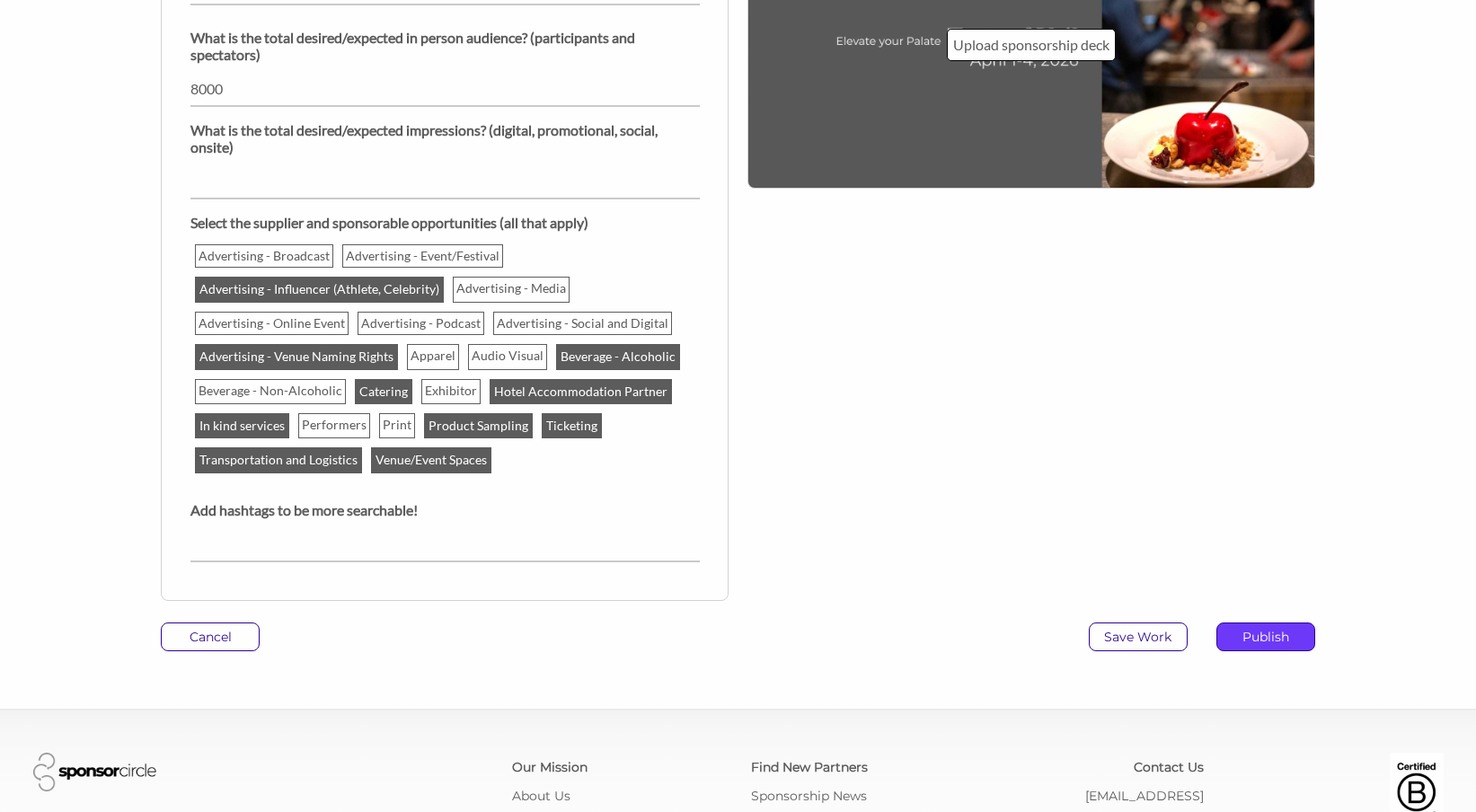
click at [1258, 647] on p "Publish" at bounding box center [1266, 636] width 97 height 27
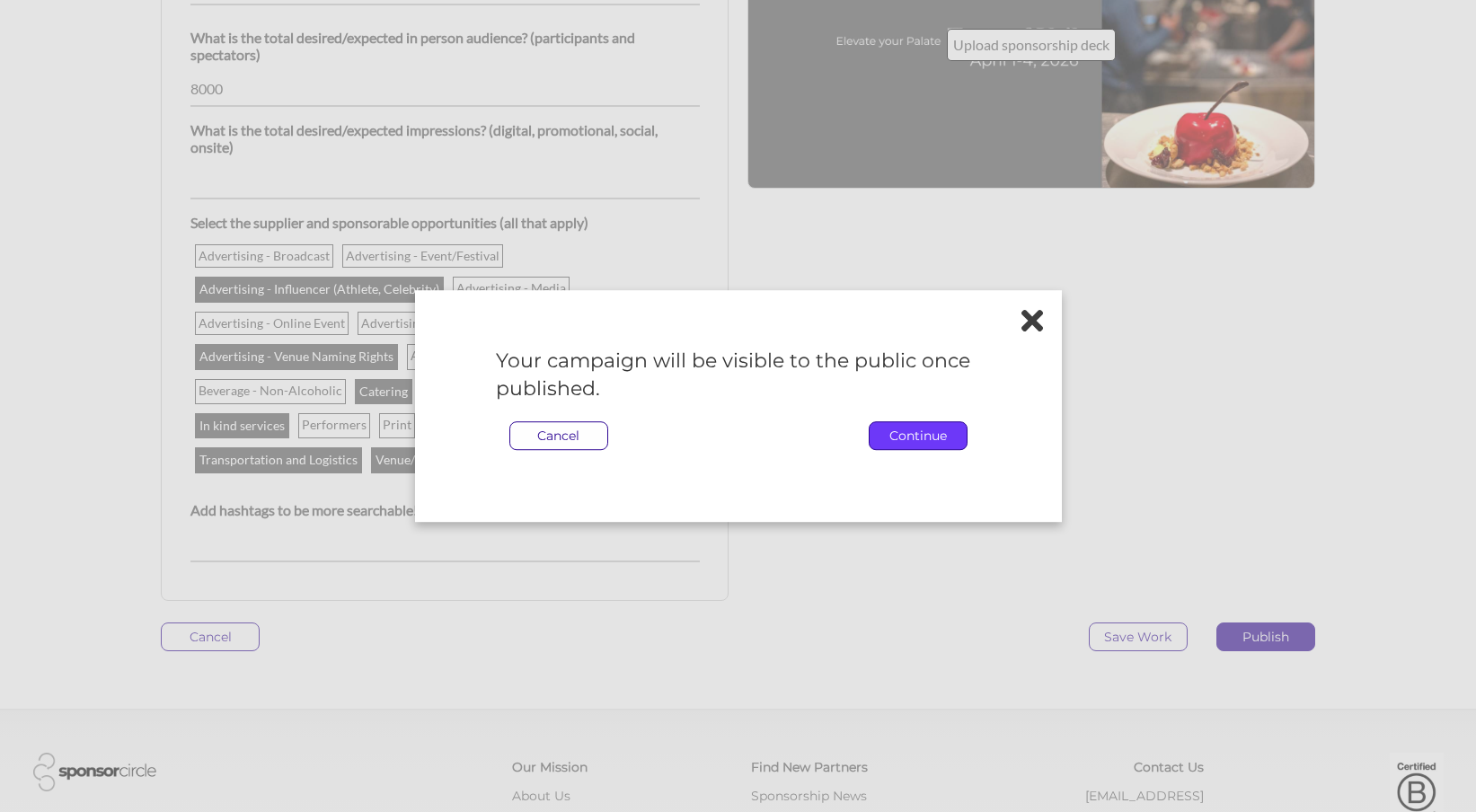
click at [908, 434] on p "Continue" at bounding box center [918, 435] width 97 height 27
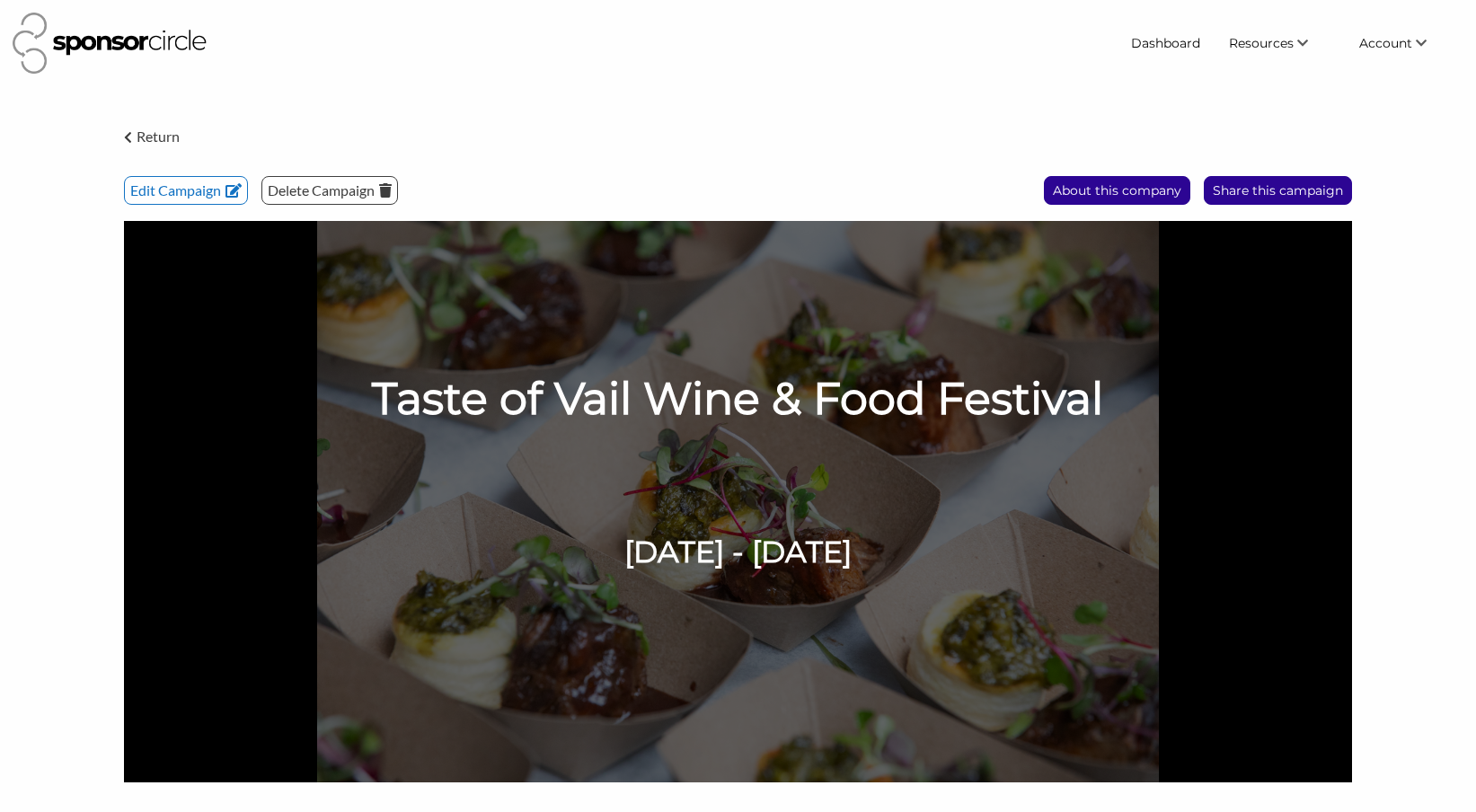
click at [97, 42] on img at bounding box center [110, 44] width 194 height 61
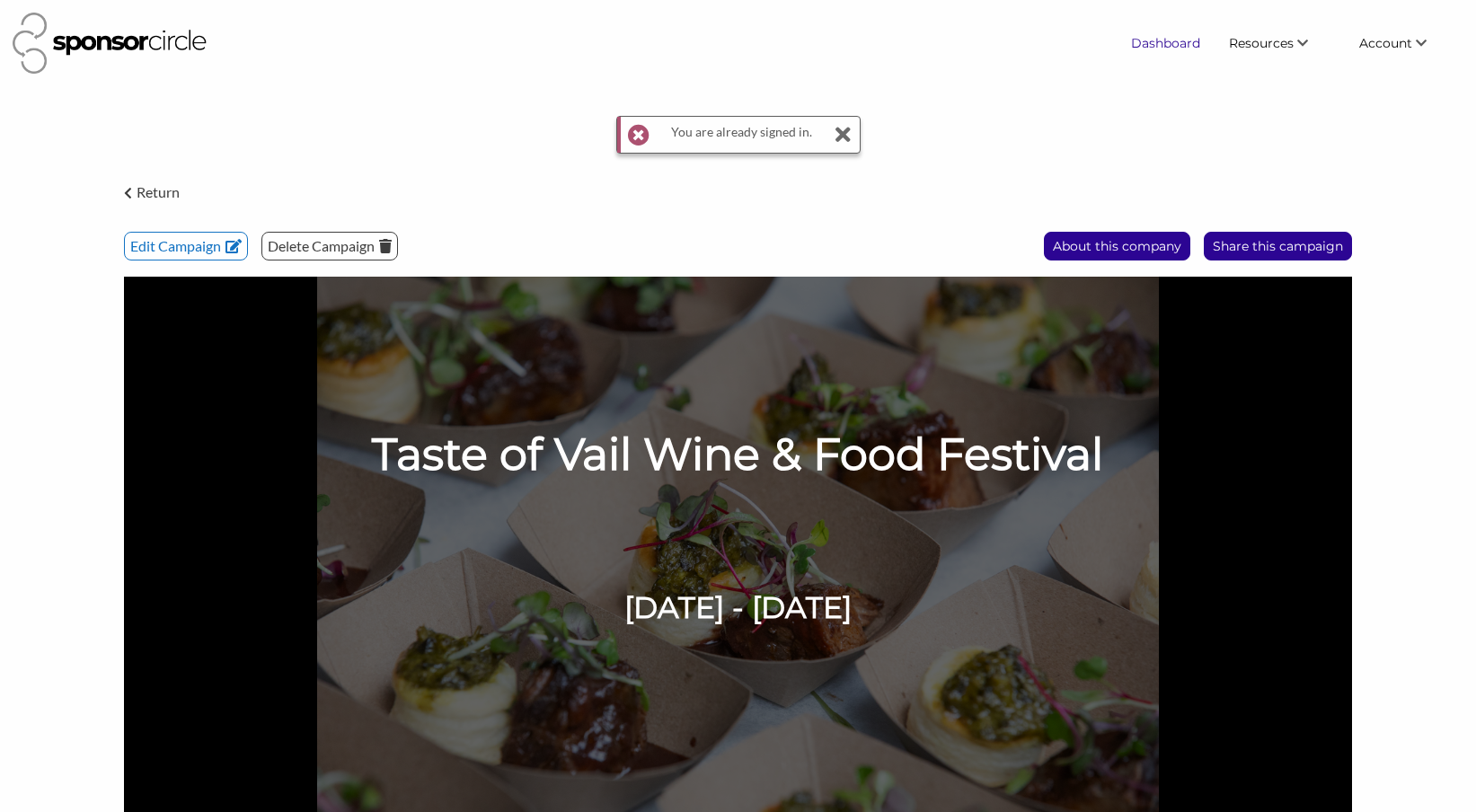
click at [1184, 49] on link "Dashboard" at bounding box center [1166, 43] width 98 height 33
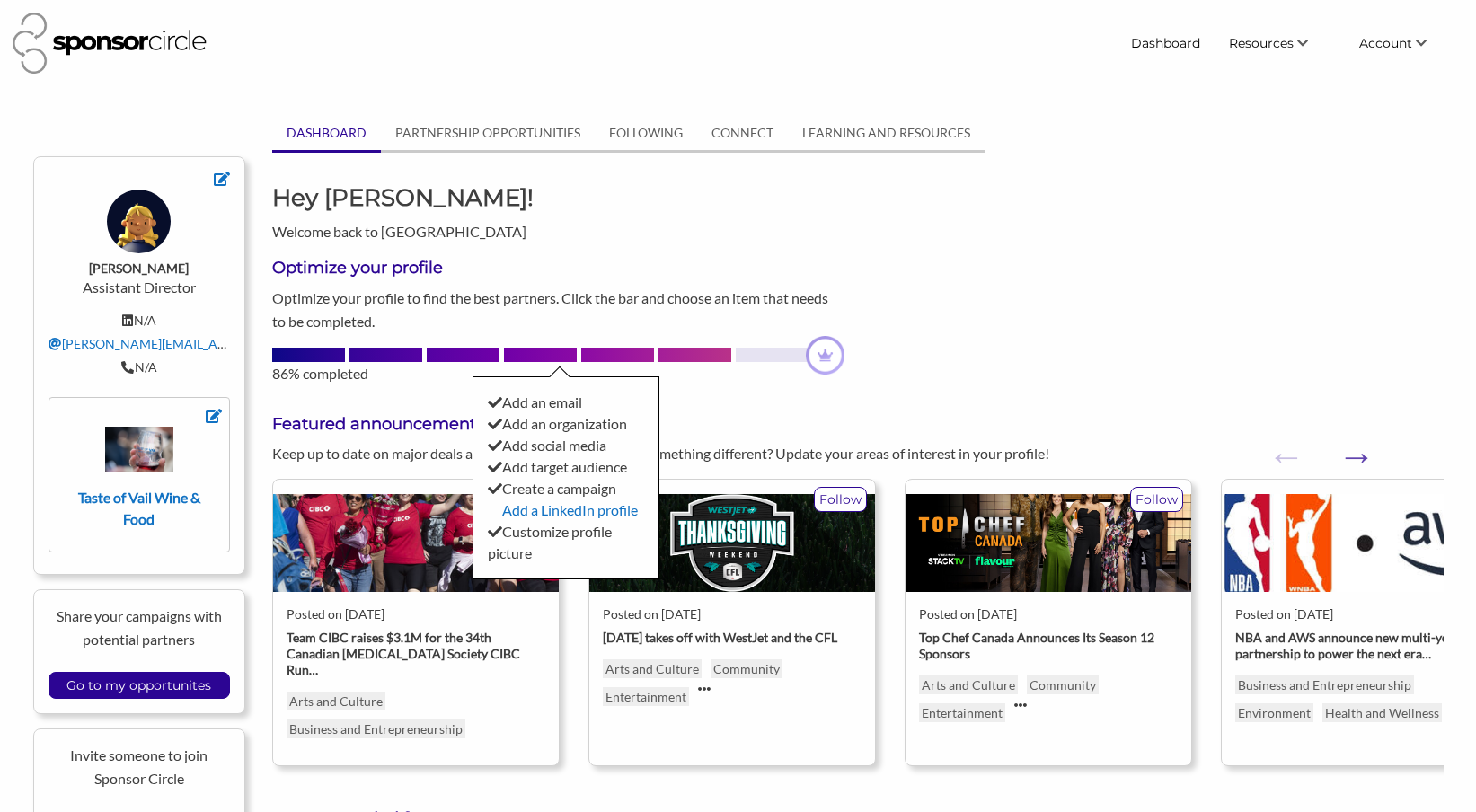
click at [794, 360] on div at bounding box center [772, 354] width 72 height 14
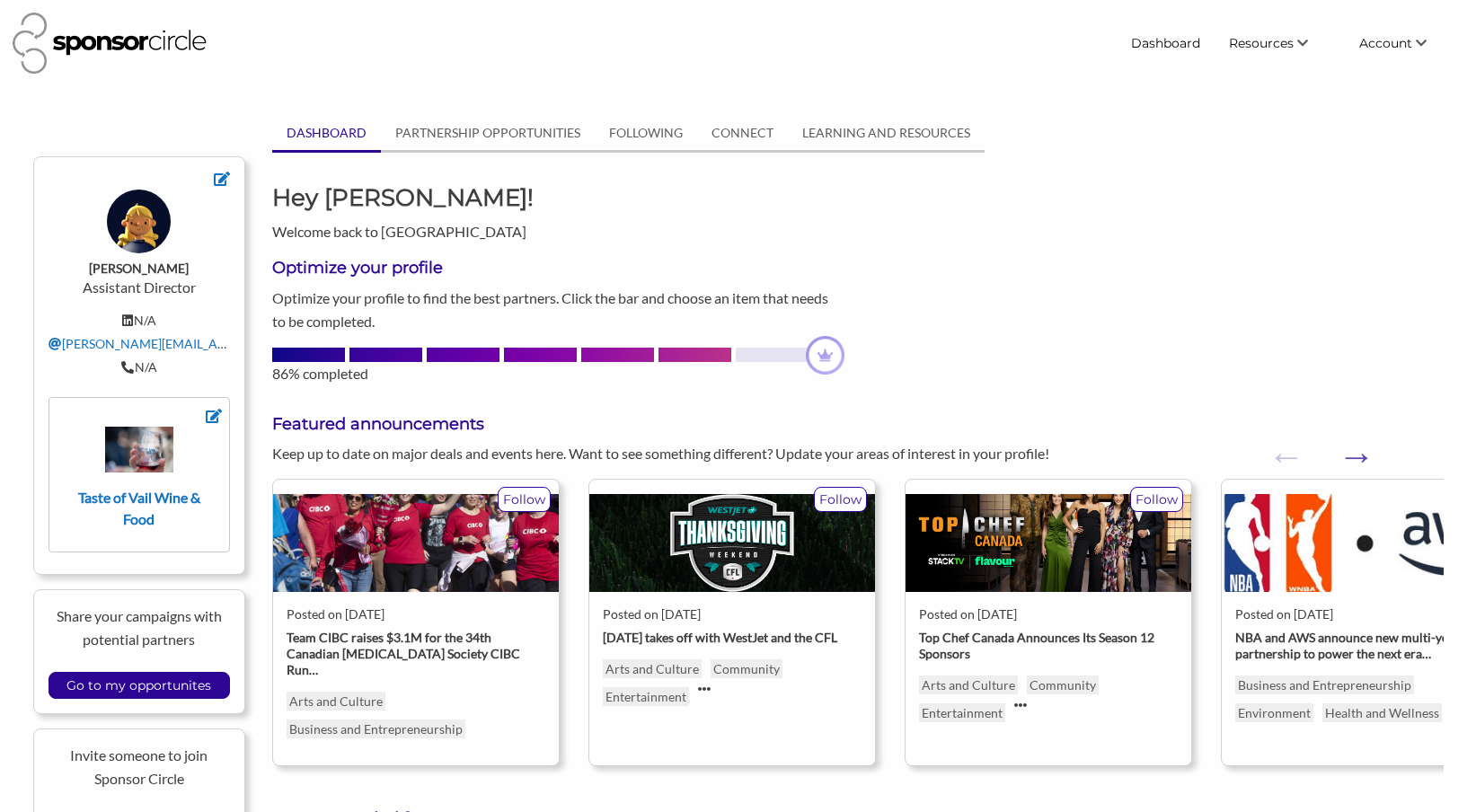
click at [786, 354] on div at bounding box center [772, 354] width 72 height 14
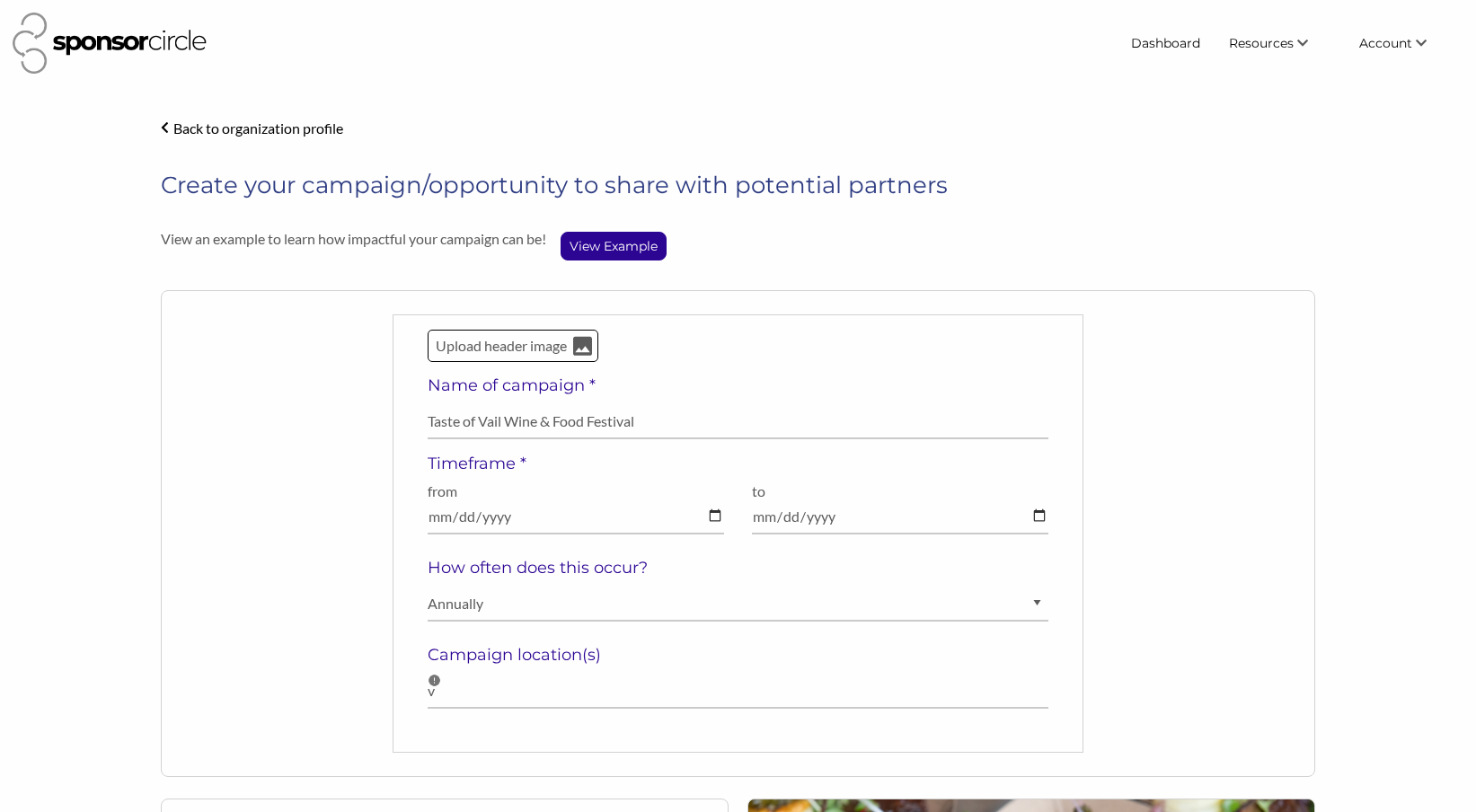
scroll to position [422, 0]
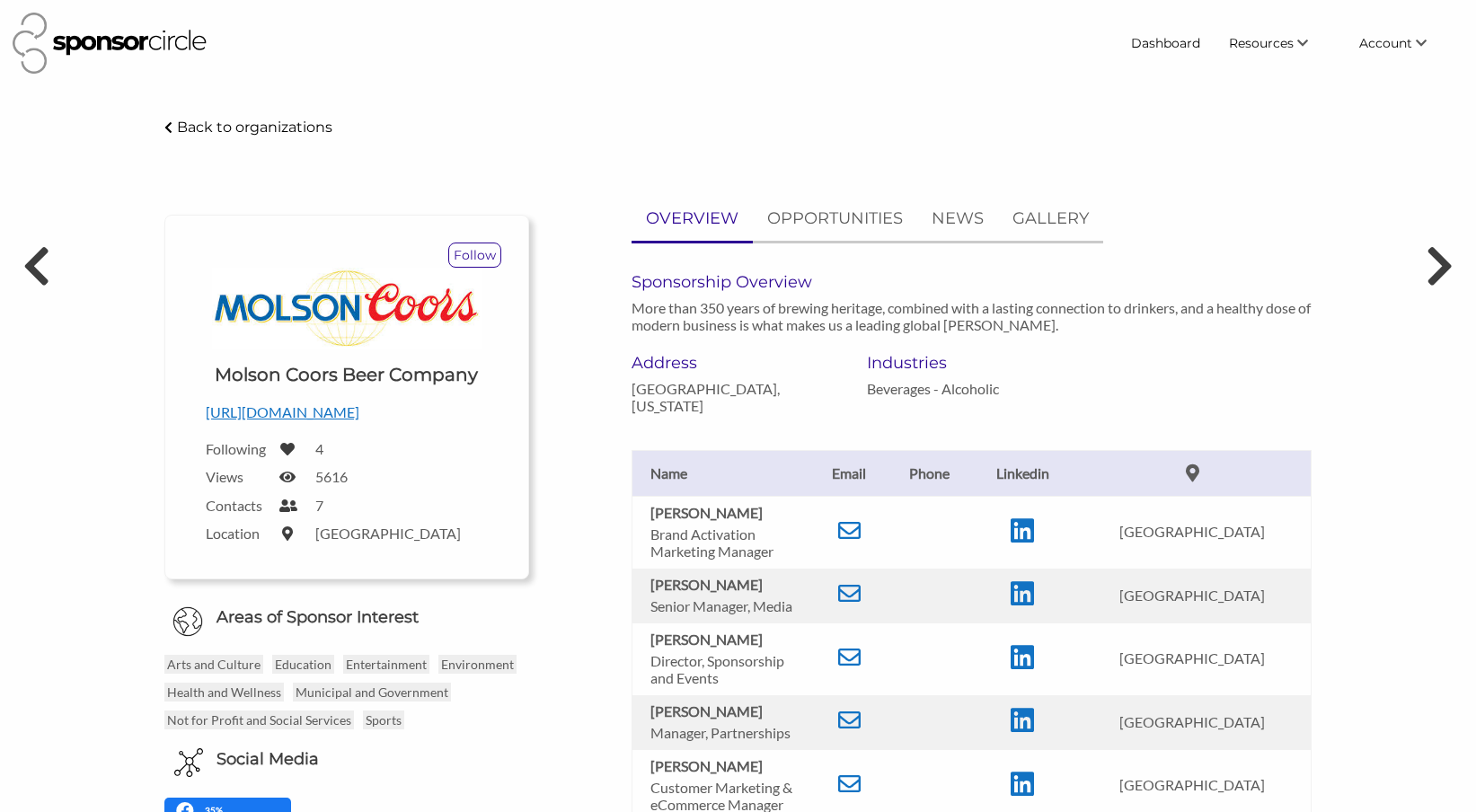
scroll to position [304, 0]
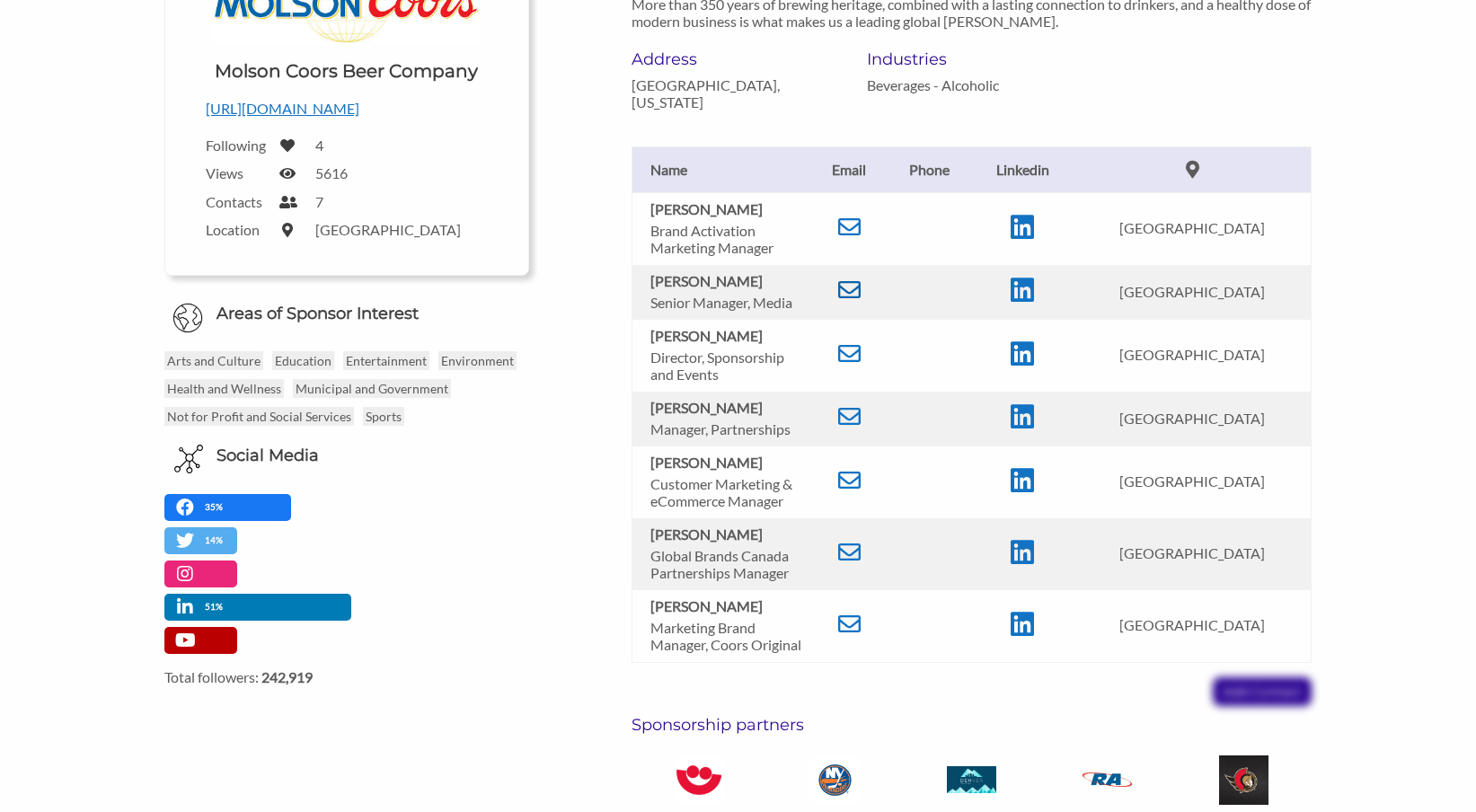
click at [842, 284] on icon at bounding box center [850, 290] width 22 height 22
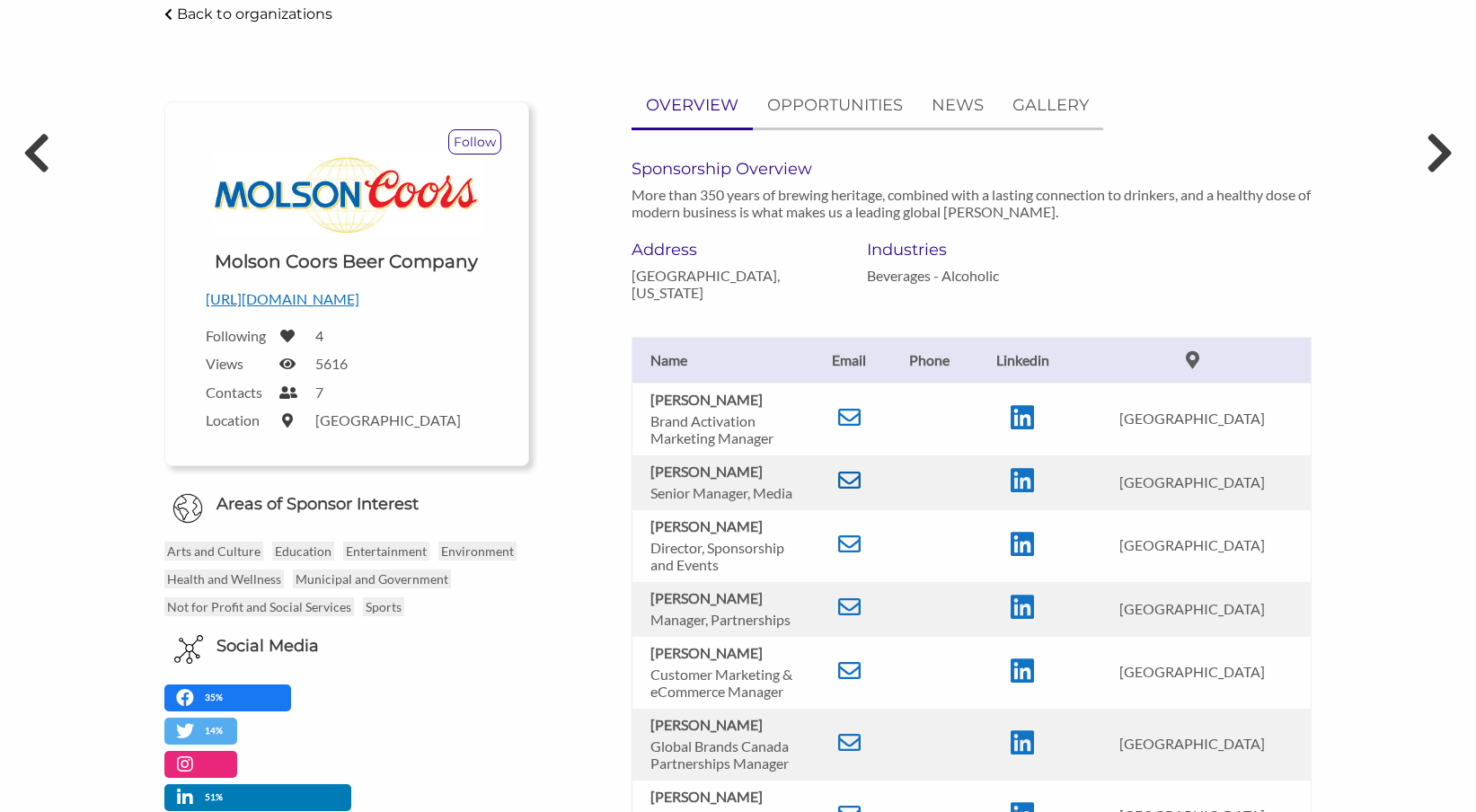
scroll to position [111, 0]
